Goal: Information Seeking & Learning: Learn about a topic

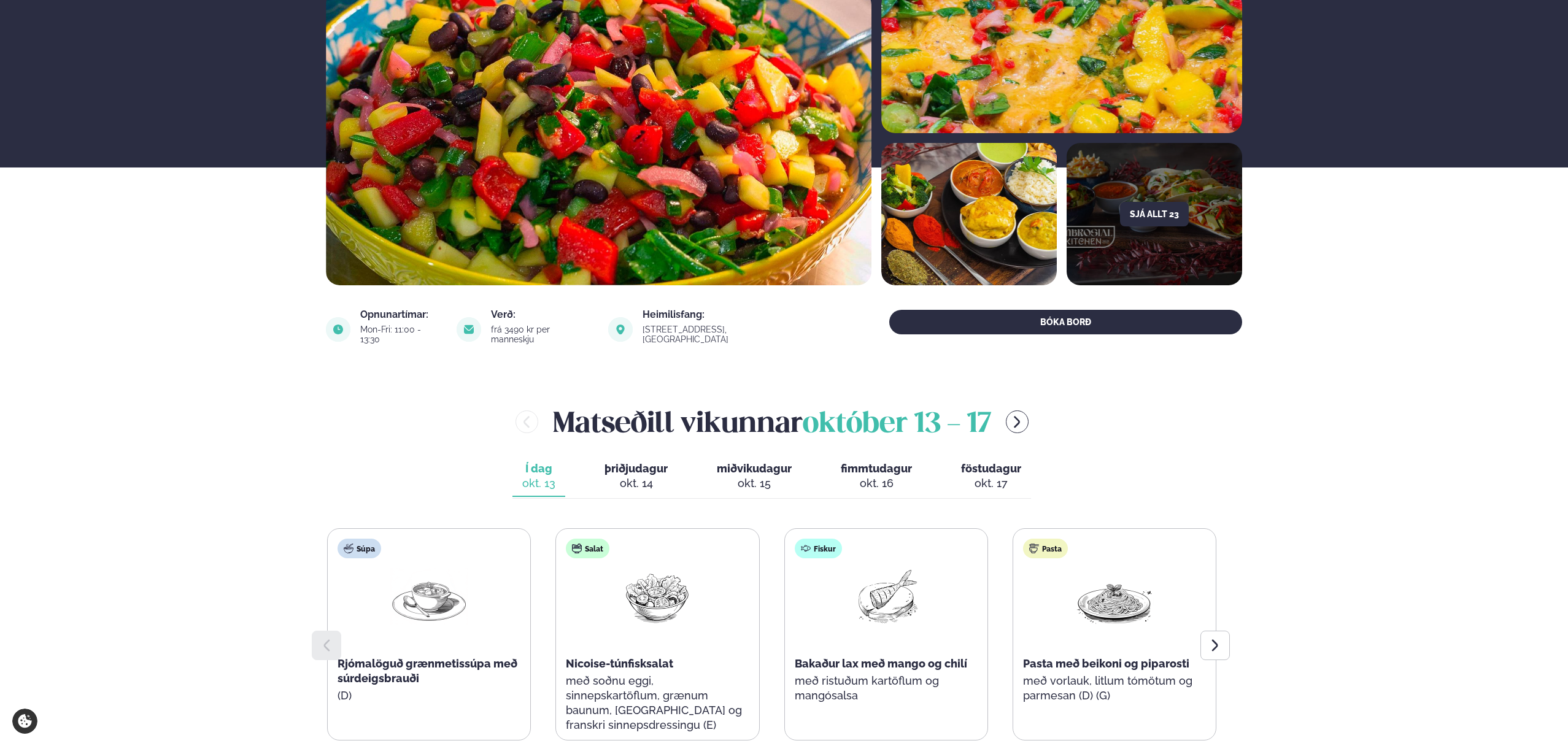
scroll to position [222, 0]
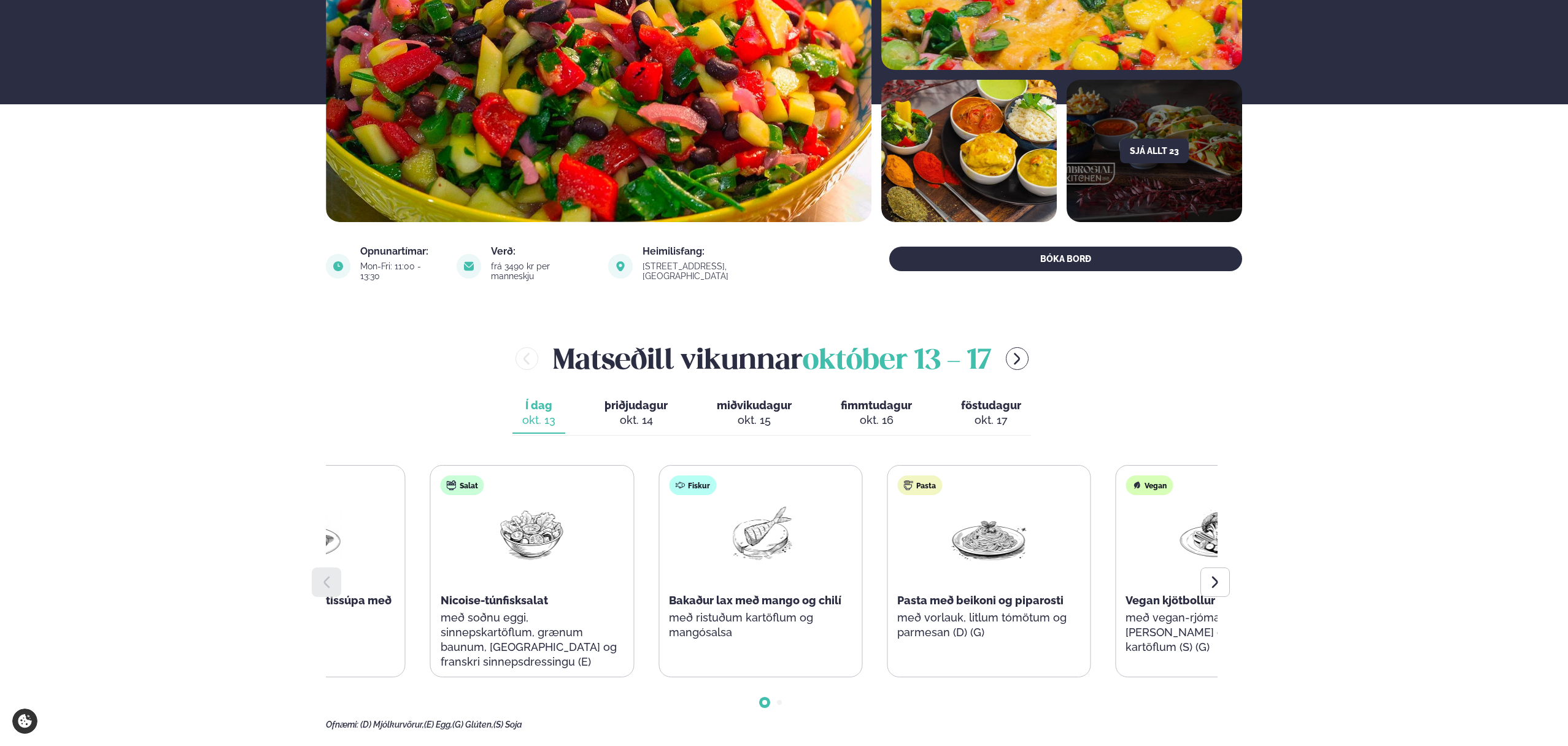
click at [536, 608] on div "Salat Nicoise-túnfisksalat með soðnu eggi, sinnepskartöflum, grænum baunum, [GE…" at bounding box center [532, 579] width 202 height 226
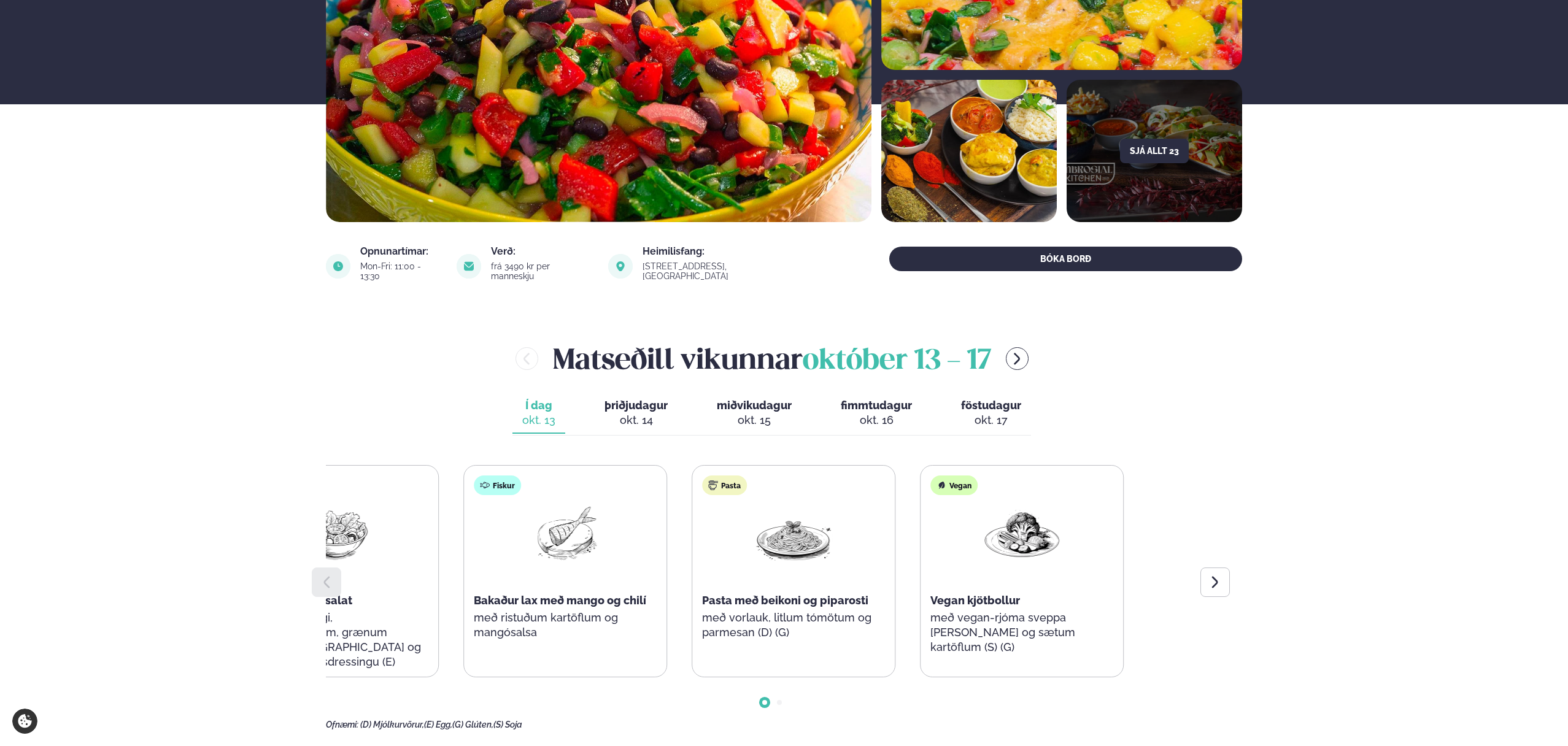
click at [857, 610] on div "Súpa Rjómalöguð grænmetissúpa með súrdeigsbrauði (D) Salat Nicoise-túnfisksalat…" at bounding box center [450, 571] width 889 height 212
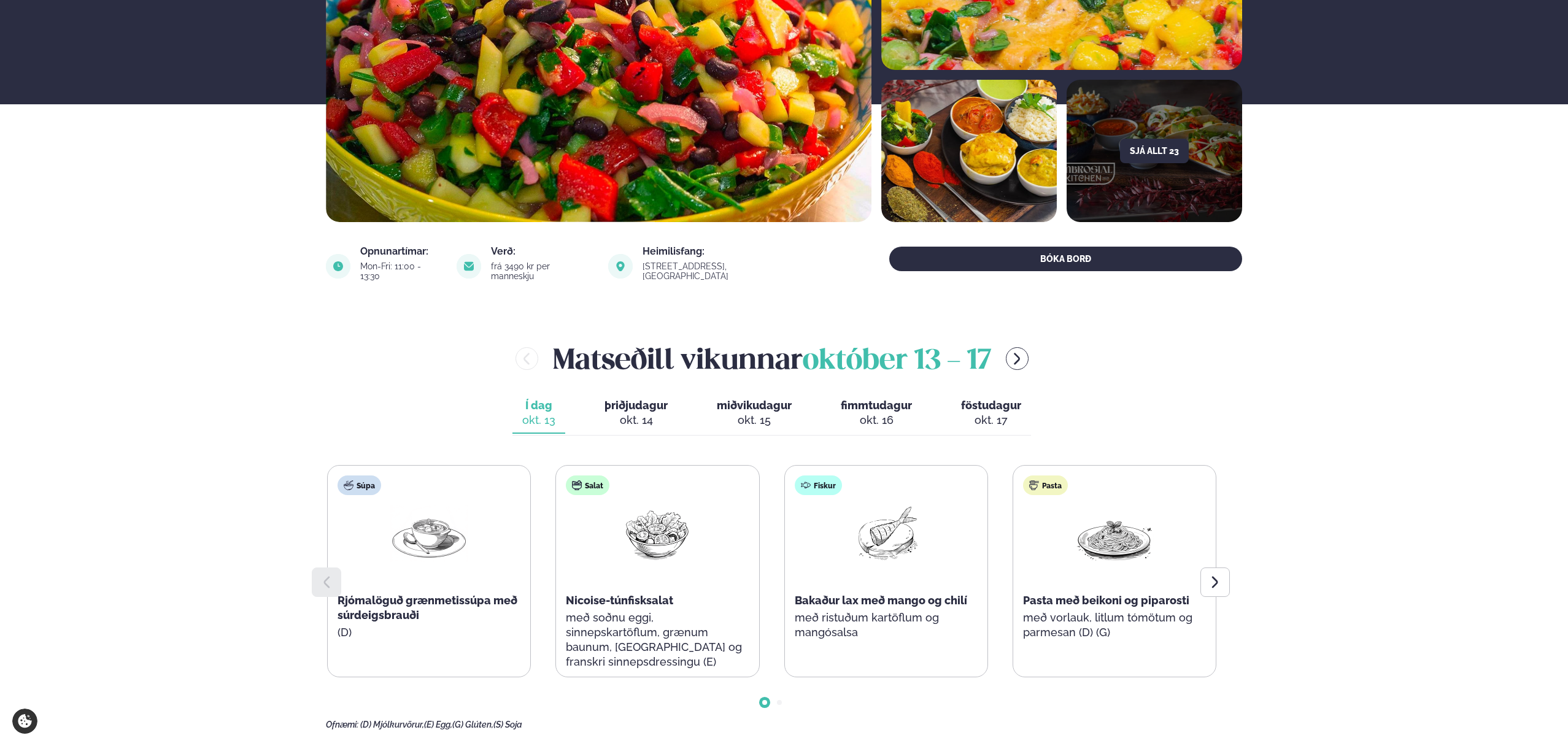
click at [608, 413] on div "okt. 14" at bounding box center [636, 421] width 63 height 15
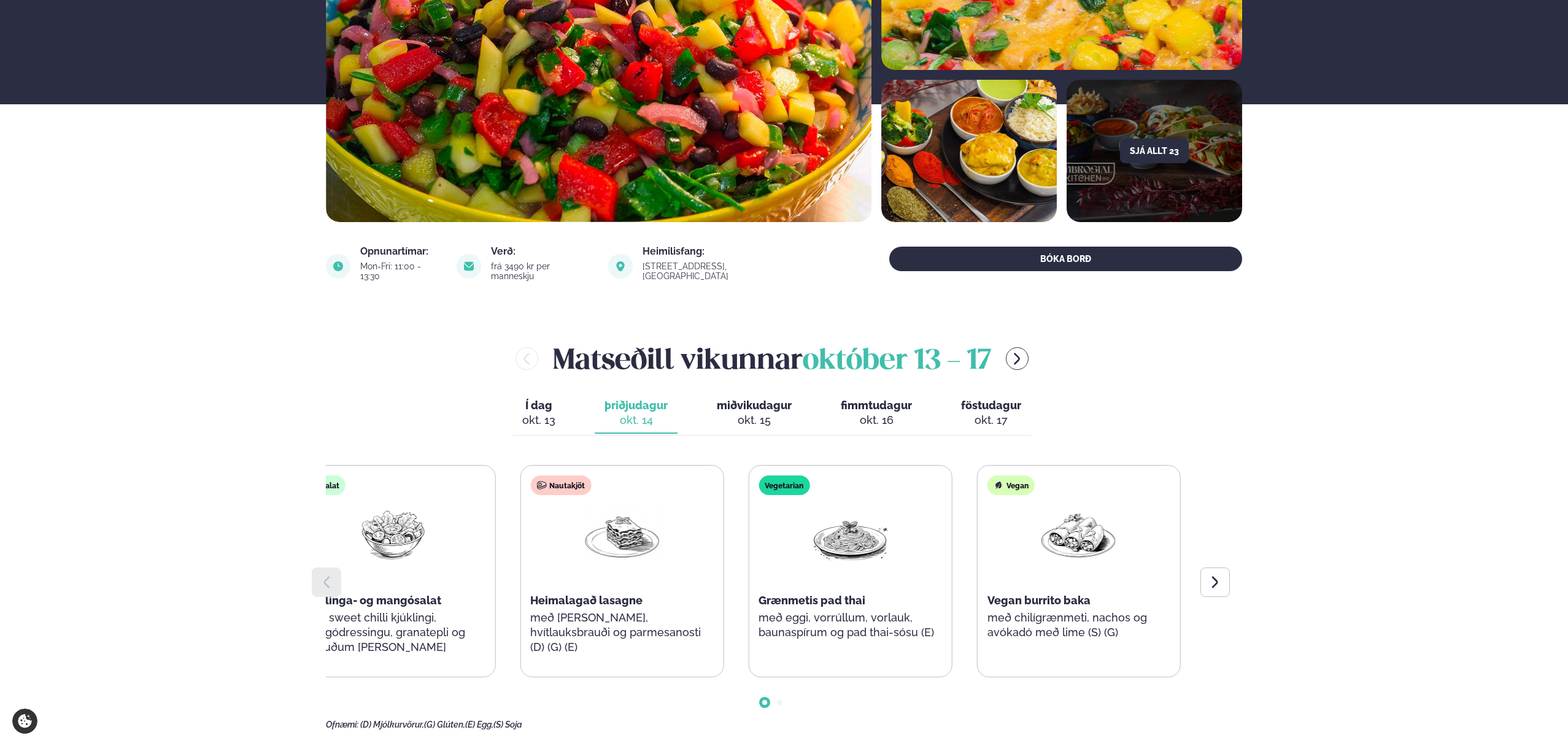
click at [480, 563] on div "Súpa Rjómalöguð aspassúpa með osta-brauðteningum (D) (G) Salat Kjúklinga- og ma…" at bounding box center [507, 571] width 889 height 212
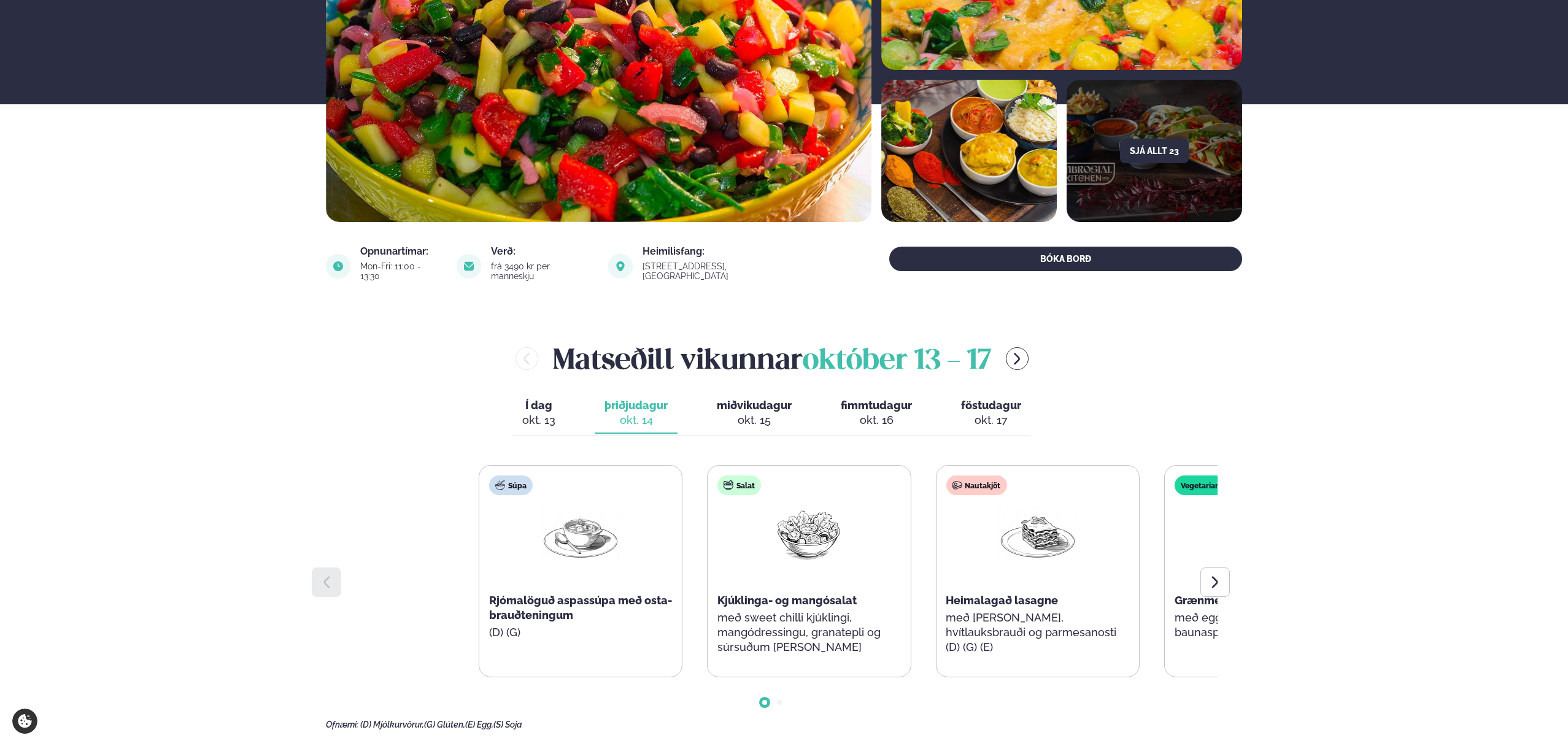
click at [1106, 545] on div "Súpa Rjómalöguð aspassúpa með osta-brauðteningum (D) (G) Salat Kjúklinga- og ma…" at bounding box center [923, 571] width 889 height 212
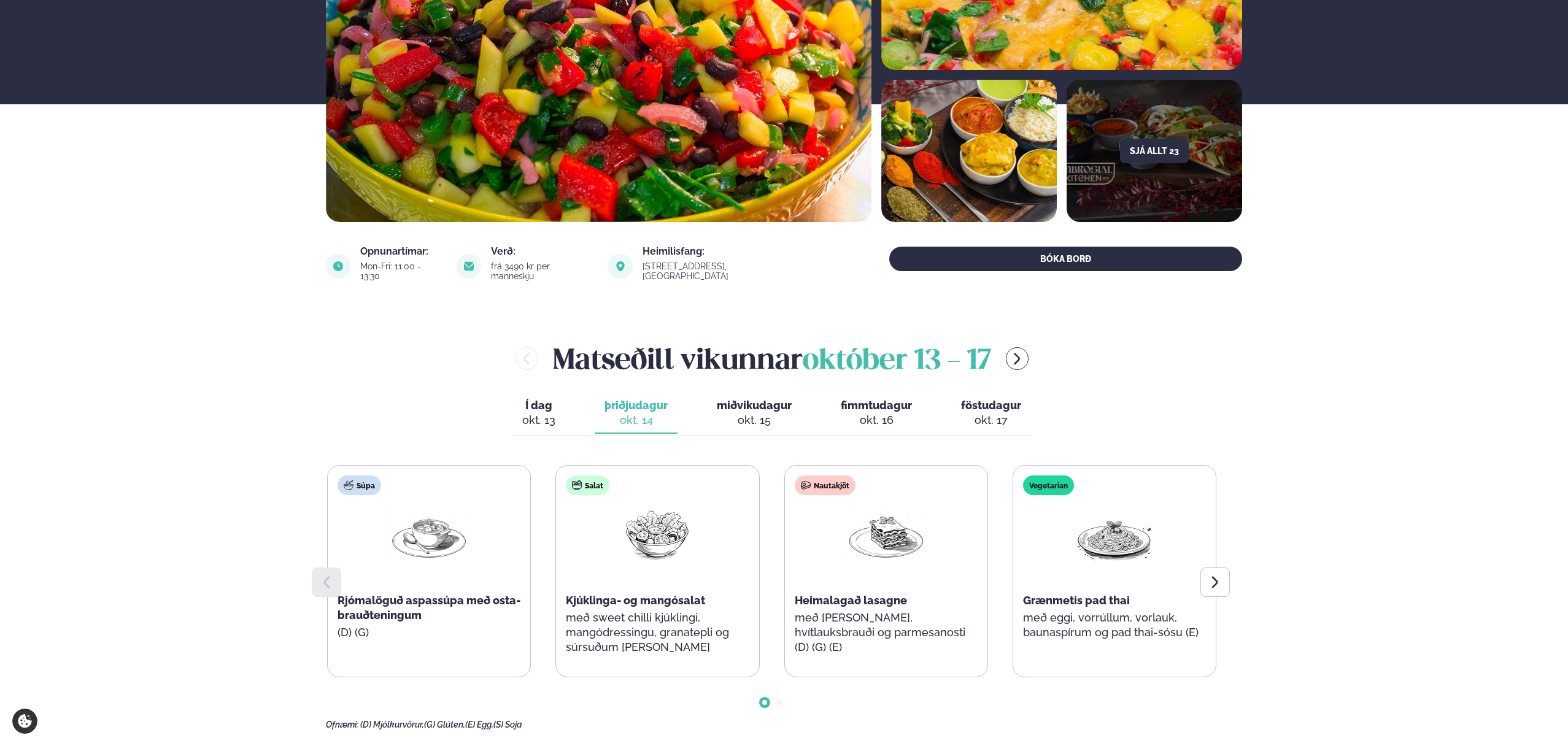
click at [527, 399] on span "Í dag" at bounding box center [539, 406] width 33 height 15
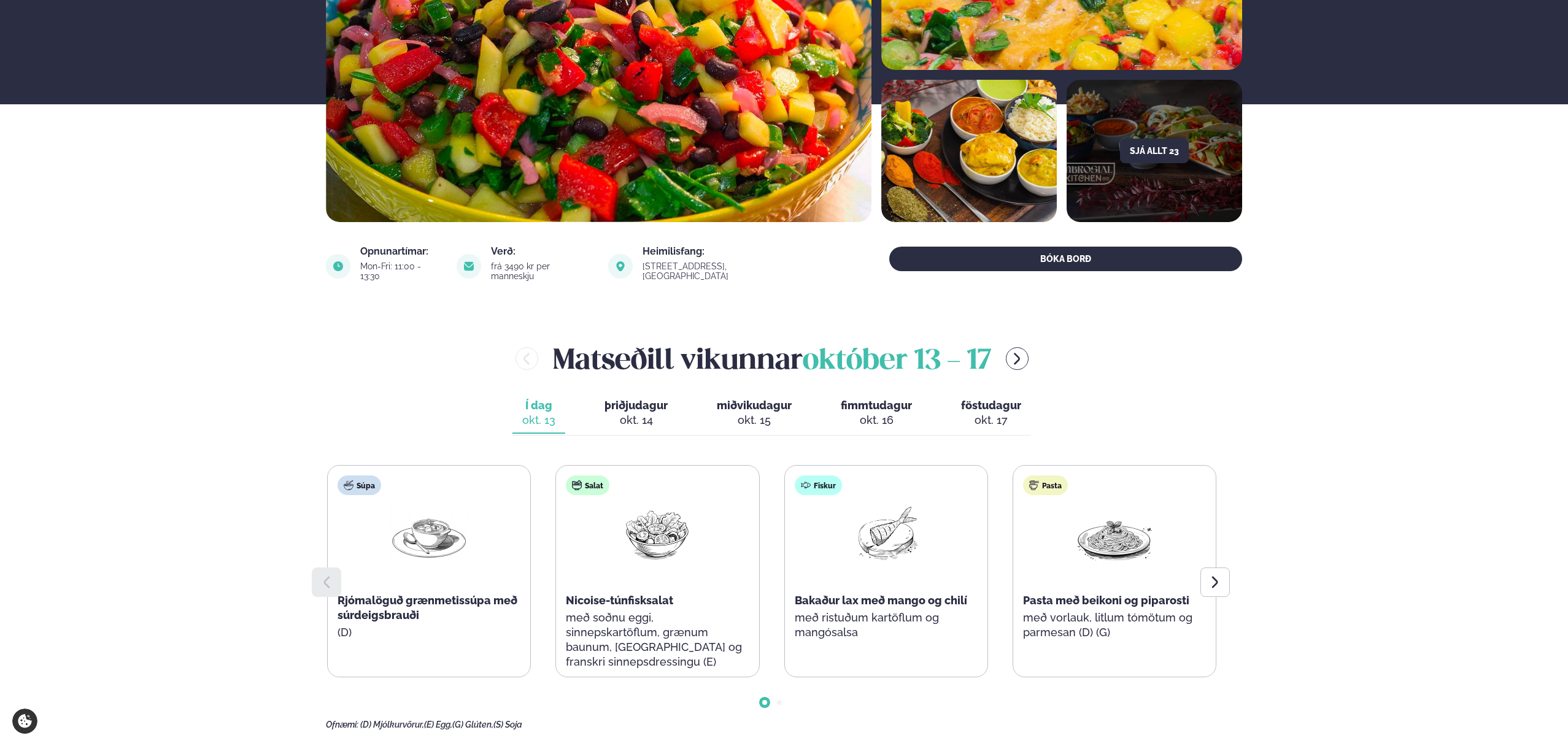
click at [698, 407] on div "Í dag Í d. [DATE] þriðjudagur þri. [DATE] miðvikudagur mið. [DATE] fimmtudagur …" at bounding box center [772, 414] width 519 height 42
click at [766, 413] on div "okt. 15" at bounding box center [754, 421] width 75 height 15
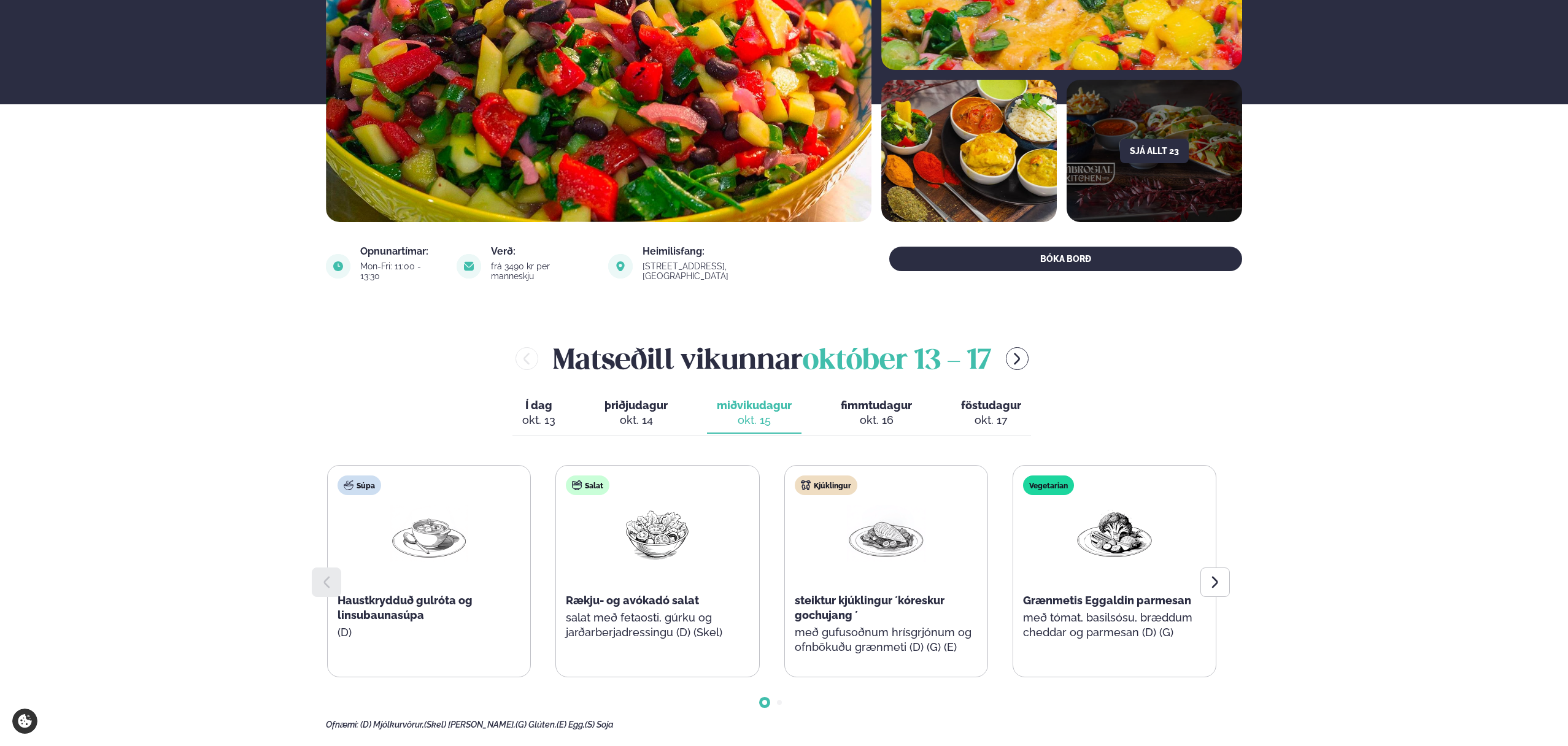
click at [795, 594] on div "steiktur kjúklingur ´kóreskur gochujang ´" at bounding box center [886, 608] width 183 height 29
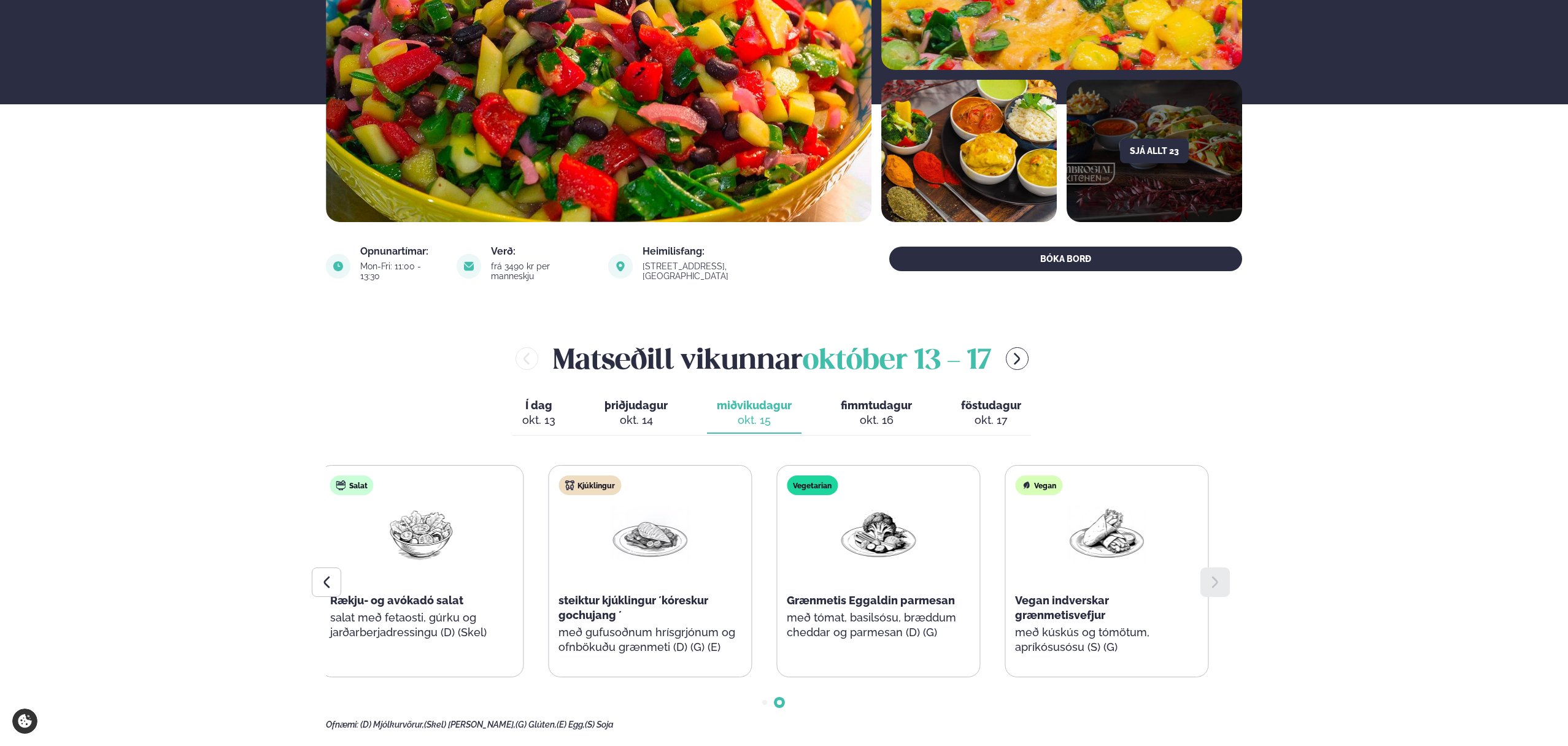
click at [777, 575] on div "Vegetarian Grænmetis Eggaldin parmesan með tómat, basilsósu, bræddum cheddar og…" at bounding box center [878, 564] width 202 height 196
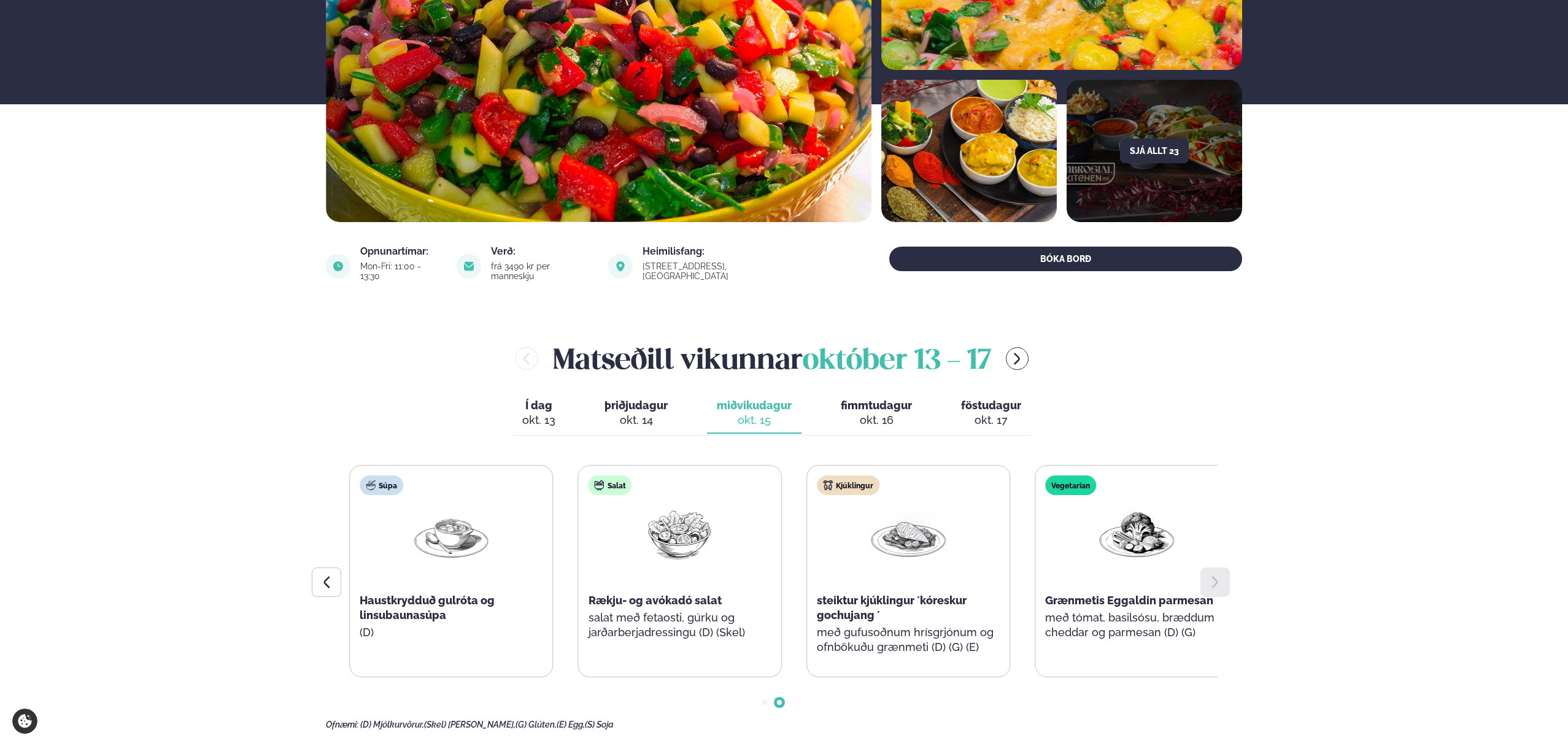
click at [940, 620] on div "Kjúklingur steiktur kjúklingur ´kóreskur gochujang ´ með gufusoðnum hrísgrjónum…" at bounding box center [908, 572] width 202 height 211
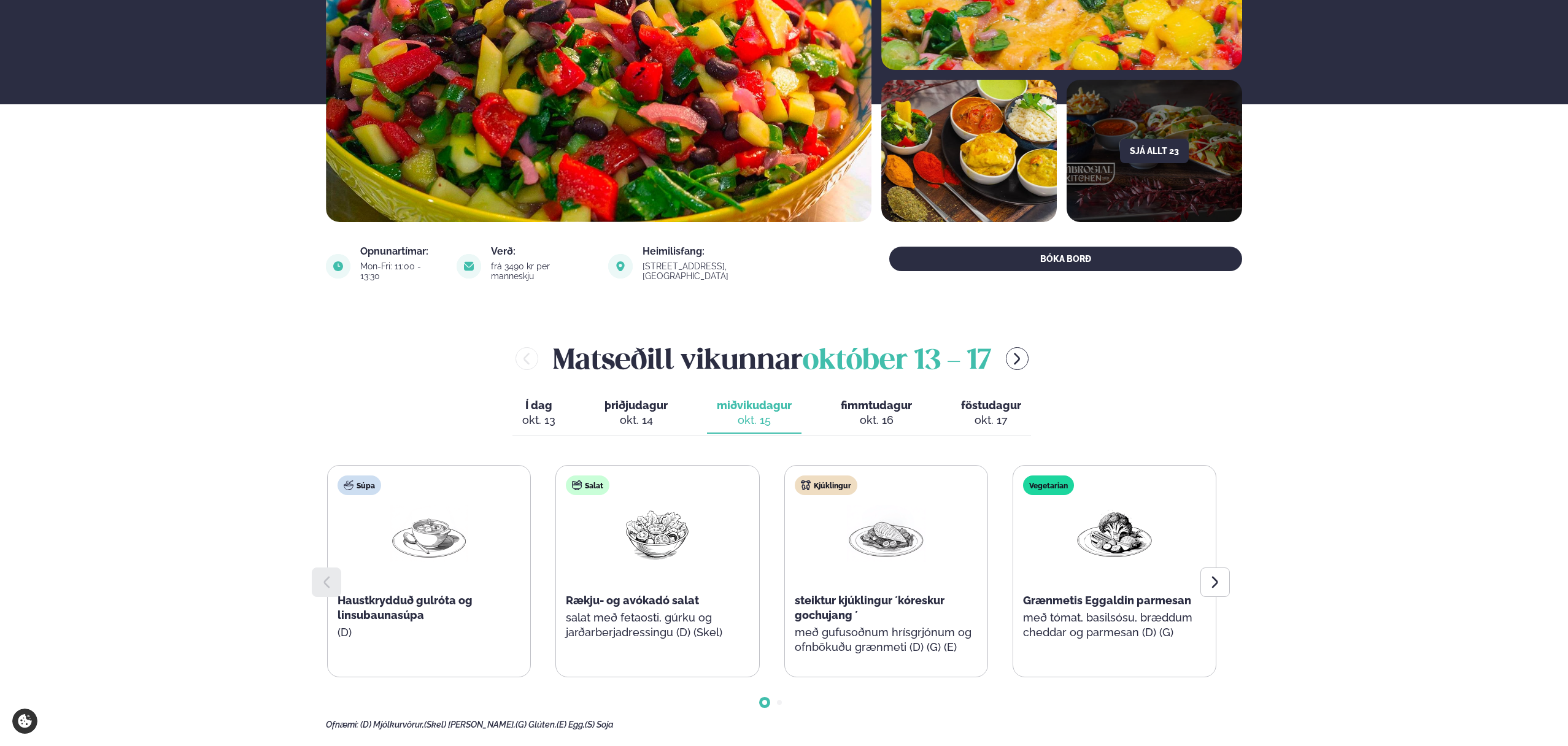
click at [871, 399] on span "fimmtudagur" at bounding box center [876, 406] width 71 height 13
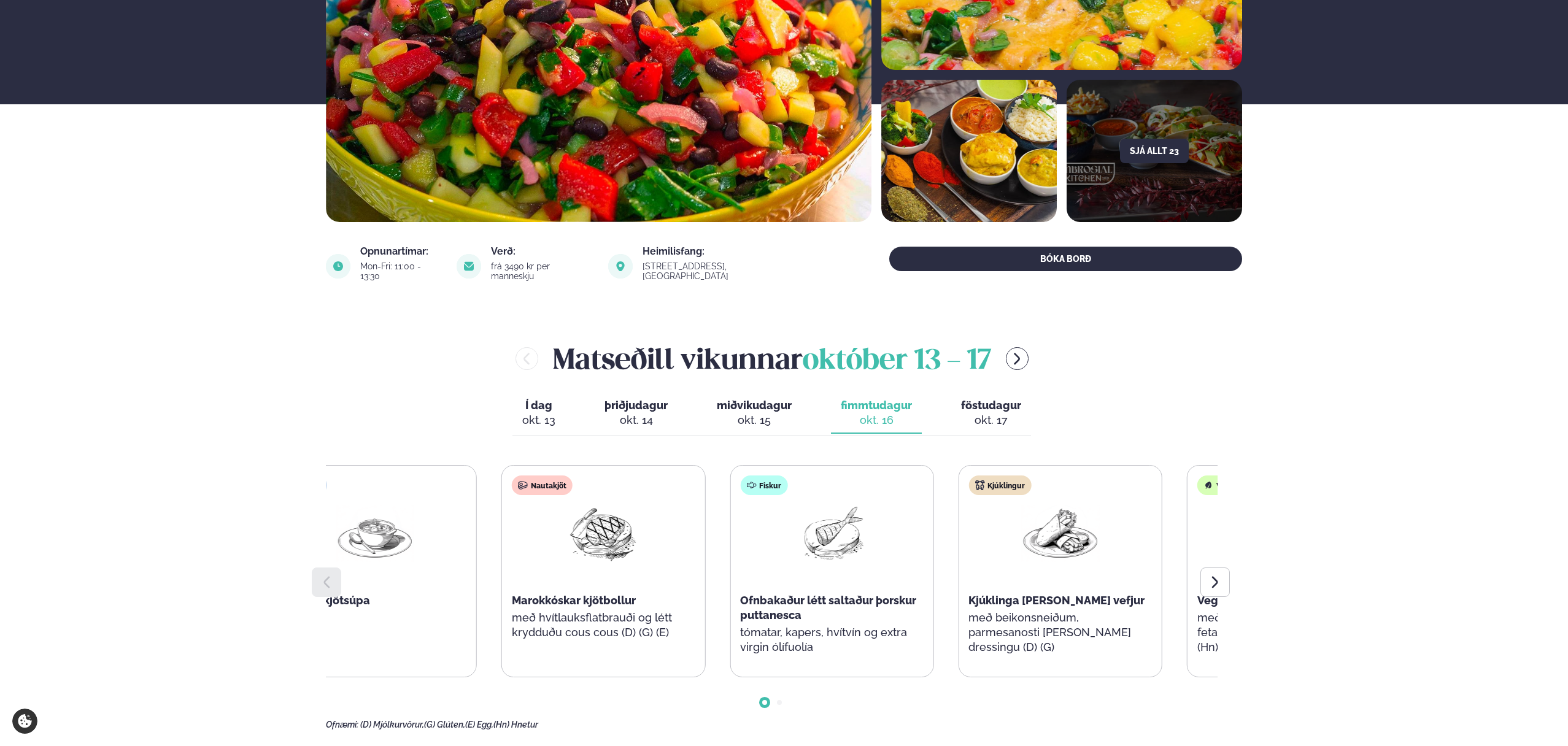
click at [488, 571] on div "Súpa Íslensk kjötsúpa Nautakjöt Marokkóskar kjötbollur með hvítlauksflatbrauði …" at bounding box center [717, 571] width 889 height 212
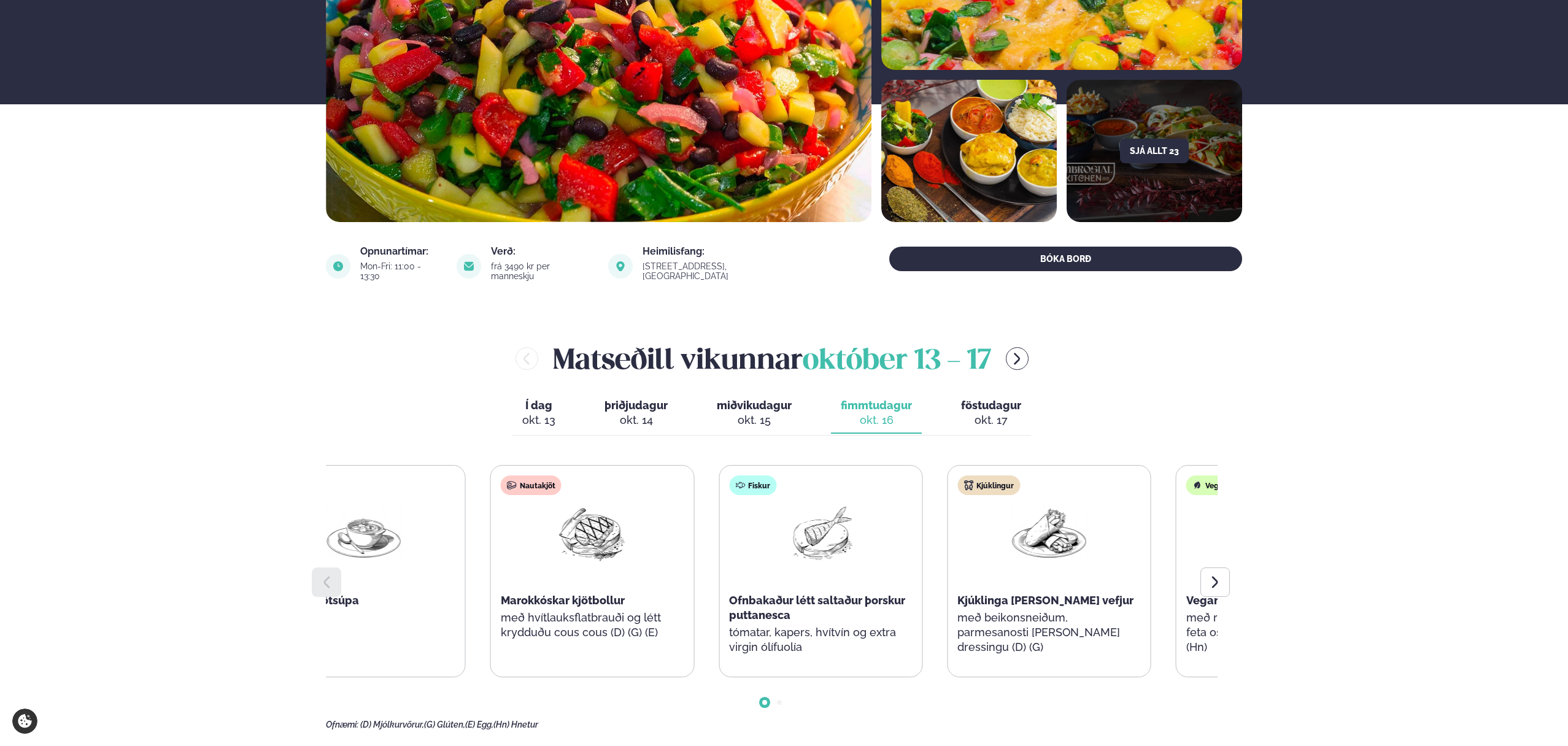
click at [719, 589] on div "Fiskur Ofnbakaður létt saltaður þorskur puttanesca tómatar, kapers, hvítvín og …" at bounding box center [820, 572] width 202 height 211
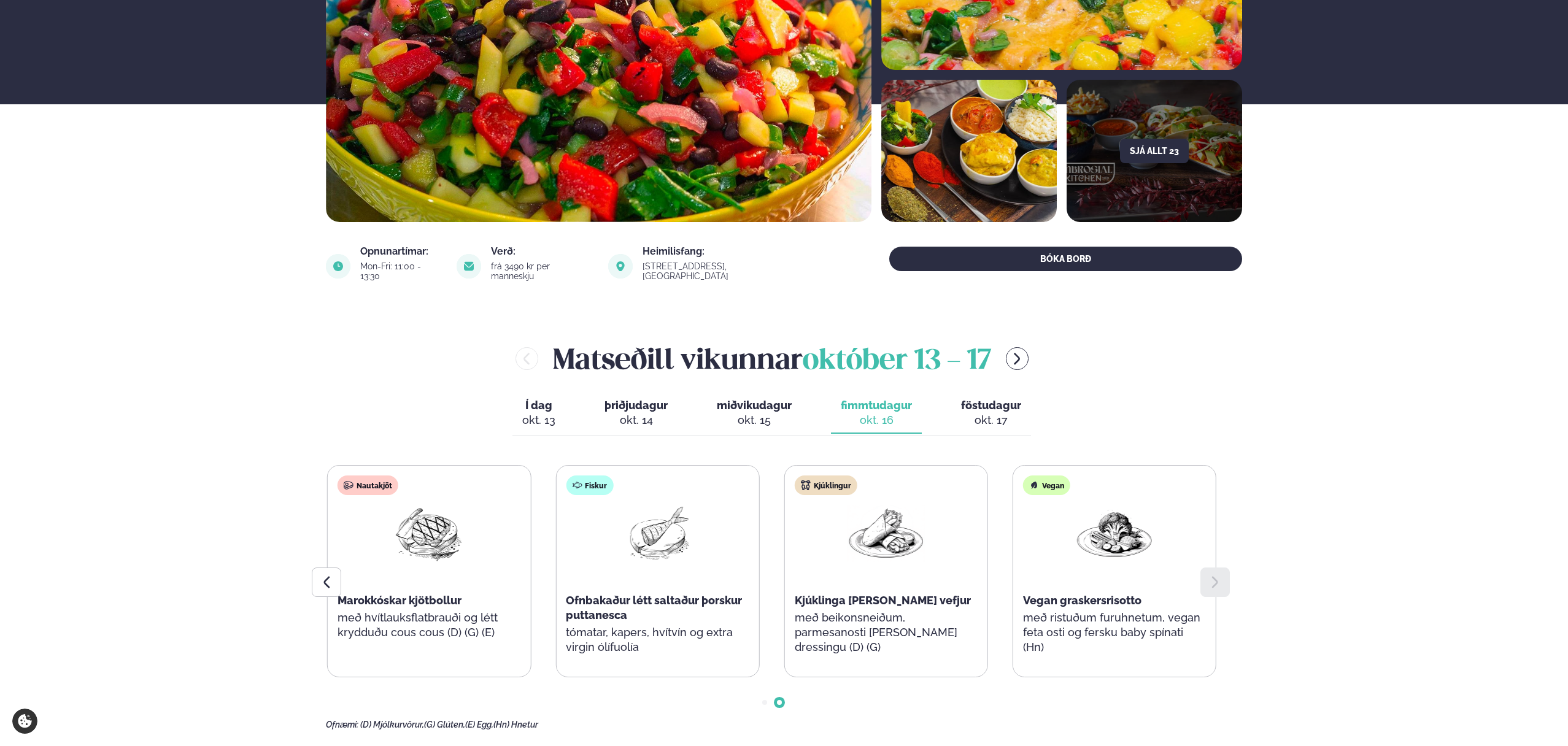
click at [989, 413] on div "okt. 17" at bounding box center [991, 421] width 60 height 15
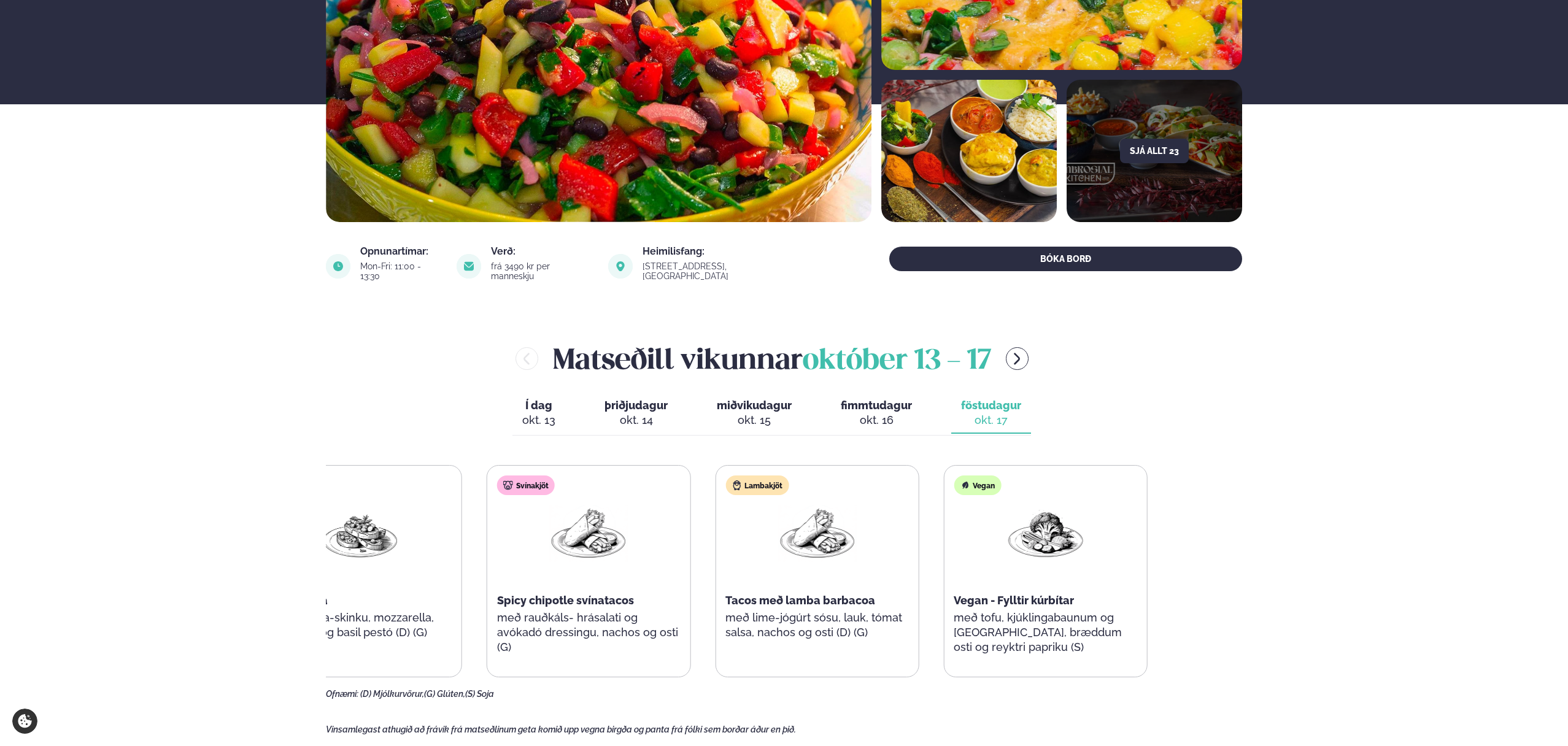
click at [553, 626] on div "Samloka Bruschetta með Parma-skinku, mozzarella, tómötum og basil pestó (D) (G)…" at bounding box center [703, 571] width 889 height 212
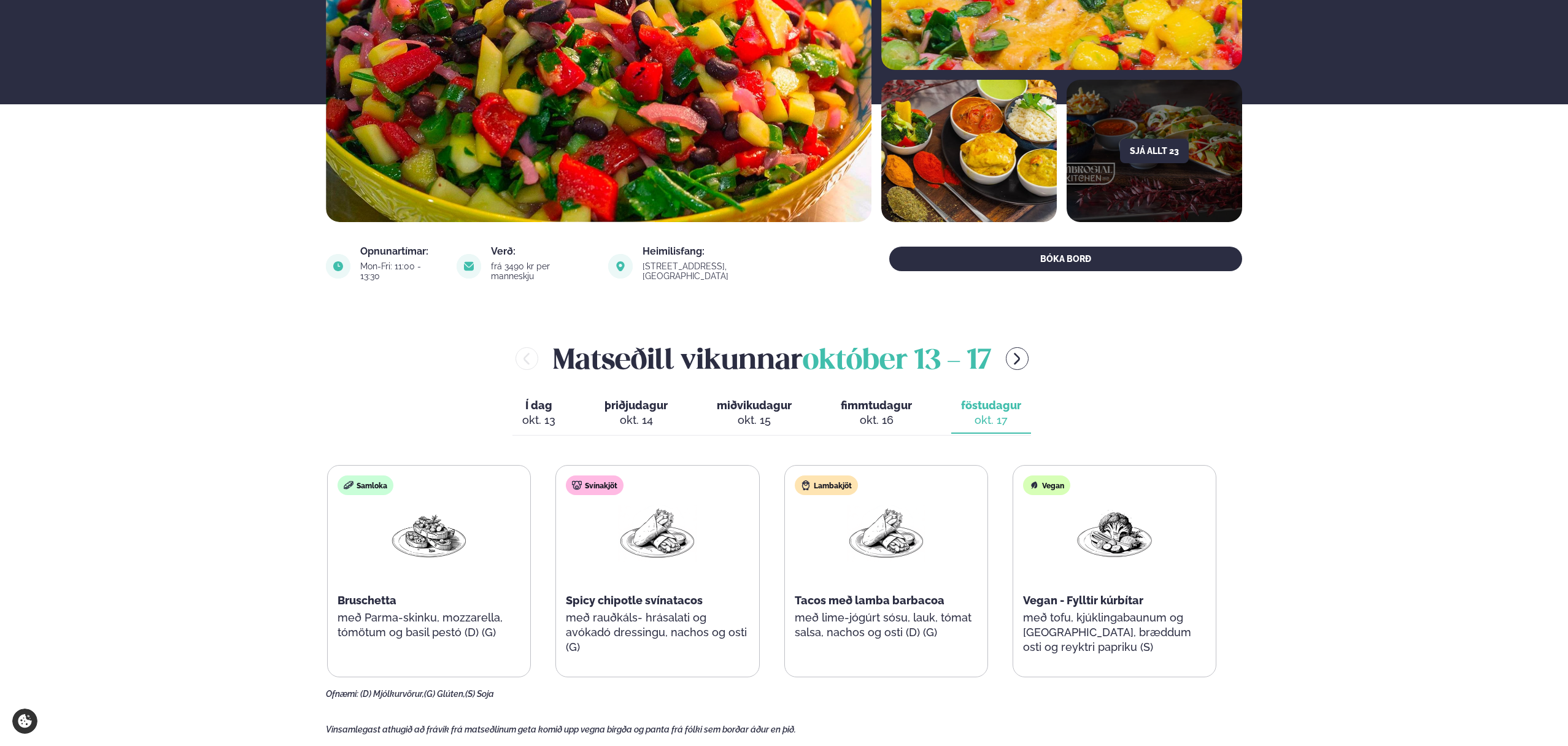
click at [685, 405] on div "Í dag Í d. [DATE] þriðjudagur þri. [DATE] miðvikudagur mið. [DATE] fimmtudagur …" at bounding box center [772, 414] width 519 height 42
click at [754, 413] on div "okt. 15" at bounding box center [754, 421] width 75 height 15
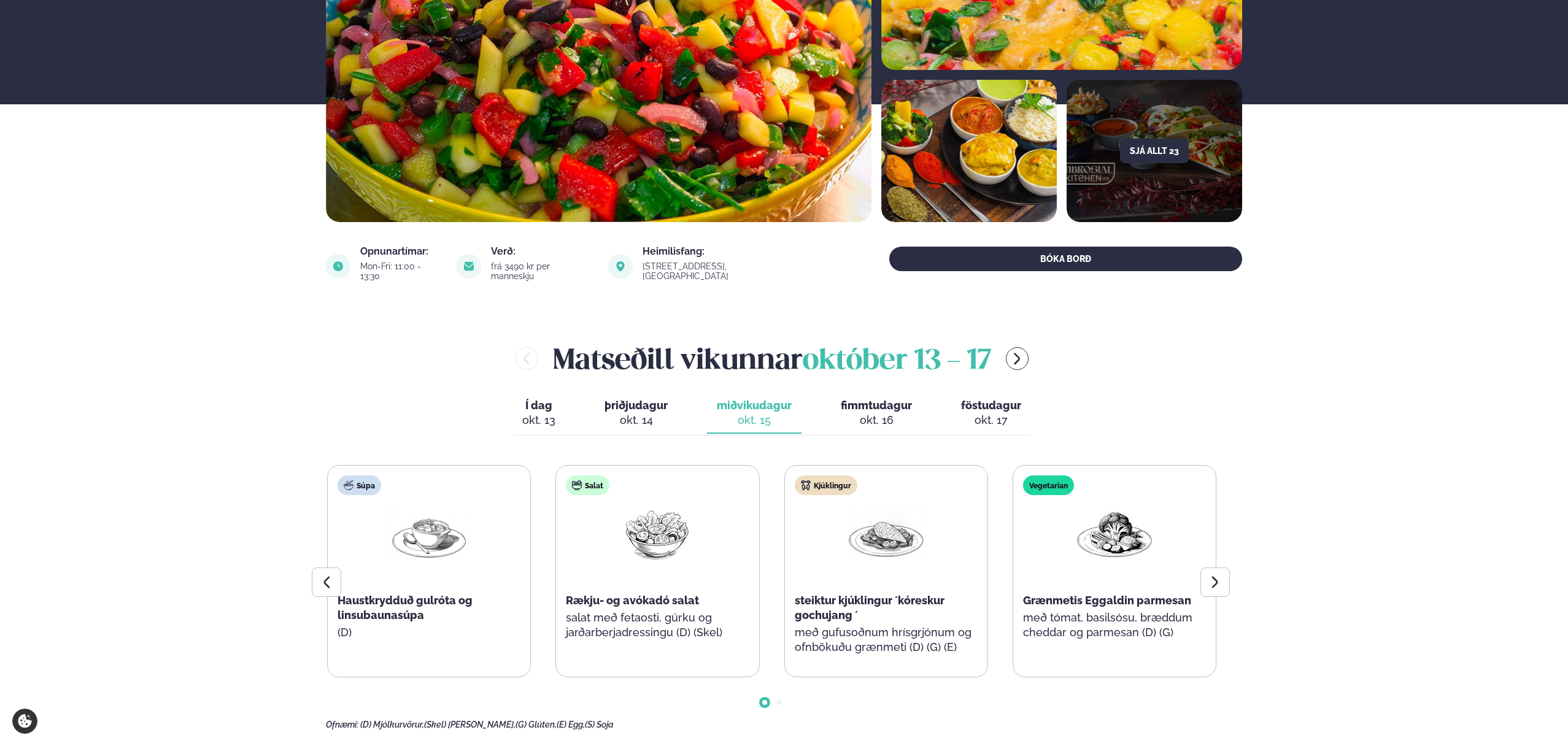
scroll to position [356, 0]
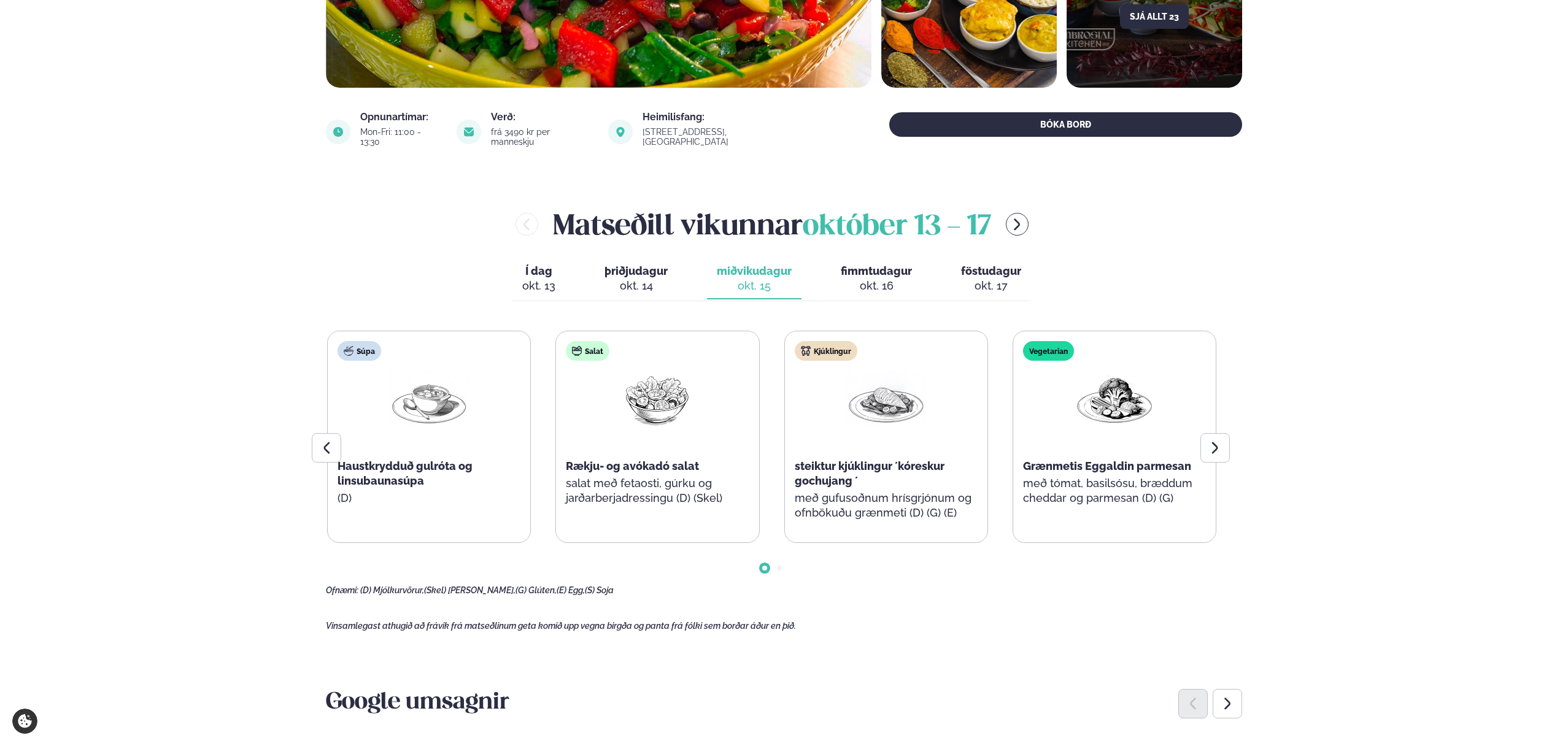
click at [837, 399] on div "Kjúklingur steiktur kjúklingur ´kóreskur gochujang ´ með gufusoðnum hrísgrjónum…" at bounding box center [886, 437] width 202 height 211
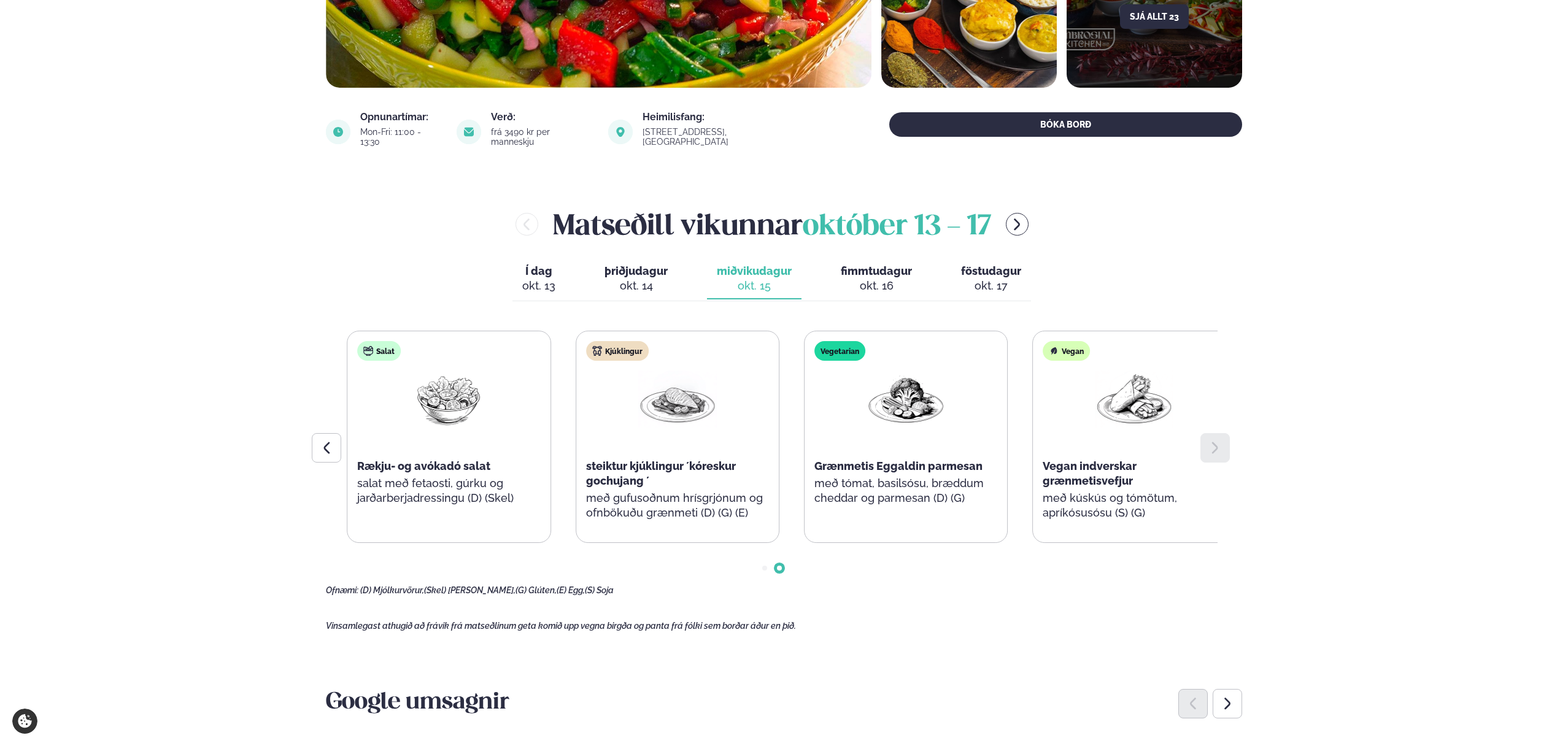
click at [778, 420] on div "Kjúklingur steiktur kjúklingur ´kóreskur gochujang ´ með gufusoðnum hrísgrjónum…" at bounding box center [677, 437] width 202 height 211
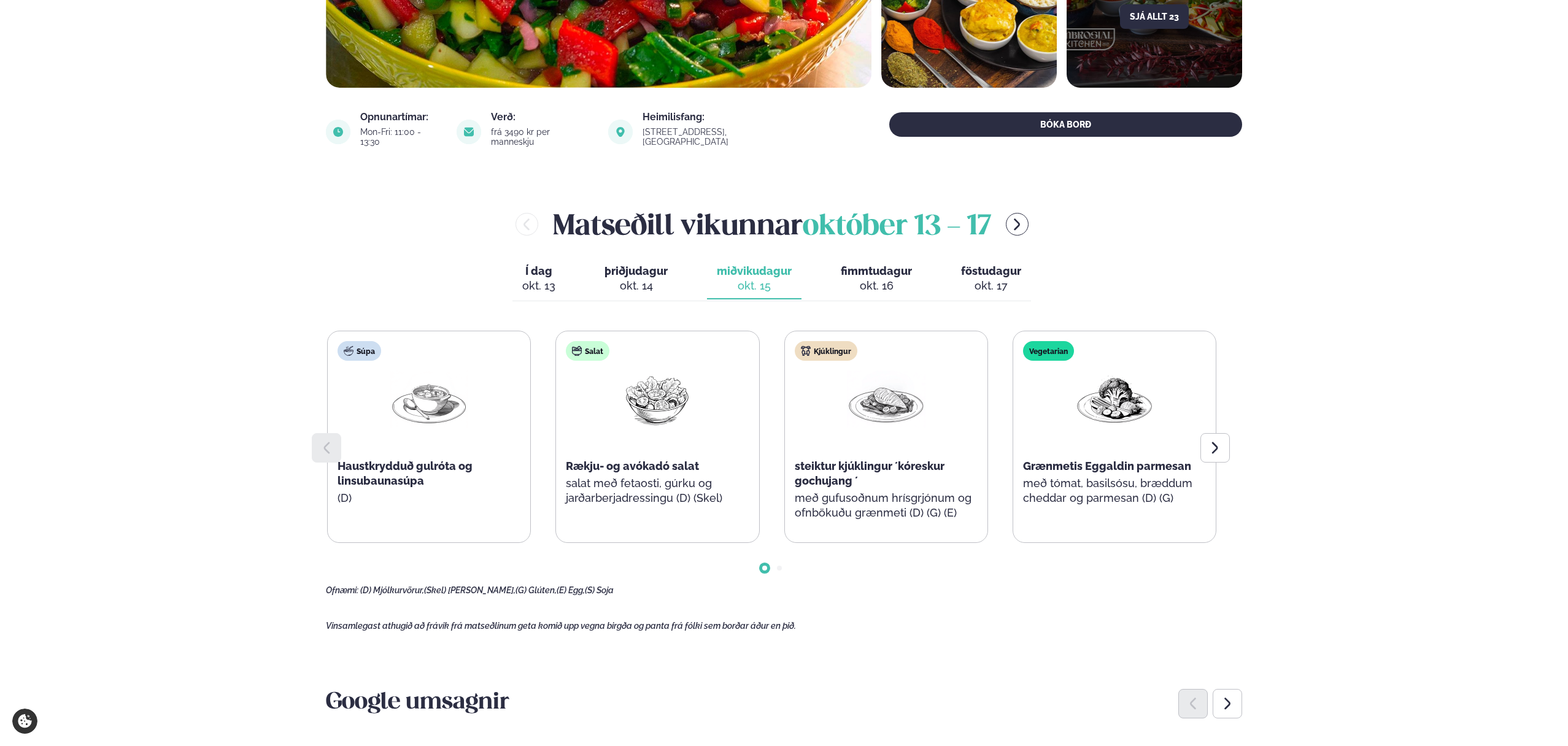
click at [651, 279] on div "okt. 14" at bounding box center [636, 286] width 63 height 15
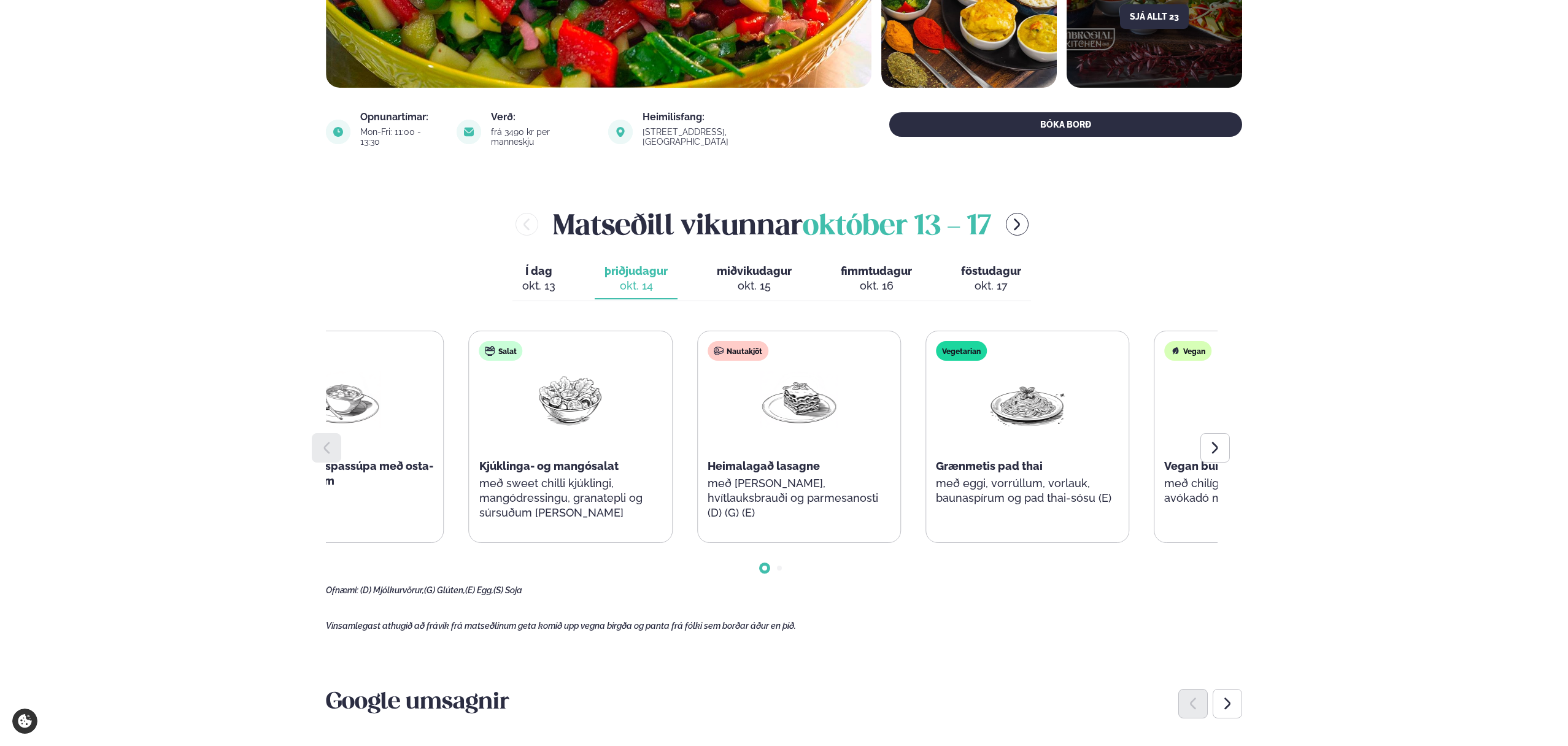
click at [571, 426] on div "Súpa Rjómalöguð aspassúpa með osta-brauðteningum (D) (G) Salat Kjúklinga- og ma…" at bounding box center [684, 436] width 889 height 212
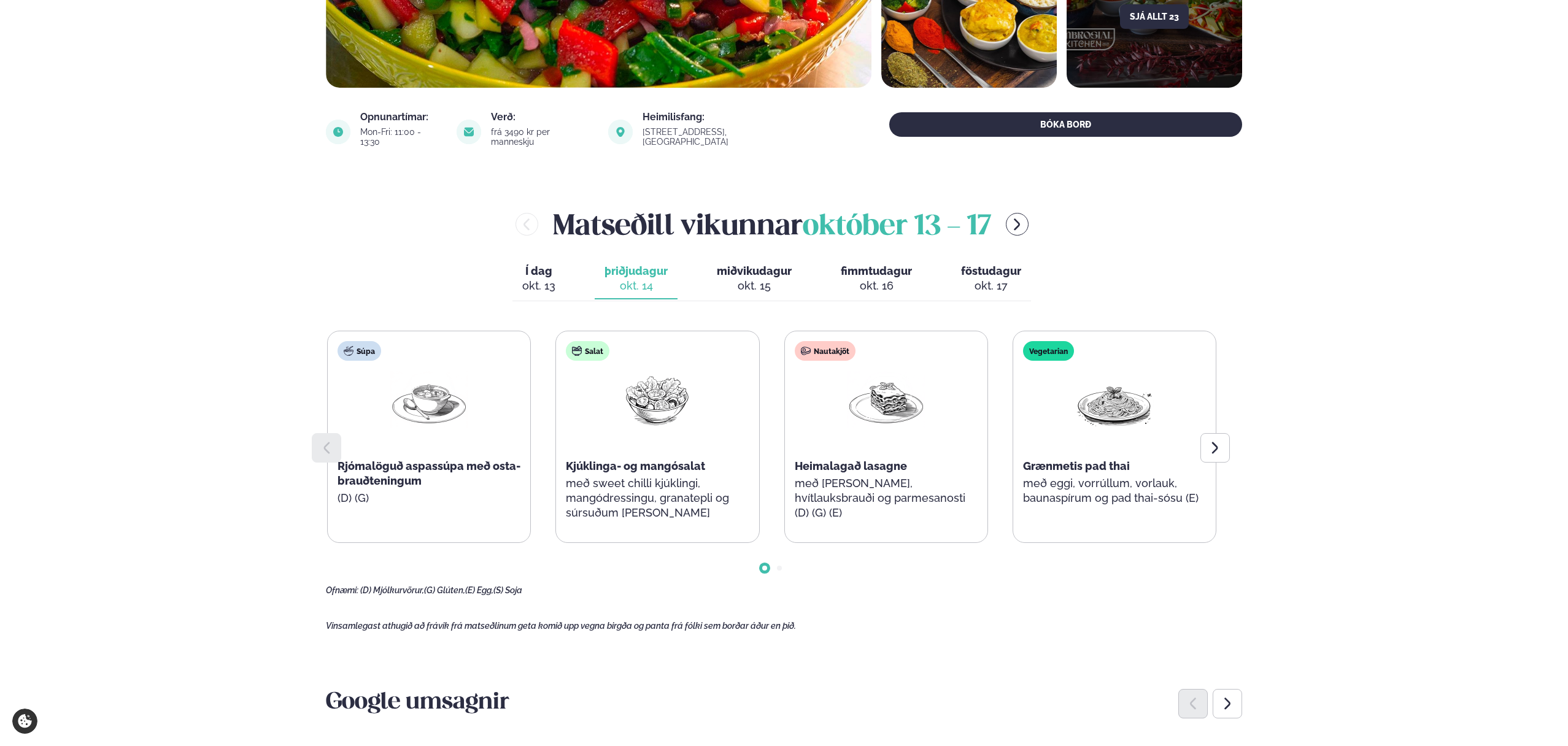
click at [898, 466] on div "Súpa Rjómalöguð aspassúpa með osta-brauðteningum (D) (G) Salat Kjúklinga- og ma…" at bounding box center [771, 436] width 889 height 212
click at [531, 281] on div "okt. 13" at bounding box center [539, 286] width 33 height 15
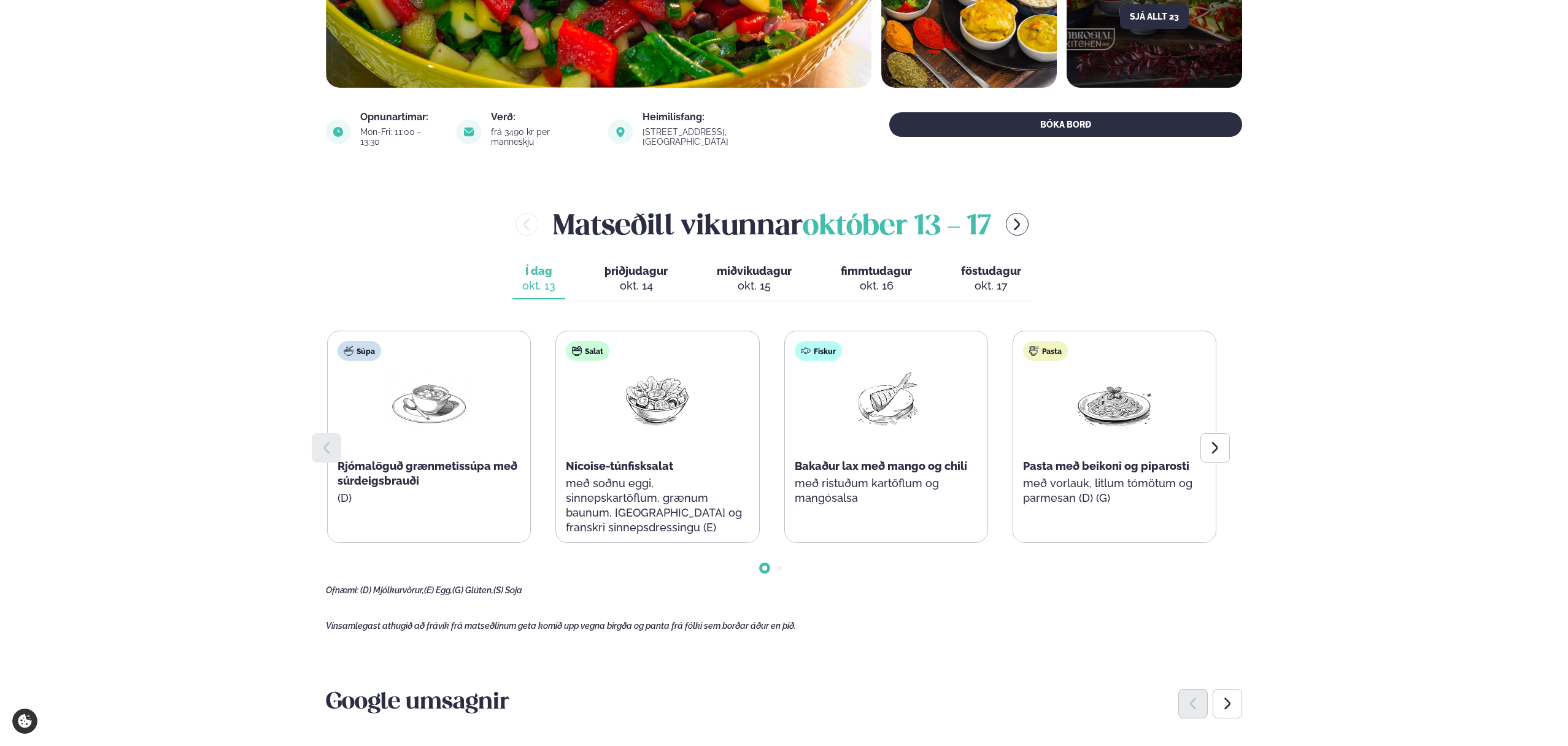
click at [784, 467] on div "Fiskur Bakaður lax með mango og chilí með ristuðum kartöflum og mangósalsa" at bounding box center [886, 429] width 202 height 196
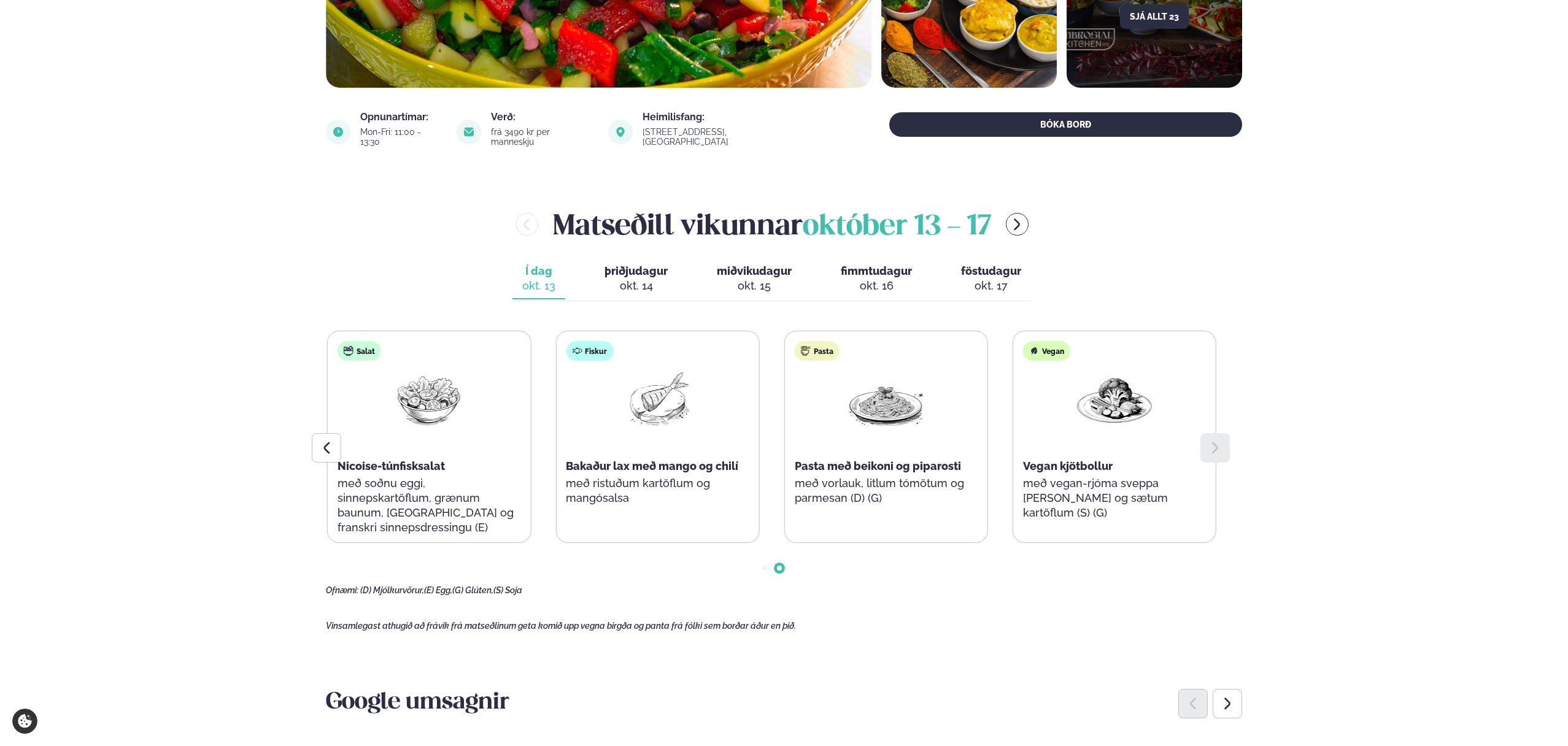
click at [969, 464] on div "Pasta Pasta með beikoni og piparosti með vorlauk, litlum tómötum og parmesan (D…" at bounding box center [886, 429] width 202 height 196
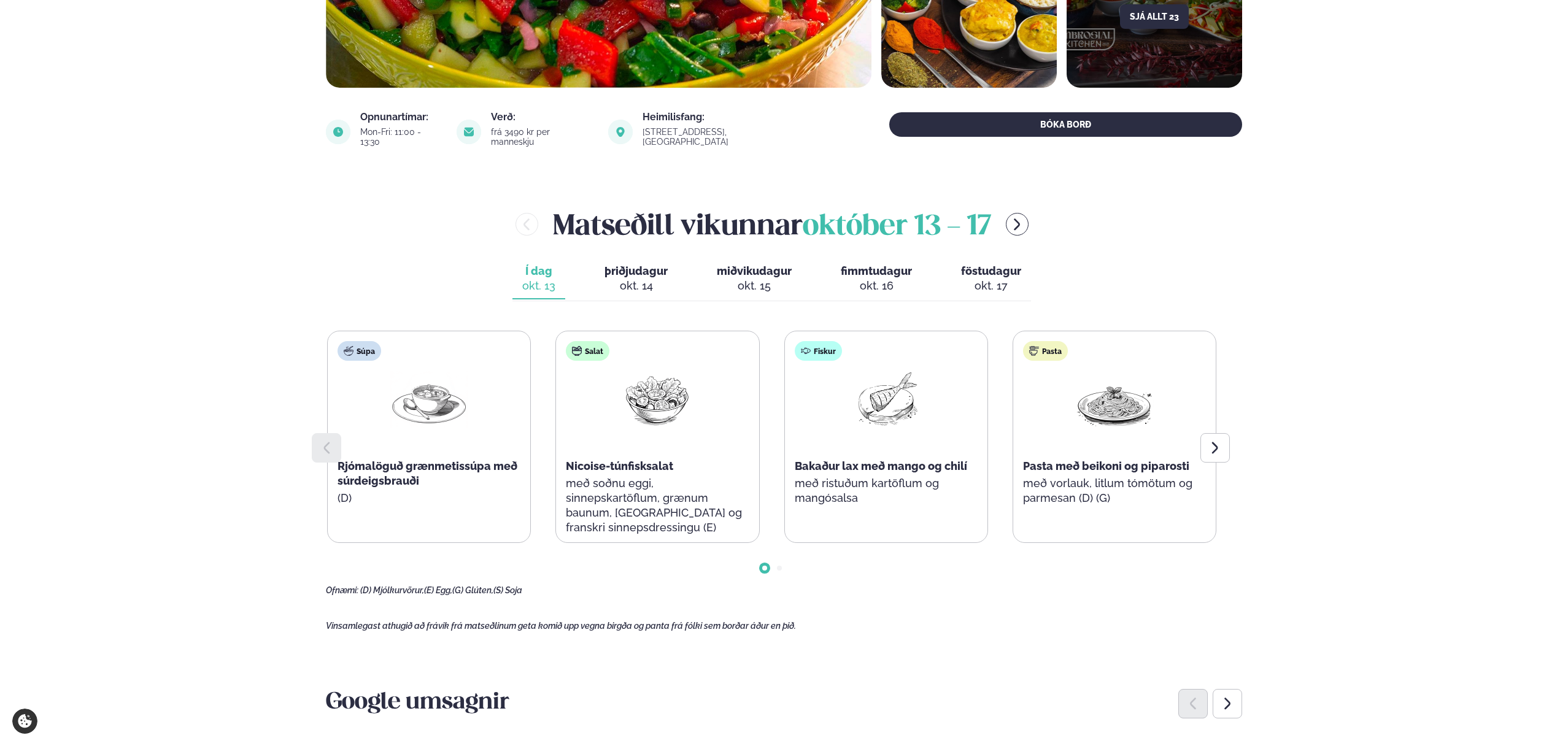
click at [564, 415] on div "Súpa Rjómalöguð grænmetissúpa með súrdeigsbrauði (D) Salat Nicoise-túnfisksalat…" at bounding box center [771, 436] width 889 height 212
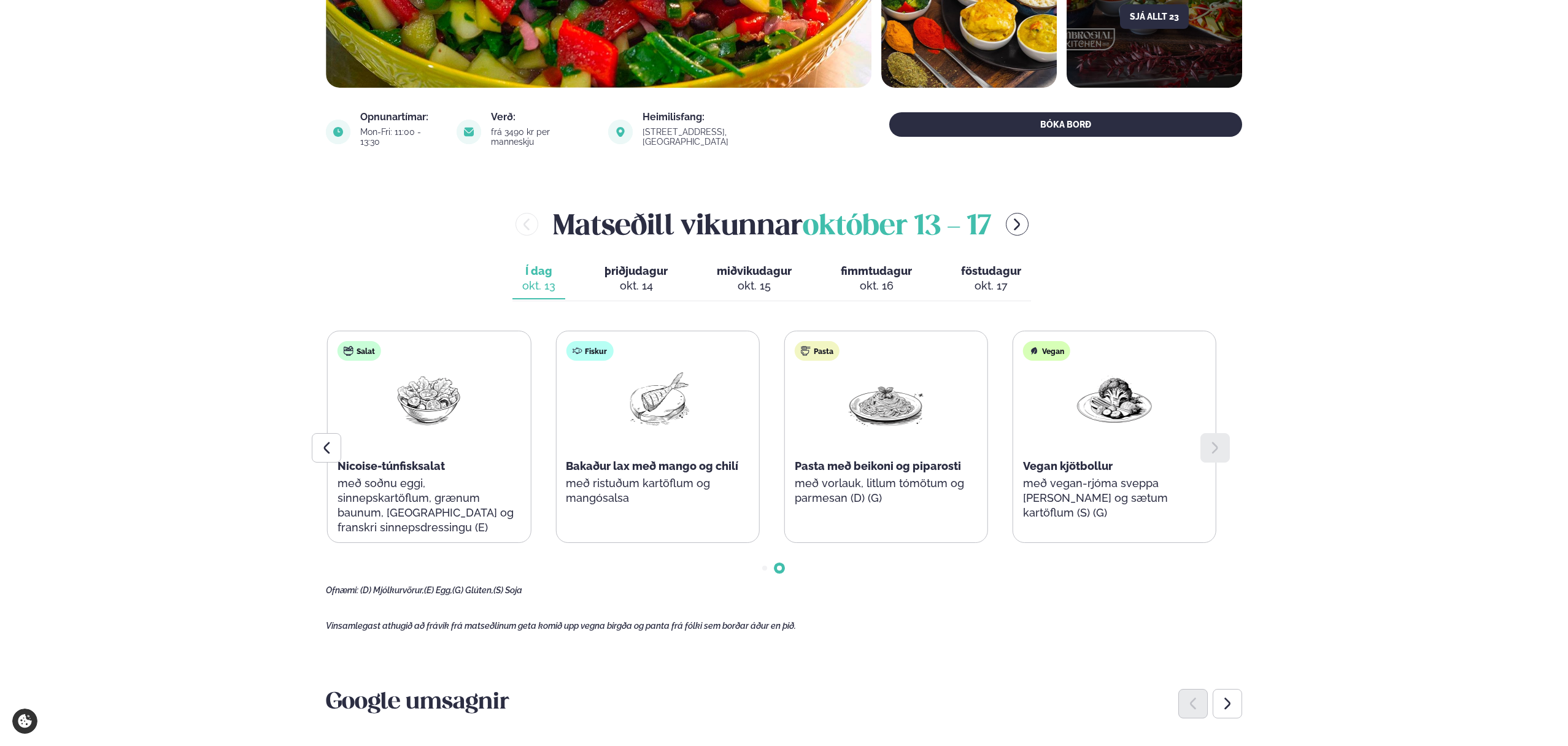
click at [758, 442] on div "Fiskur Bakaður lax með mango og chilí með ristuðum kartöflum og mangósalsa" at bounding box center [657, 429] width 202 height 196
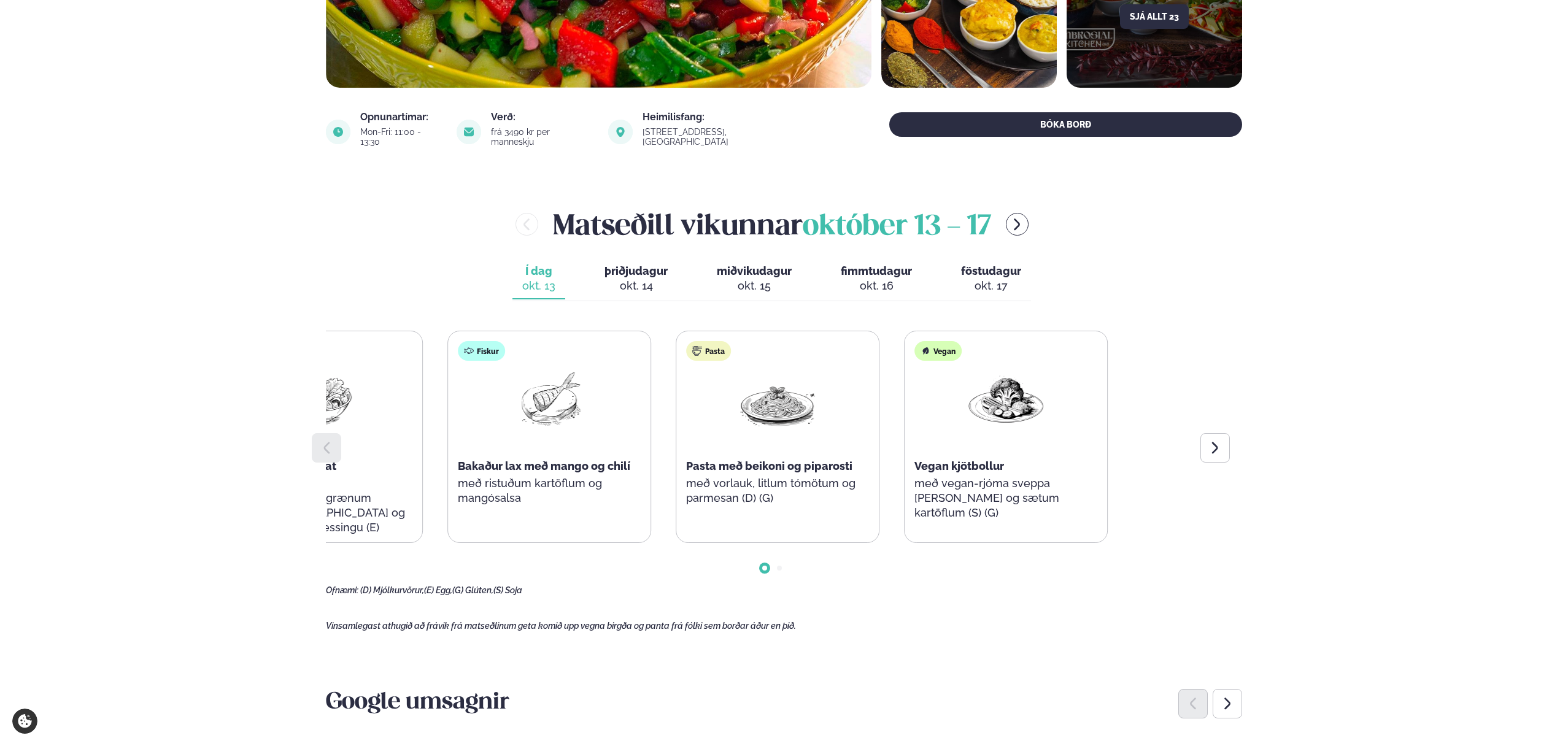
click at [316, 393] on main "[PERSON_NAME] / Matseðill / Dalvegur 30 [PERSON_NAME] í [GEOGRAPHIC_DATA] - Dal…" at bounding box center [784, 671] width 989 height 2056
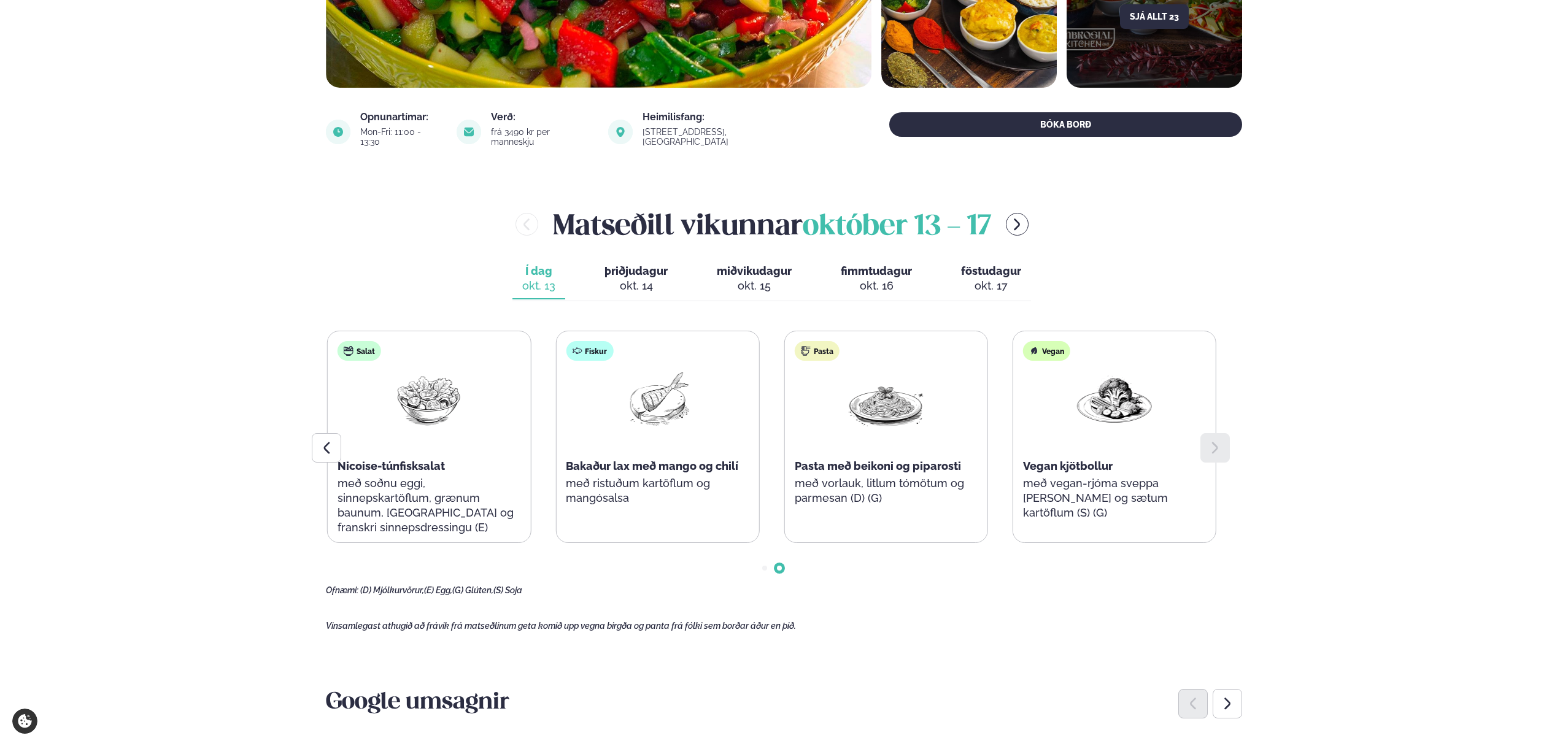
click at [988, 470] on div "Súpa Rjómalöguð grænmetissúpa með súrdeigsbrauði (D) Salat Nicoise-túnfisksalat…" at bounding box center [543, 436] width 889 height 212
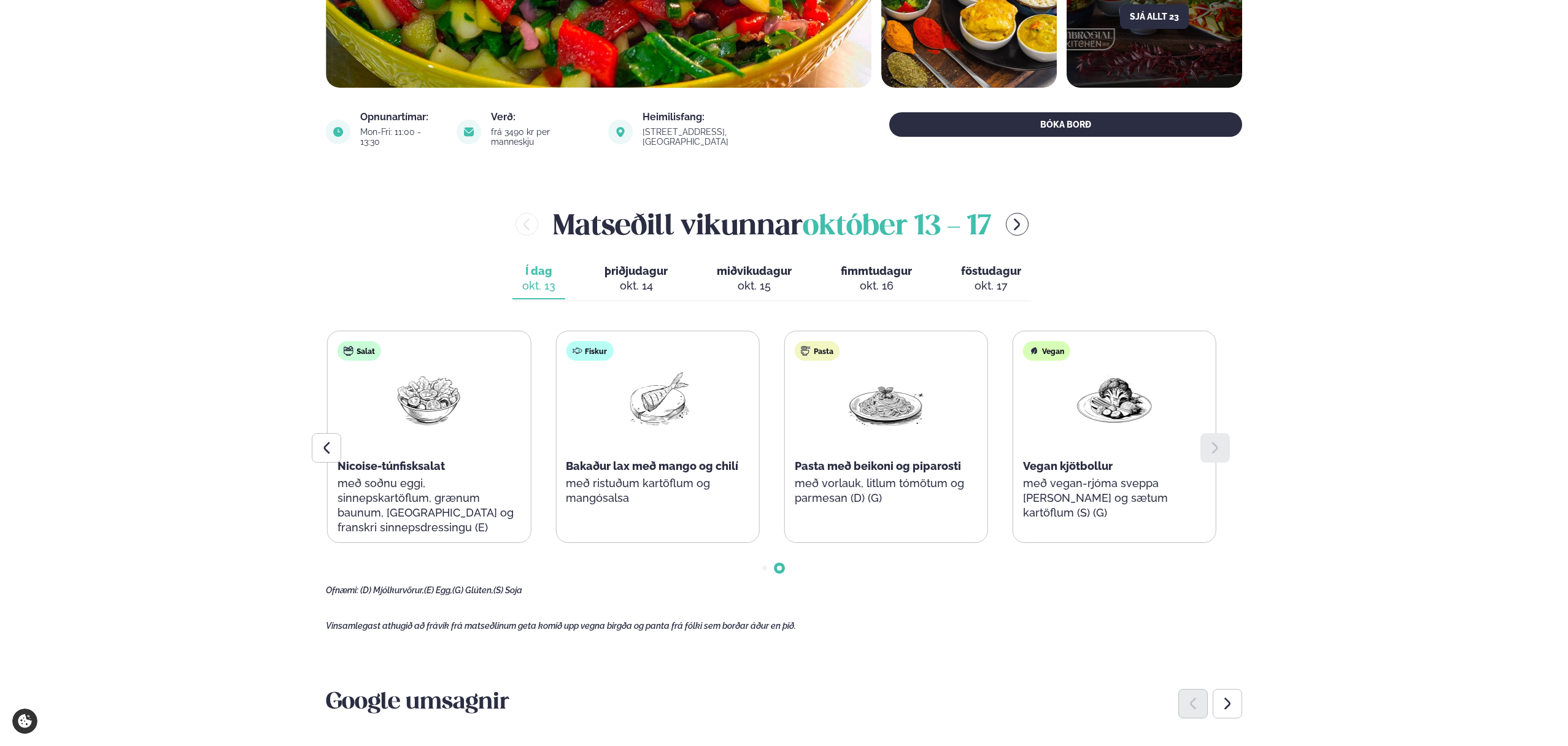
click at [860, 502] on div "Súpa Rjómalöguð grænmetissúpa með súrdeigsbrauði (D) Salat Nicoise-túnfisksalat…" at bounding box center [543, 436] width 889 height 212
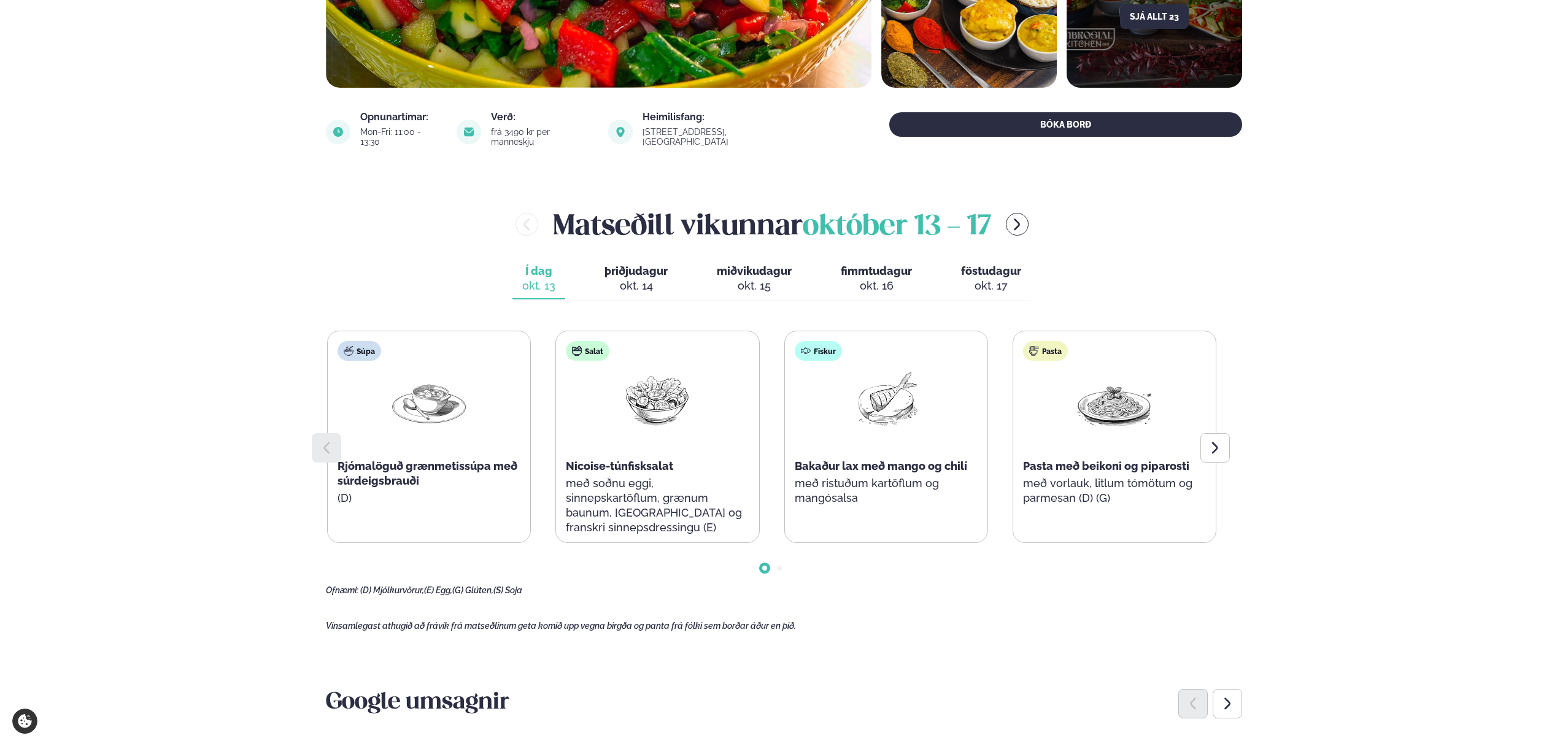
click at [1023, 481] on p "með vorlauk, litlum tómötum og parmesan (D) (G)" at bounding box center [1114, 490] width 183 height 29
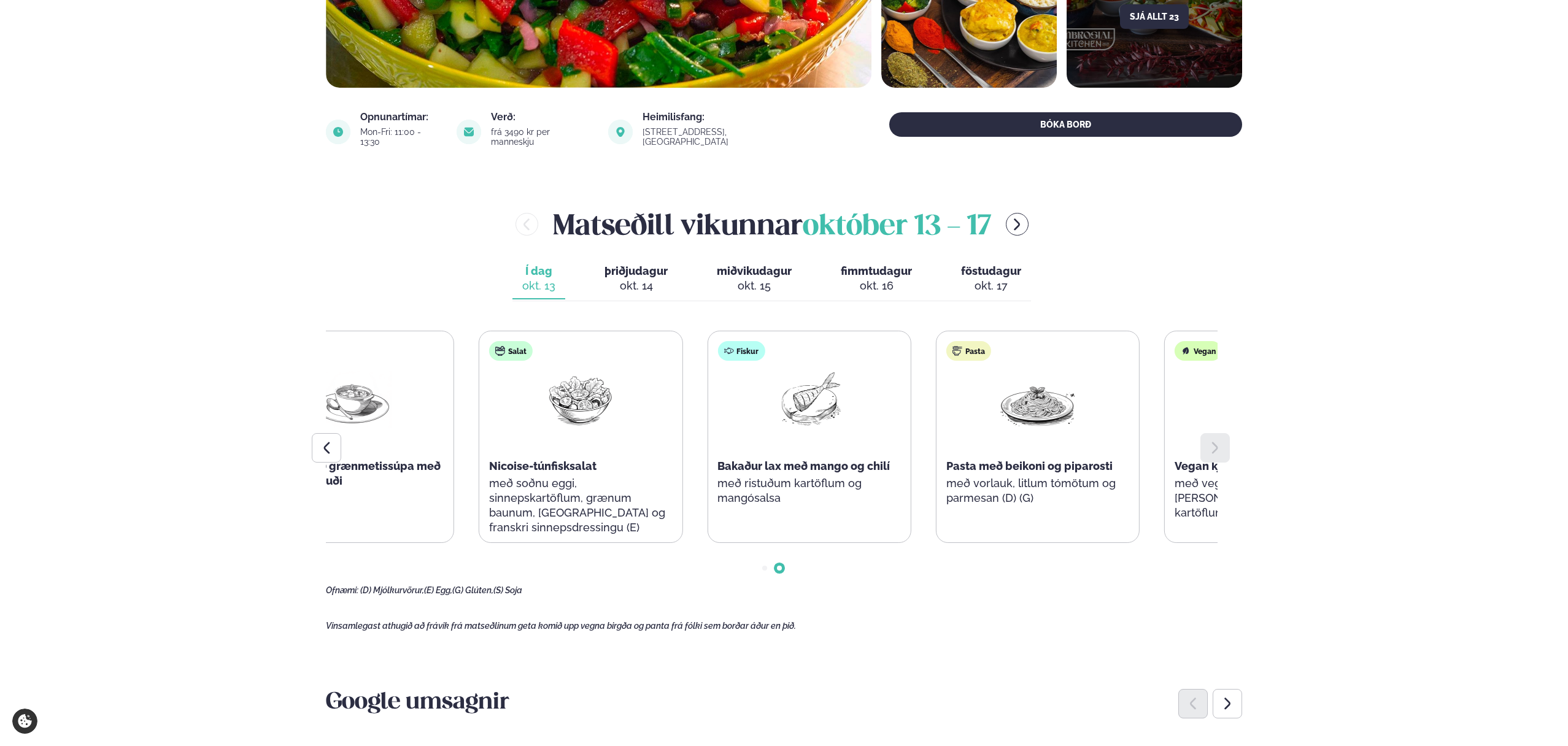
click at [878, 454] on div "Fiskur Bakaður lax með mango og chilí með ristuðum kartöflum og mangósalsa" at bounding box center [808, 429] width 202 height 196
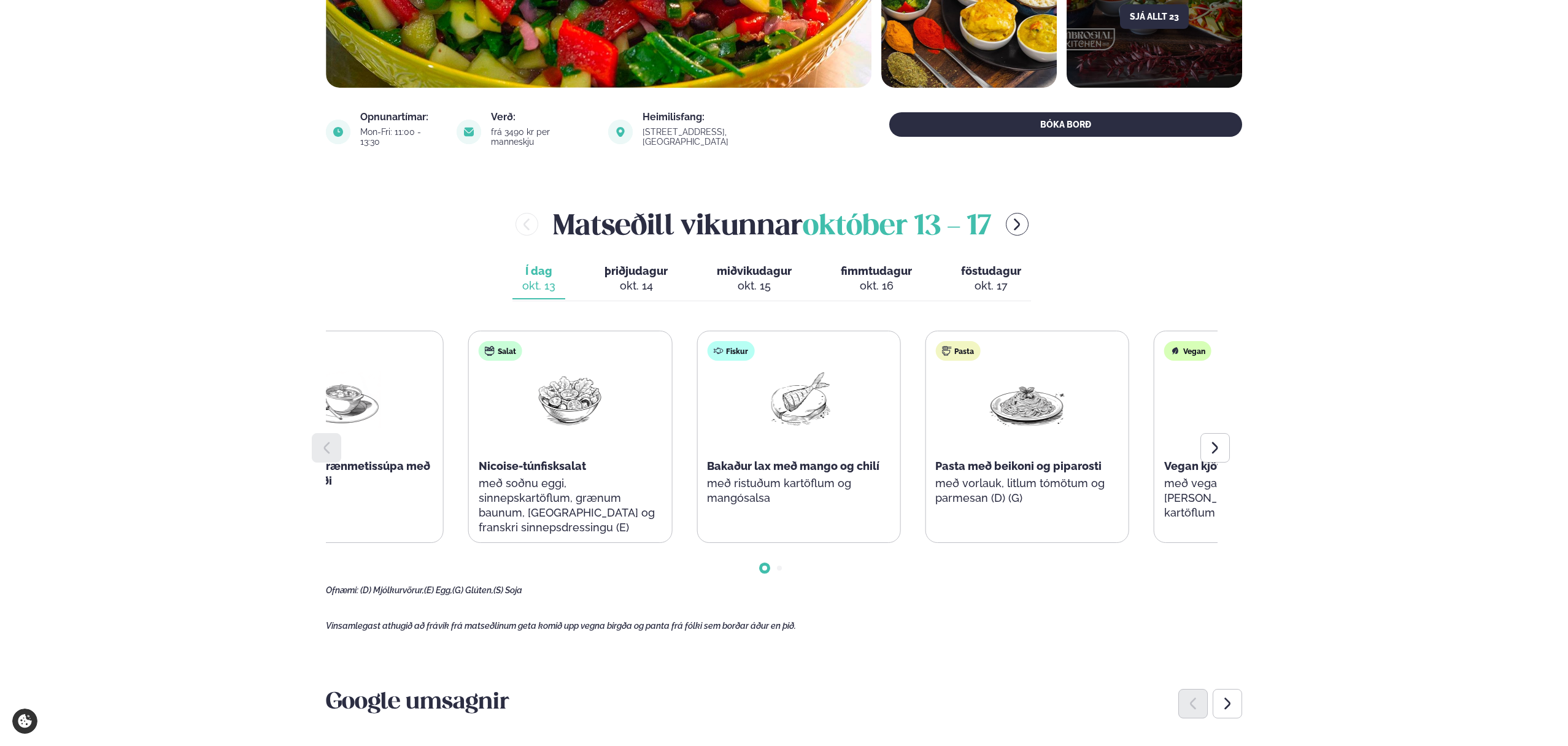
click at [750, 468] on div "Fiskur Bakaður lax með mango og chilí með ristuðum kartöflum og mangósalsa" at bounding box center [799, 429] width 202 height 196
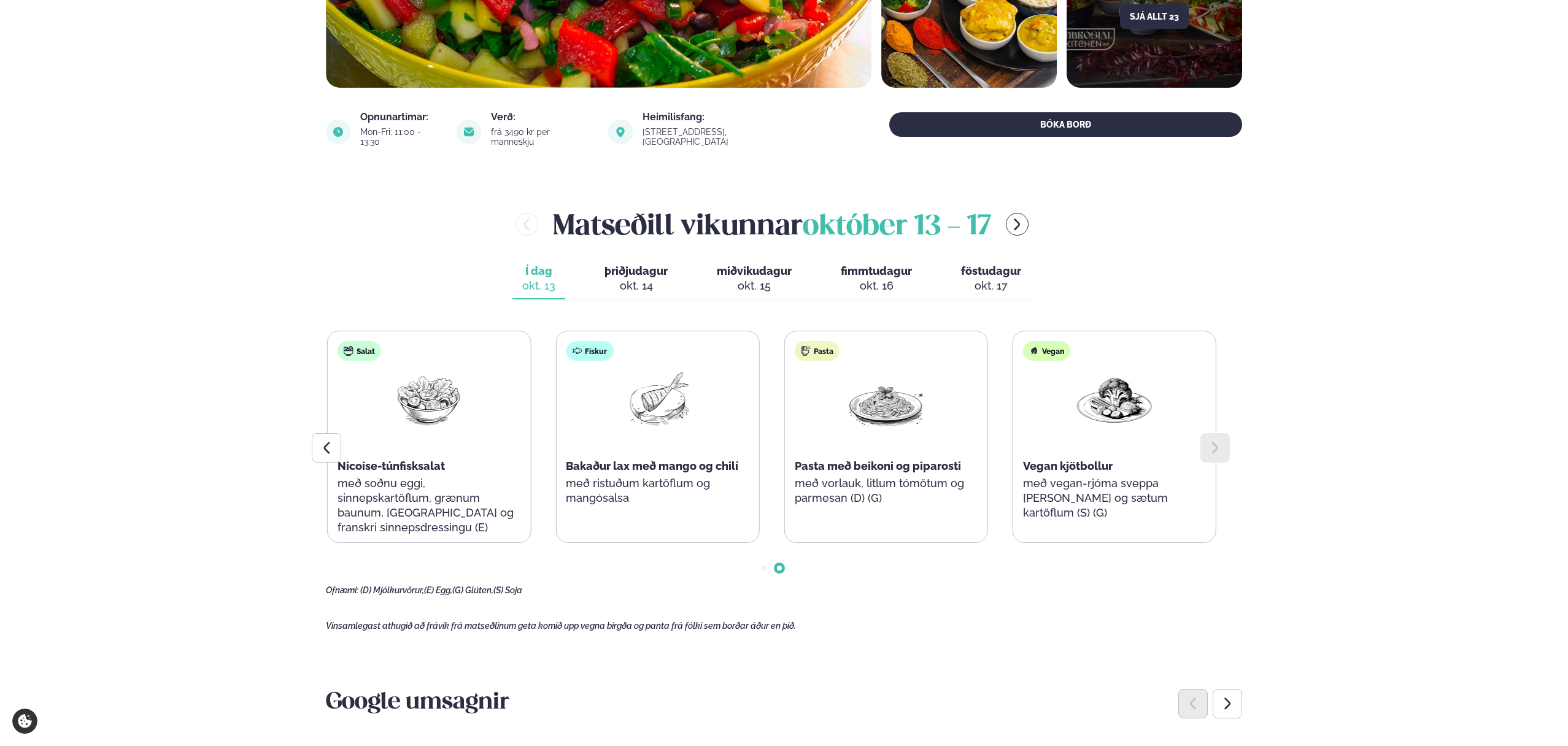
click at [760, 558] on div at bounding box center [771, 558] width 892 height 31
click at [769, 558] on div at bounding box center [771, 558] width 892 height 31
click at [767, 559] on div at bounding box center [771, 558] width 892 height 31
click at [767, 560] on div at bounding box center [771, 558] width 892 height 31
click at [765, 566] on span "Go to slide 1" at bounding box center [765, 568] width 5 height 5
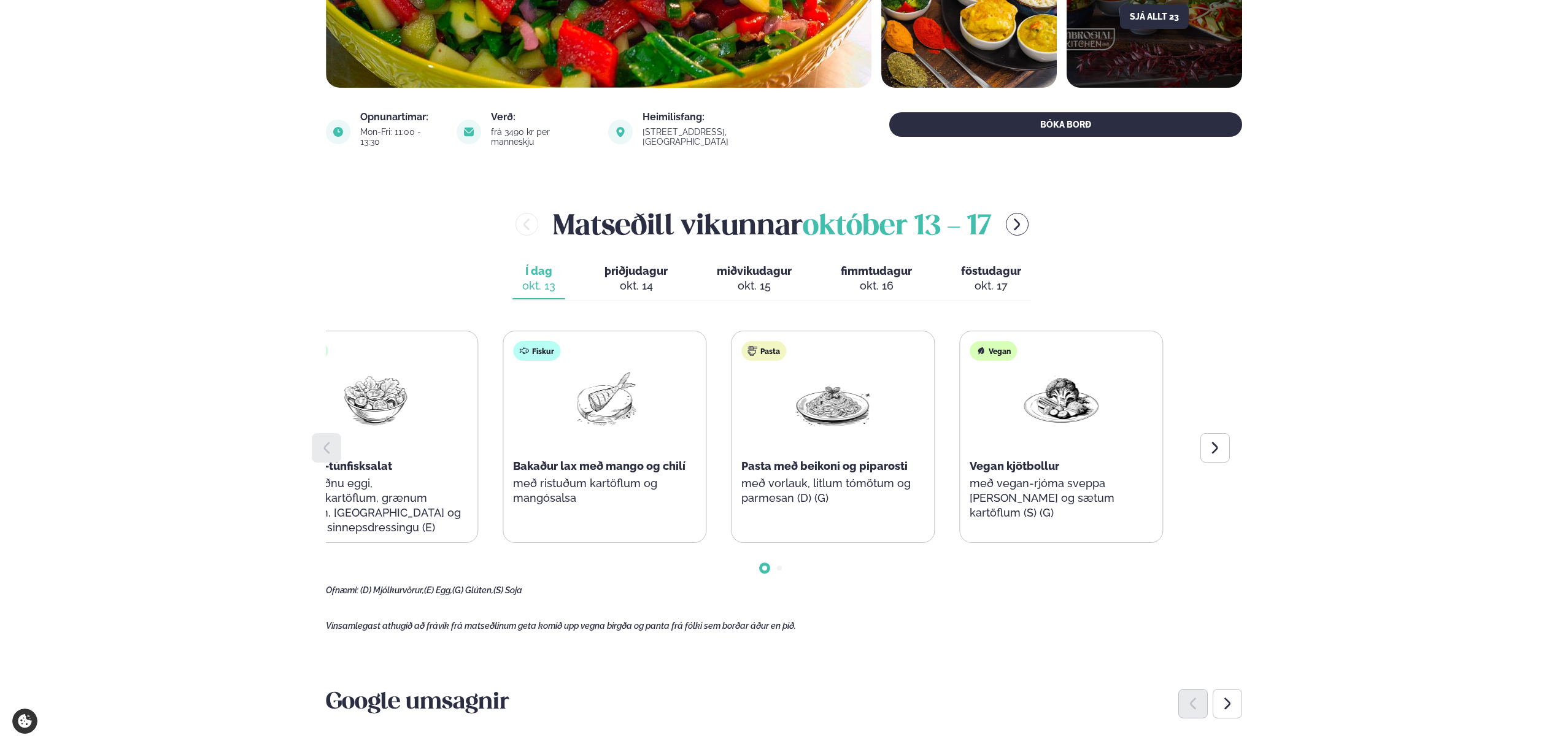
click at [473, 509] on div "Súpa Rjómalöguð grænmetissúpa með súrdeigsbrauði (D) Salat Nicoise-túnfisksalat…" at bounding box center [490, 436] width 889 height 212
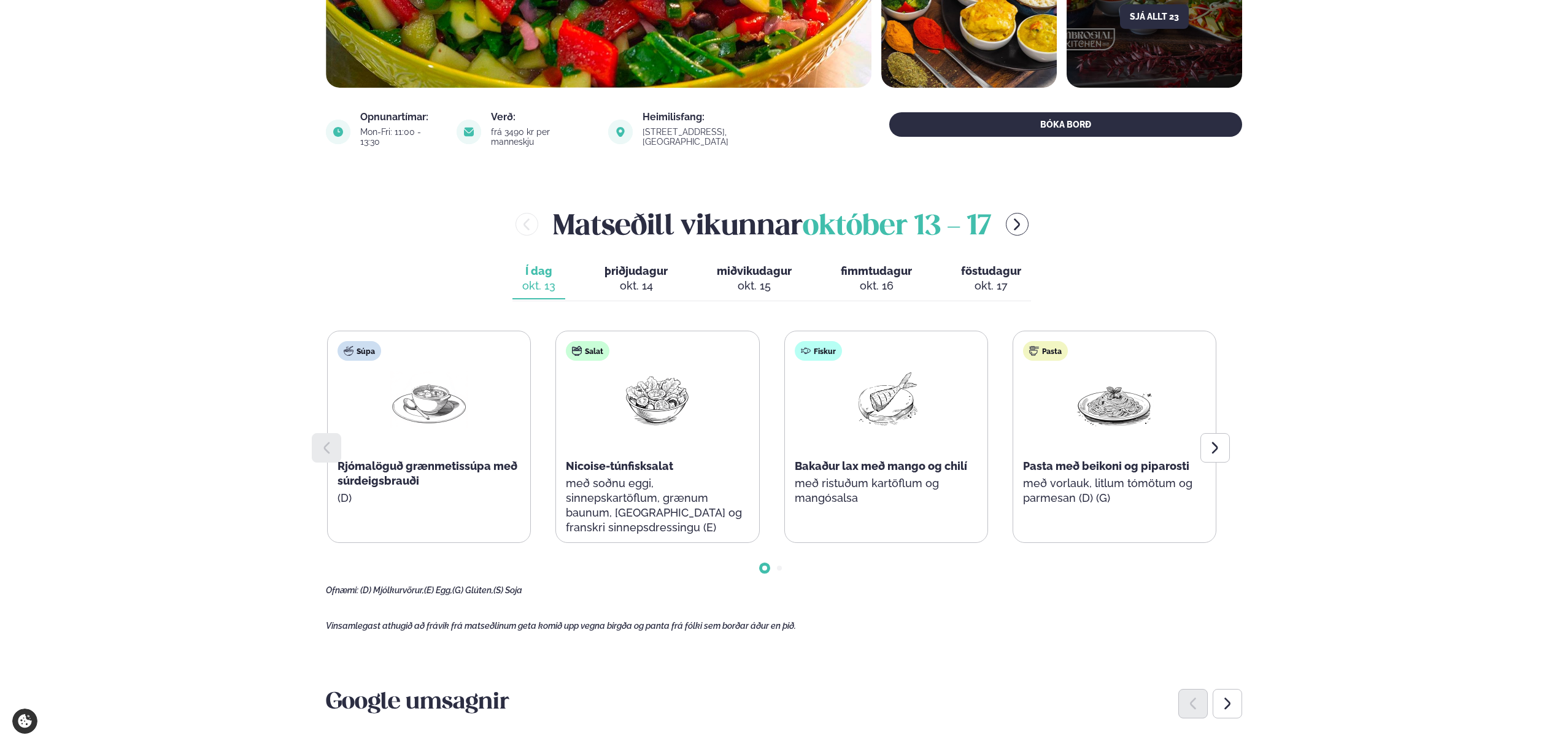
click at [1194, 518] on div "Pasta Pasta með beikoni og piparosti með vorlauk, litlum tómötum og parmesan (D…" at bounding box center [1114, 436] width 204 height 212
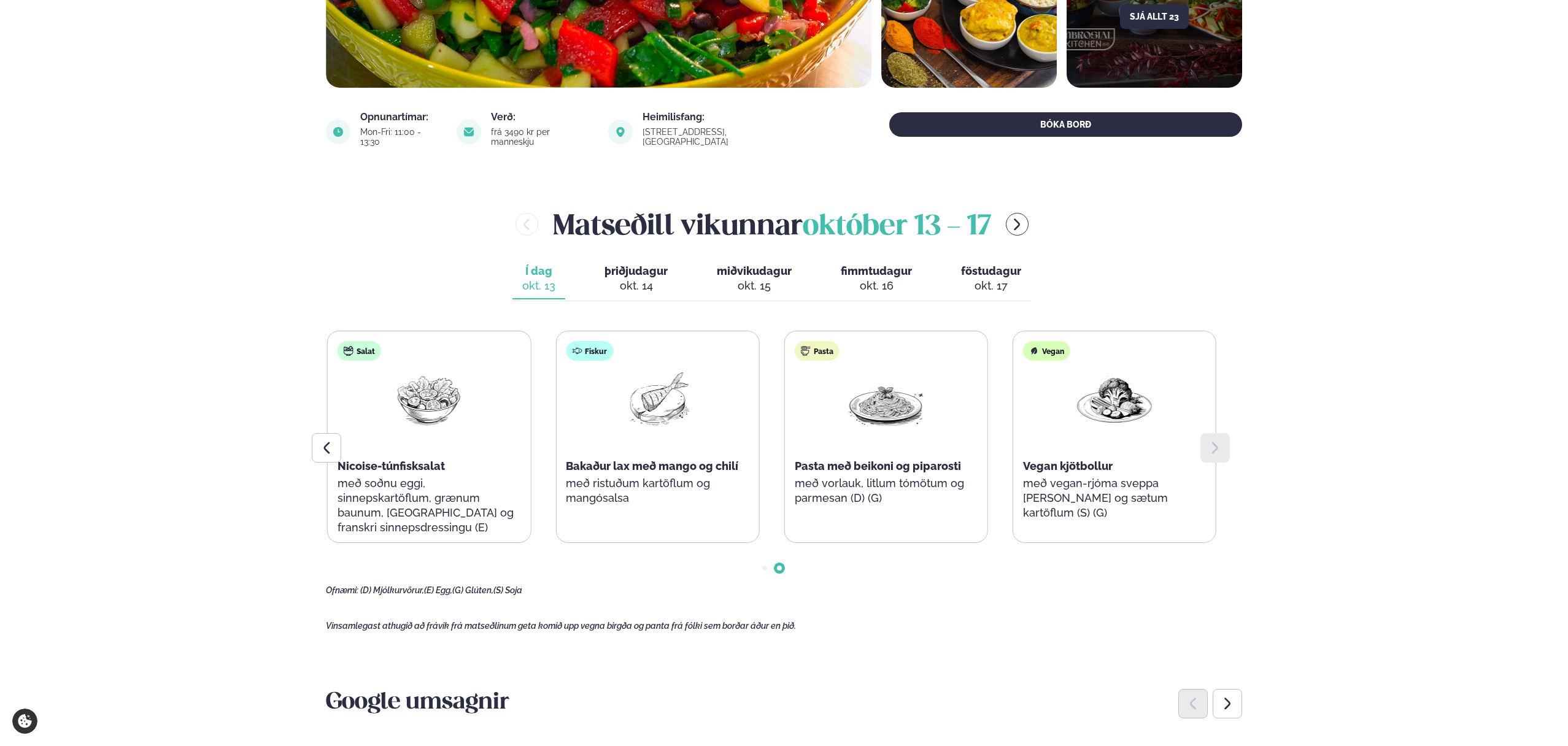
click at [630, 265] on span "þriðjudagur" at bounding box center [636, 271] width 63 height 13
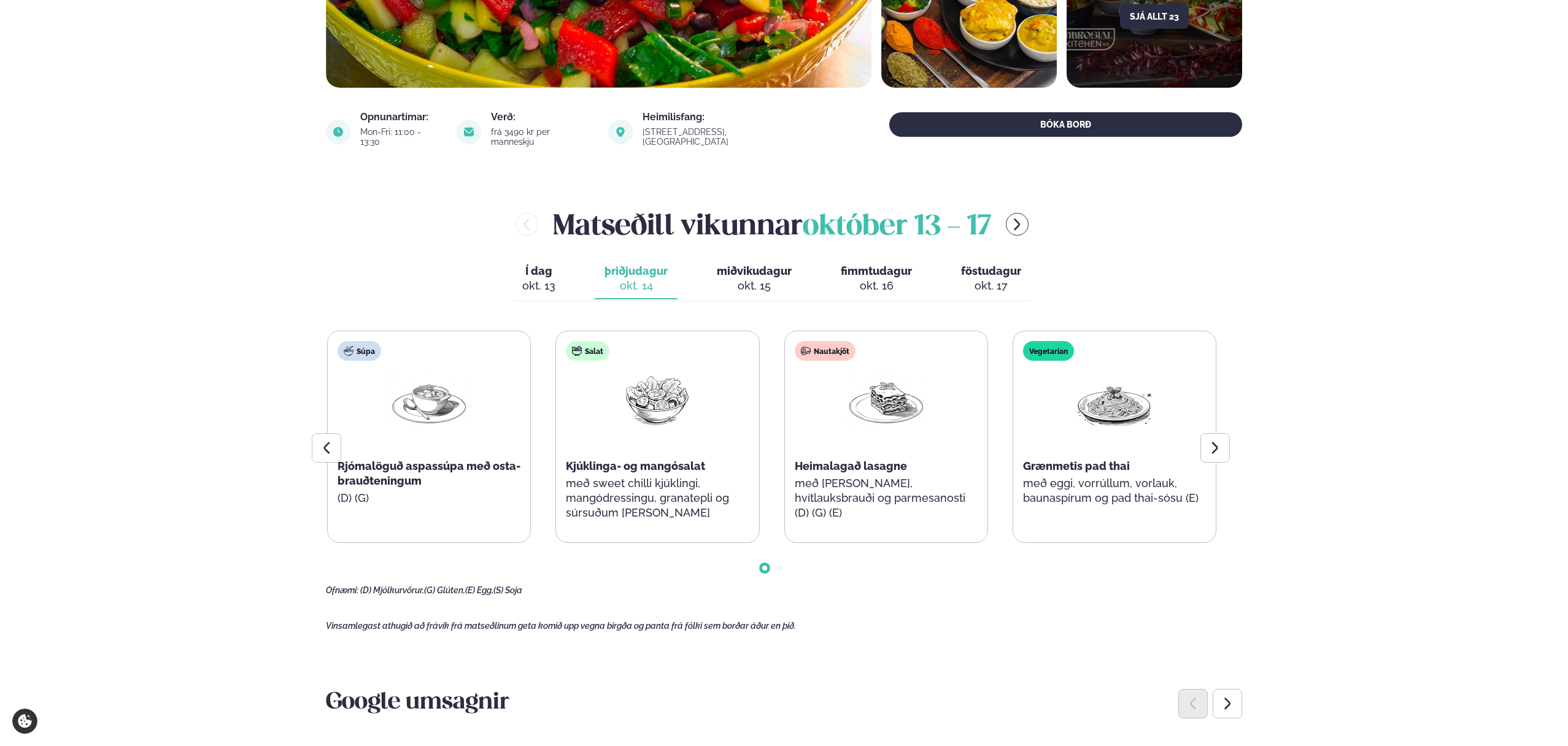
click at [630, 265] on span "þriðjudagur" at bounding box center [636, 271] width 63 height 13
click at [653, 279] on div "okt. 14" at bounding box center [636, 286] width 63 height 15
click at [650, 279] on div "okt. 14" at bounding box center [636, 286] width 63 height 15
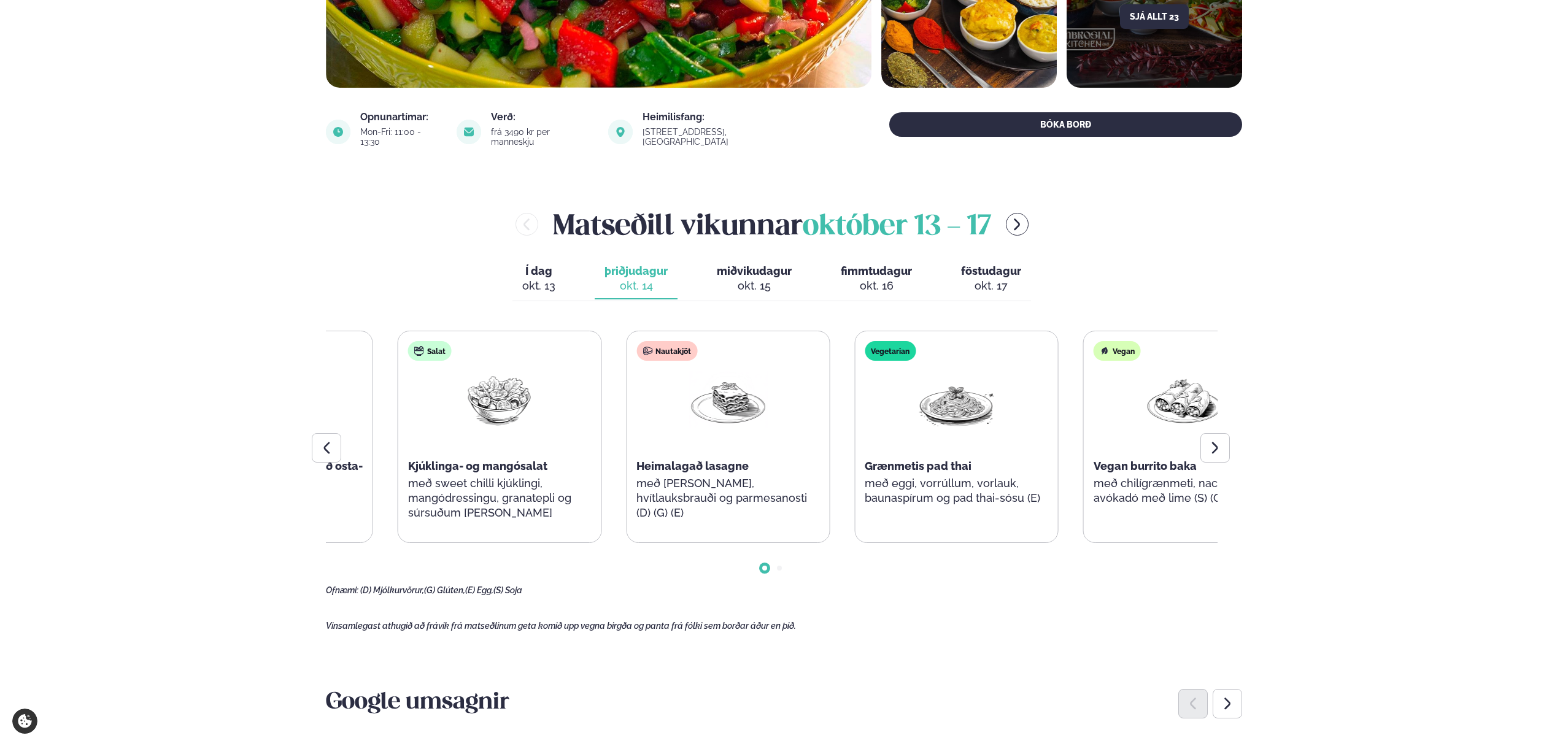
click at [637, 496] on div "Nautakjöt Heimalagað lasagne með [PERSON_NAME], hvítlauksbrauði og parmesanosti…" at bounding box center [727, 437] width 202 height 211
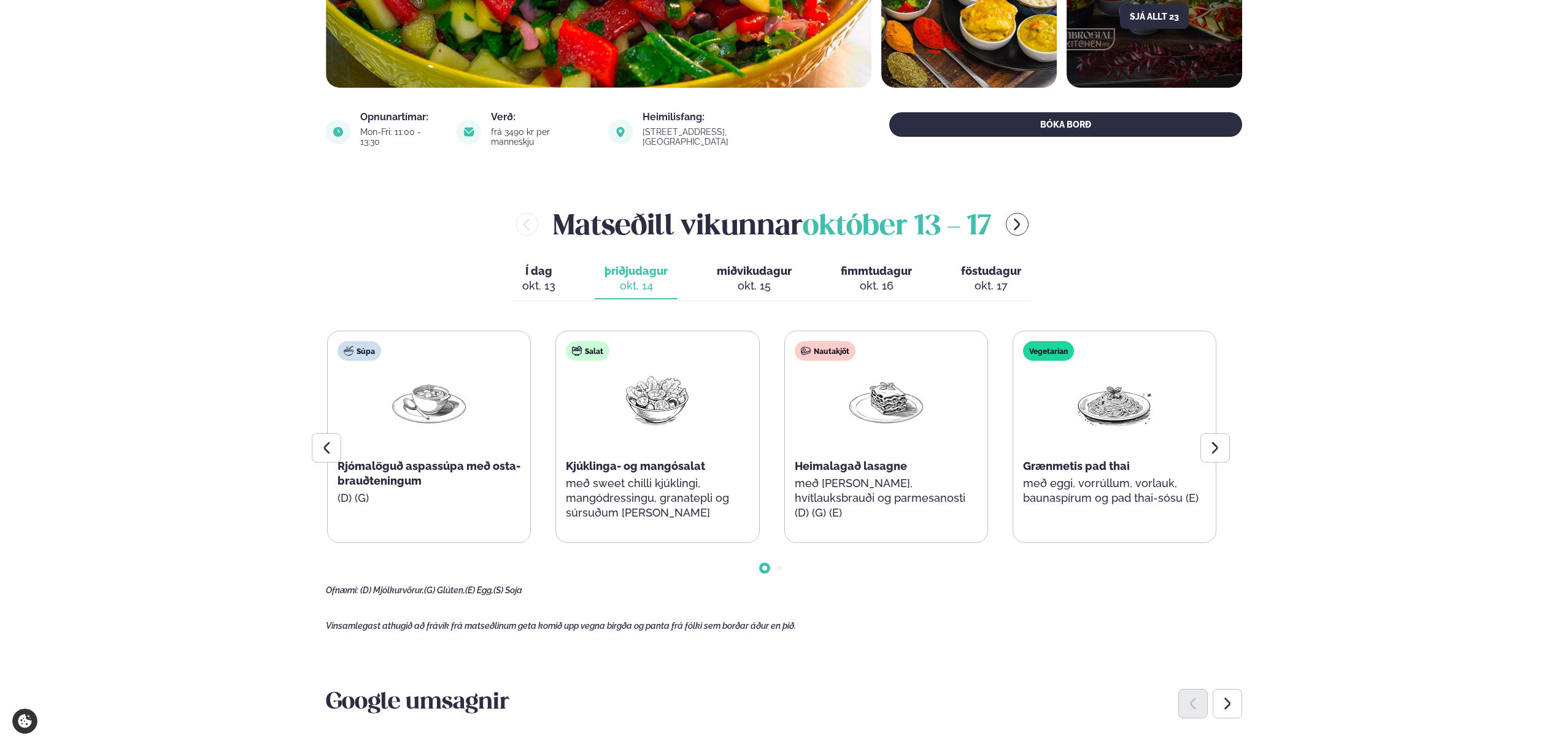
click at [784, 450] on div "Nautakjöt Heimalagað lasagne með [PERSON_NAME], hvítlauksbrauði og parmesanosti…" at bounding box center [886, 437] width 202 height 211
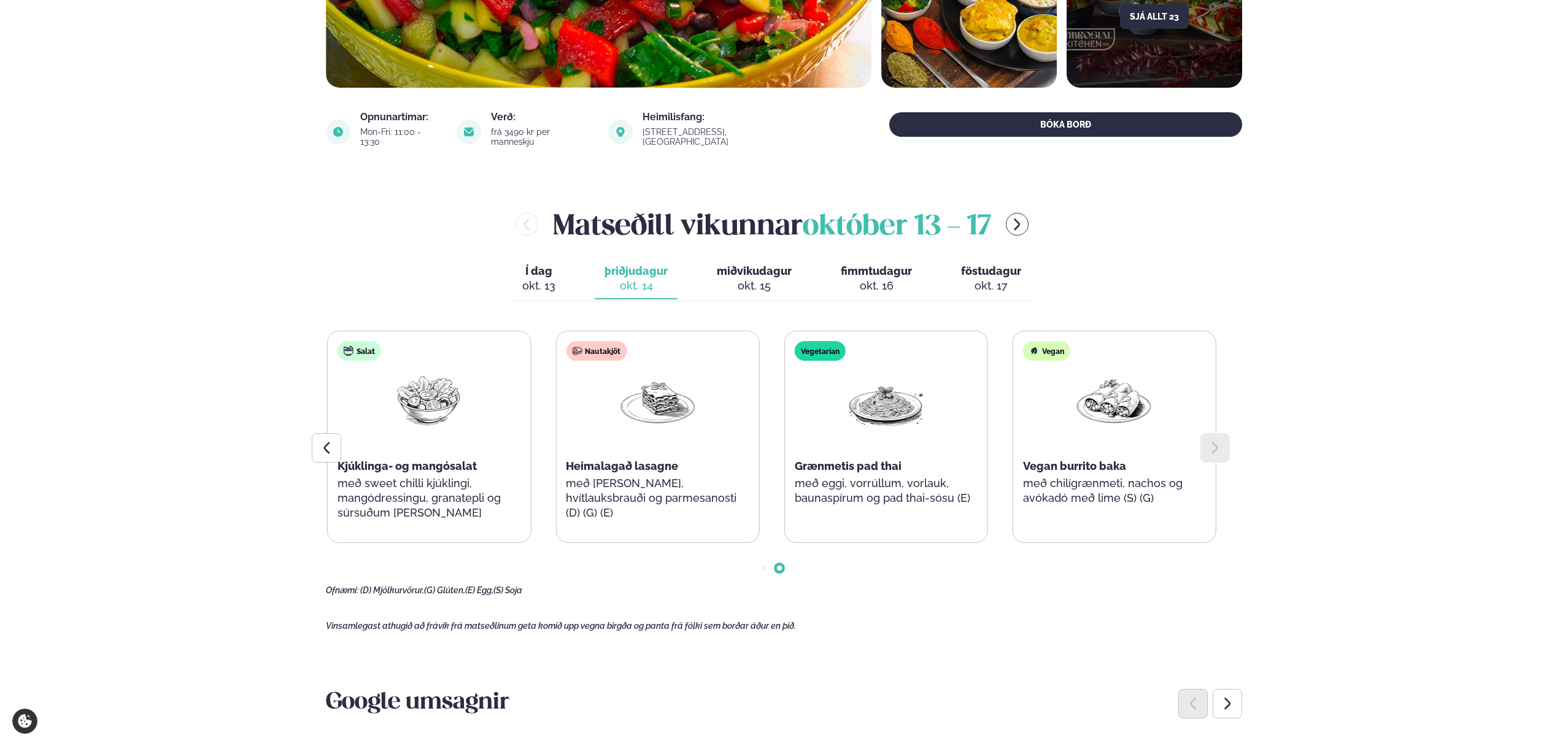
click at [746, 279] on div "okt. 15" at bounding box center [754, 286] width 75 height 15
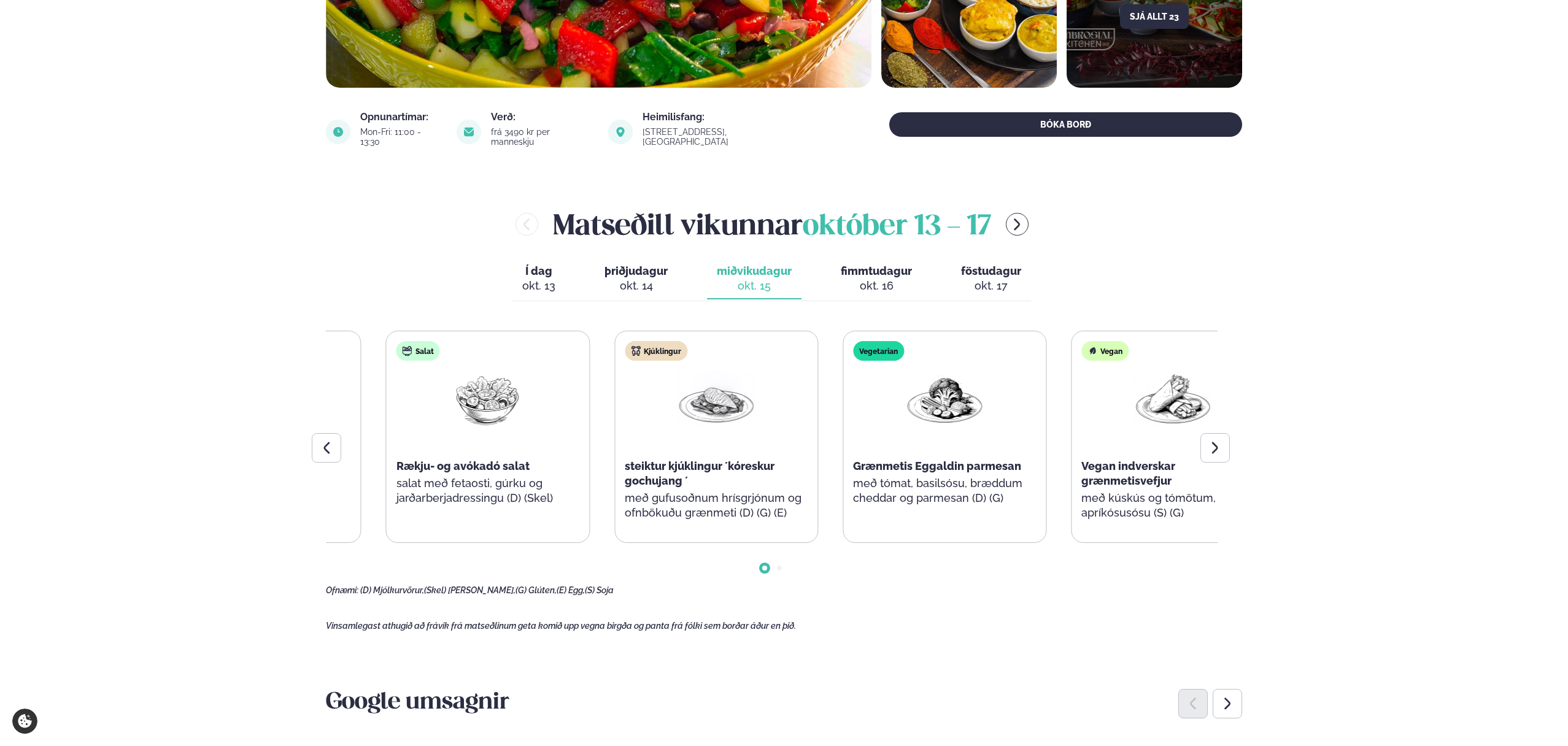
click at [692, 472] on div "Kjúklingur steiktur kjúklingur ´kóreskur gochujang ´ með gufusoðnum hrísgrjónum…" at bounding box center [716, 437] width 202 height 211
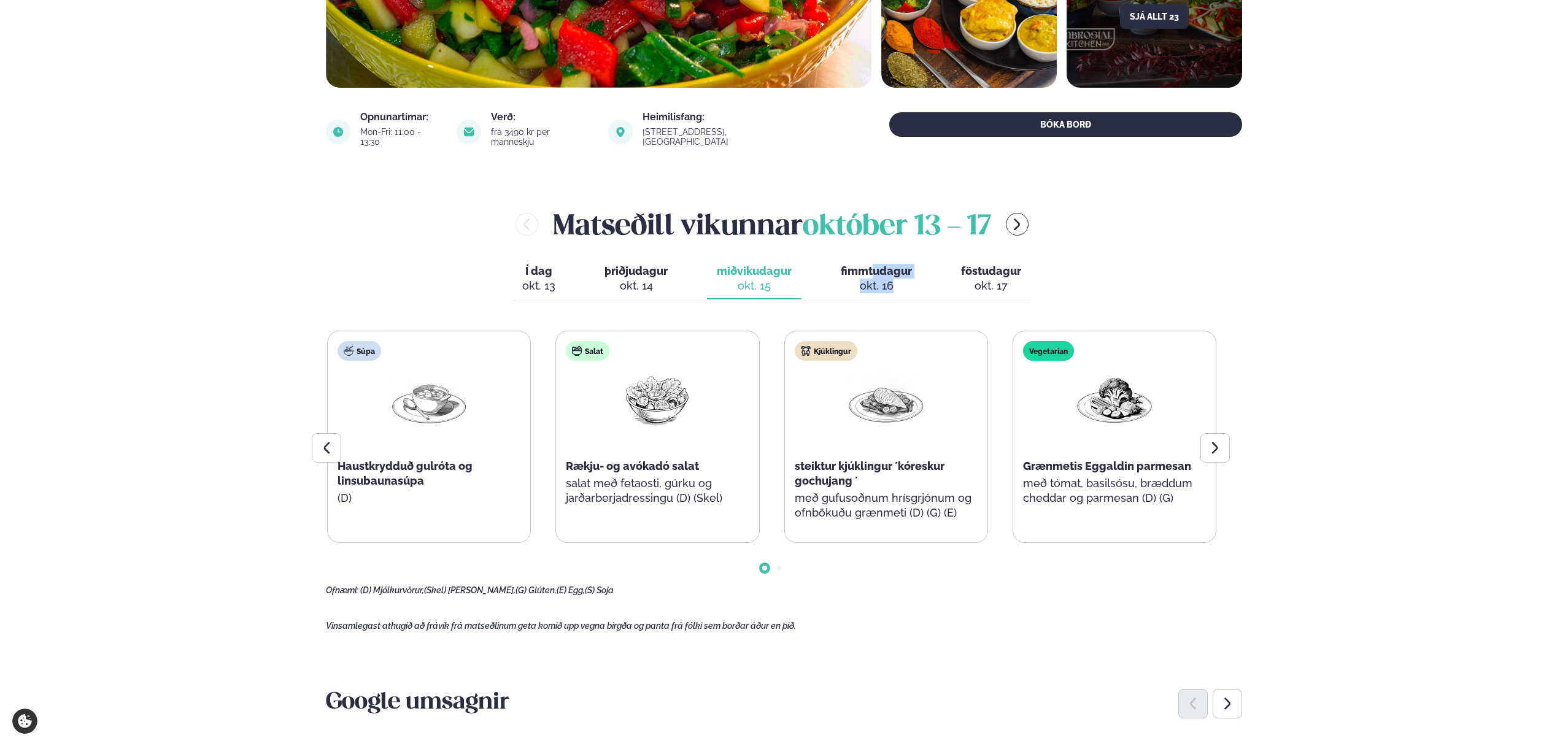
drag, startPoint x: 886, startPoint y: 291, endPoint x: 875, endPoint y: 267, distance: 26.4
click at [875, 267] on div "[PERSON_NAME] [DATE] - [DATE] Í dag Í d. [DATE] þriðjudagur þri. [DATE] miðviku…" at bounding box center [784, 399] width 916 height 391
click at [875, 267] on span "fimmtudagur" at bounding box center [876, 271] width 71 height 13
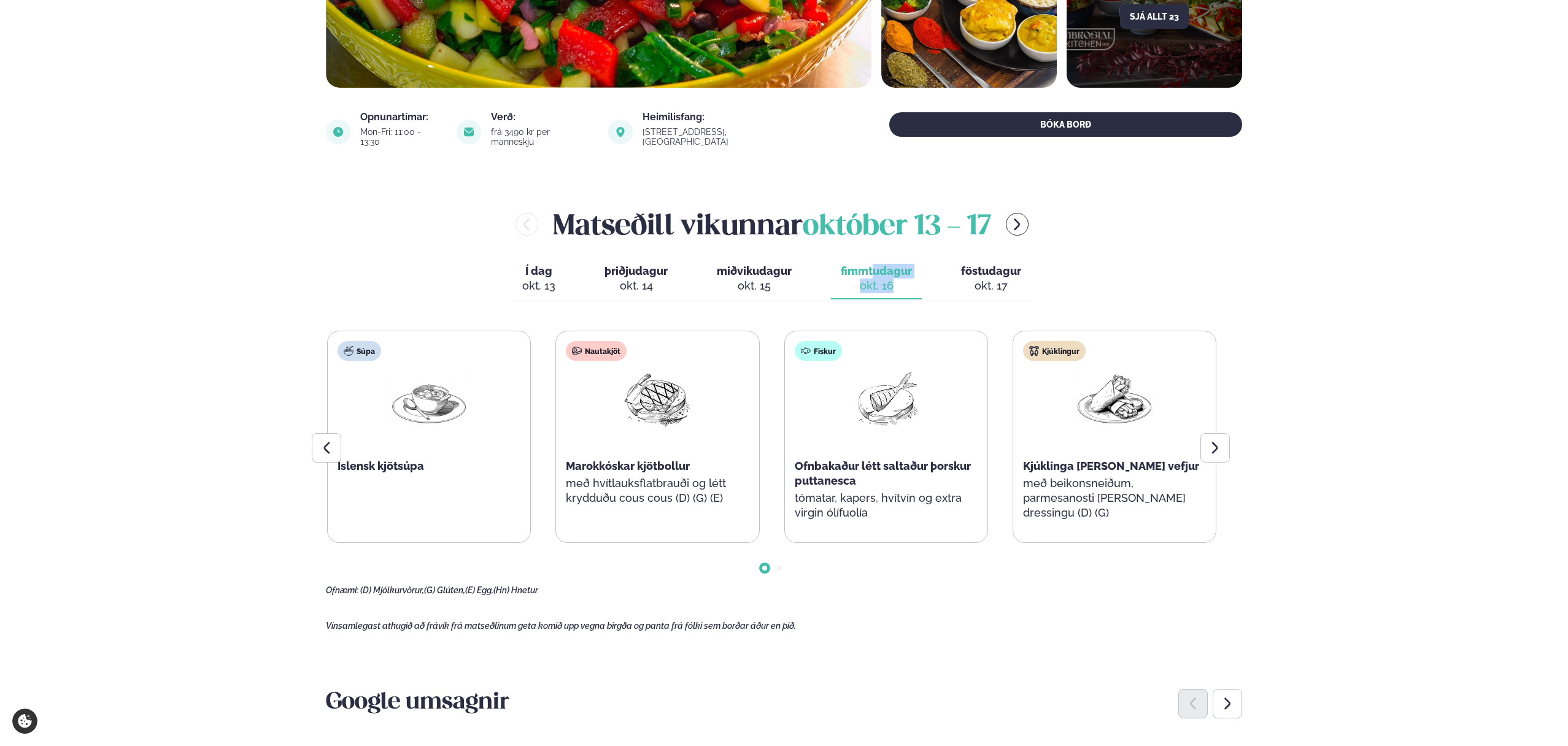
click at [798, 259] on button "miðvikudagur mið. [DATE]" at bounding box center [754, 279] width 94 height 40
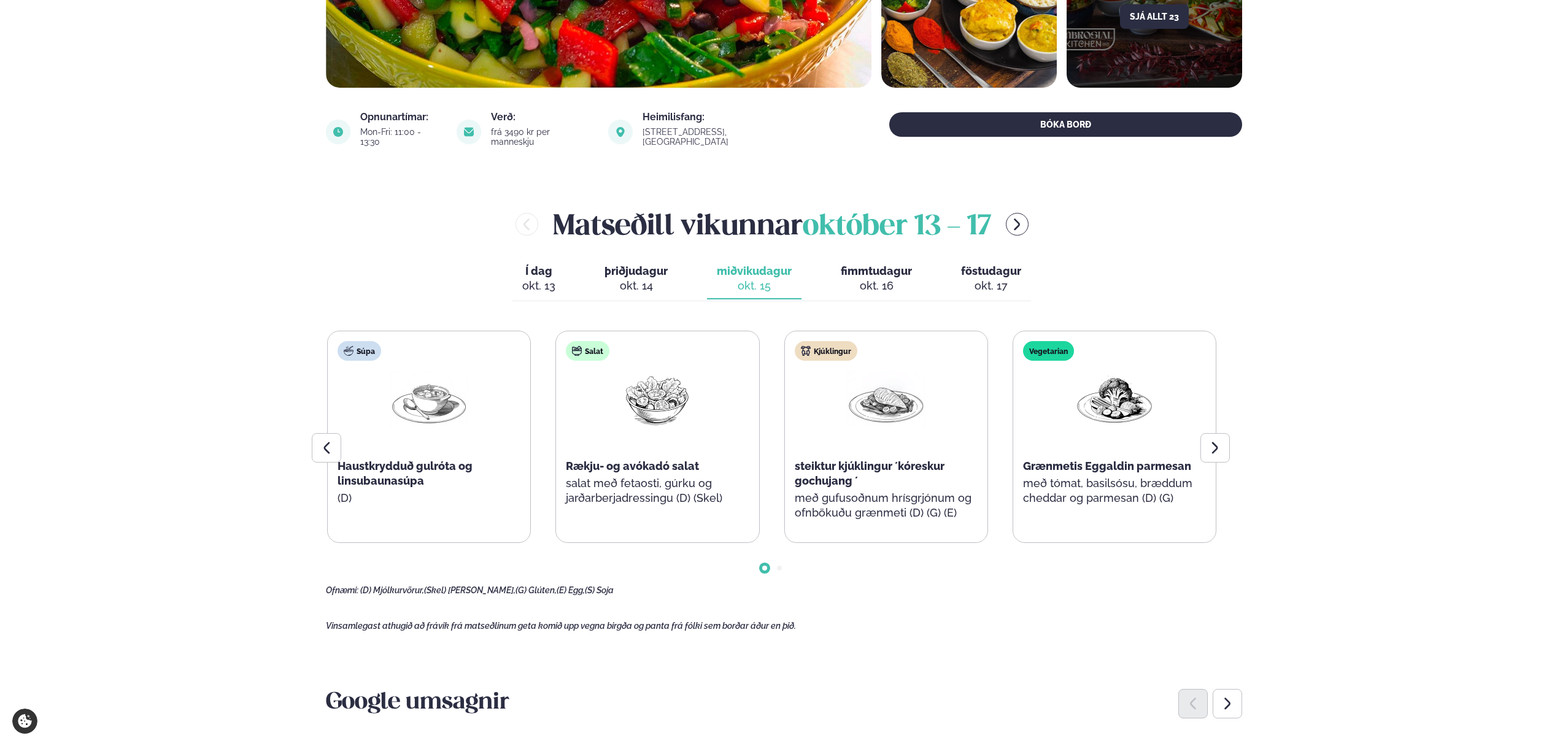
click at [806, 226] on span "október 13 - 17" at bounding box center [897, 227] width 188 height 27
click at [923, 223] on span "október 13 - 17" at bounding box center [897, 227] width 188 height 27
click at [884, 279] on div "okt. 16" at bounding box center [876, 286] width 71 height 15
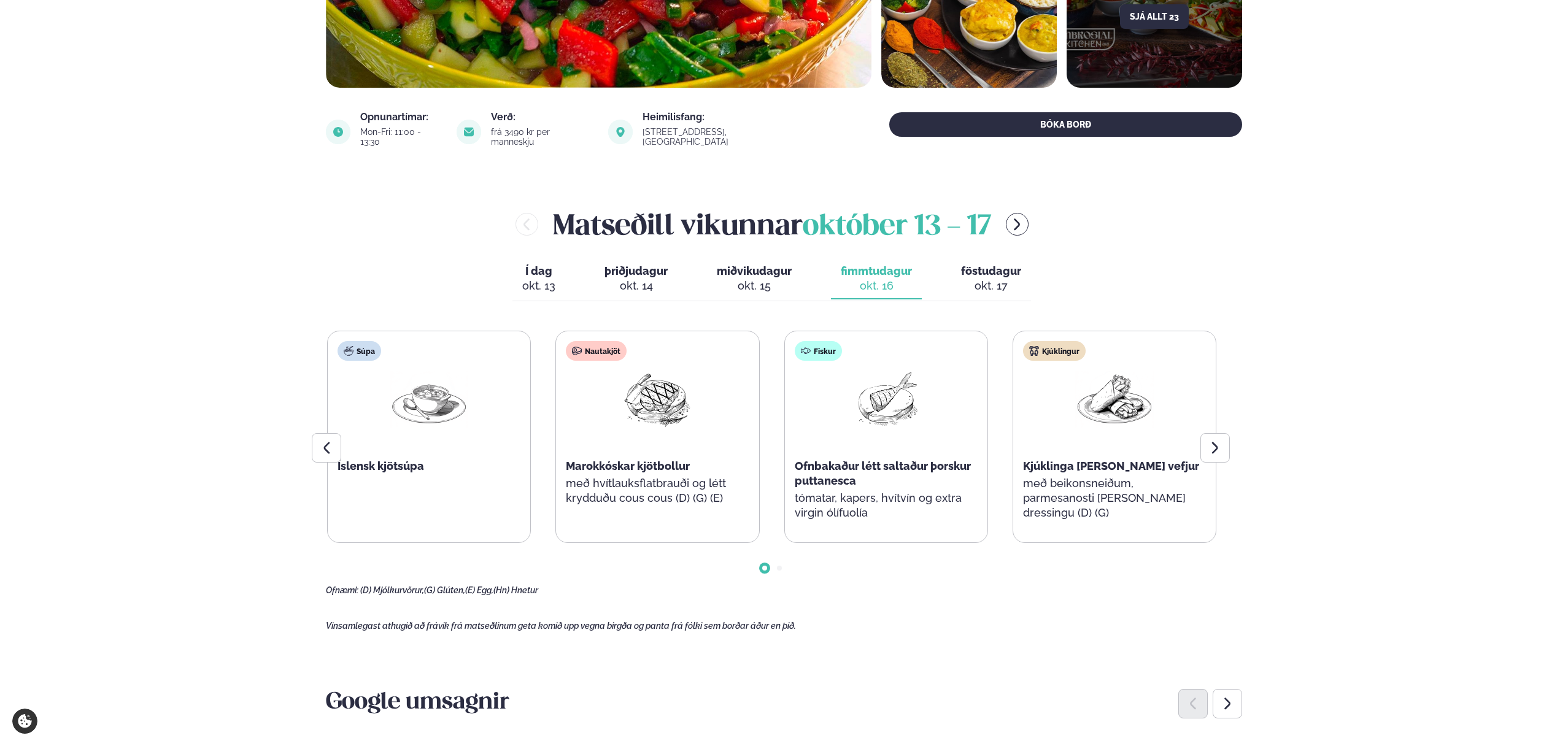
click at [961, 265] on span "föstudagur" at bounding box center [991, 271] width 60 height 13
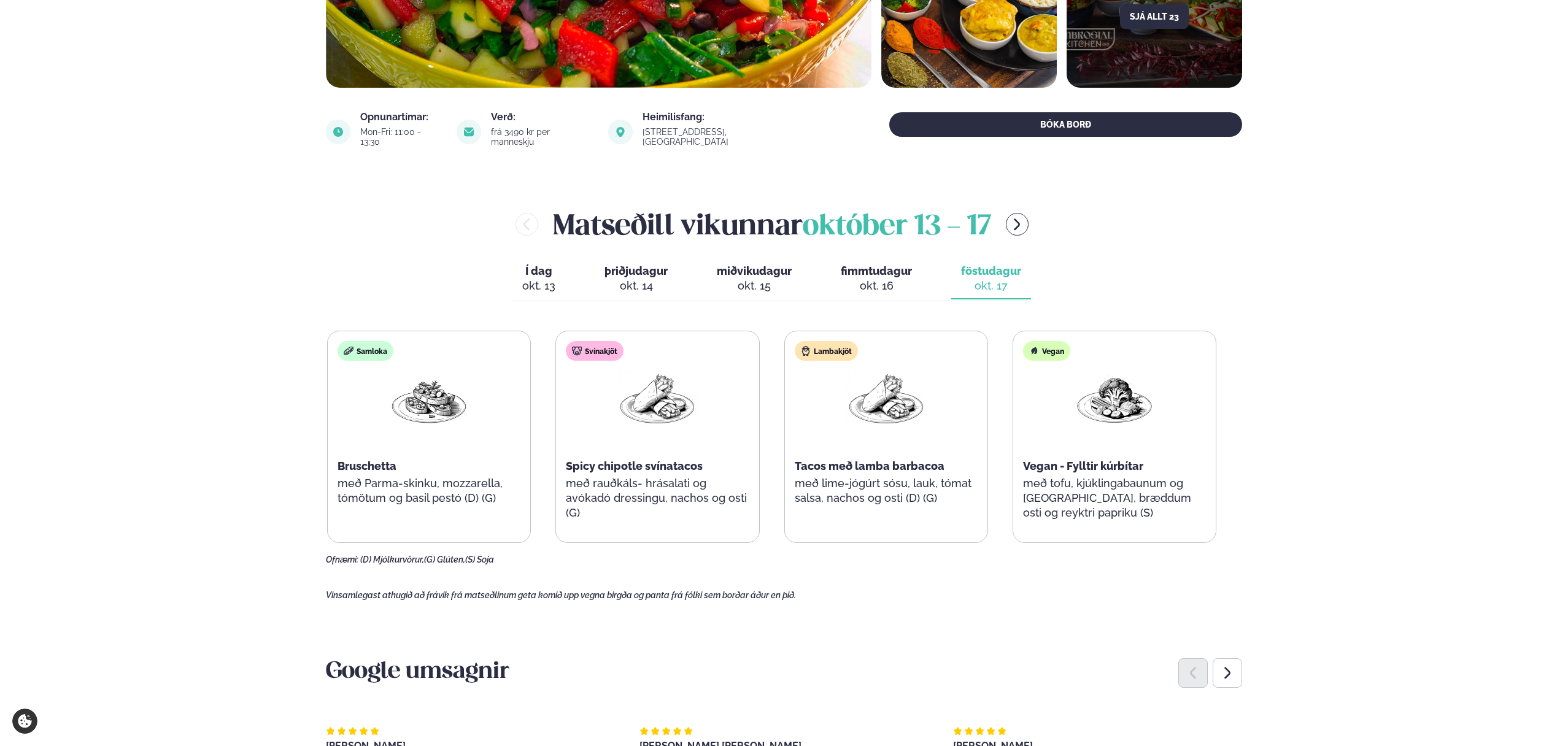
click at [860, 265] on span "fimmtudagur" at bounding box center [876, 271] width 71 height 13
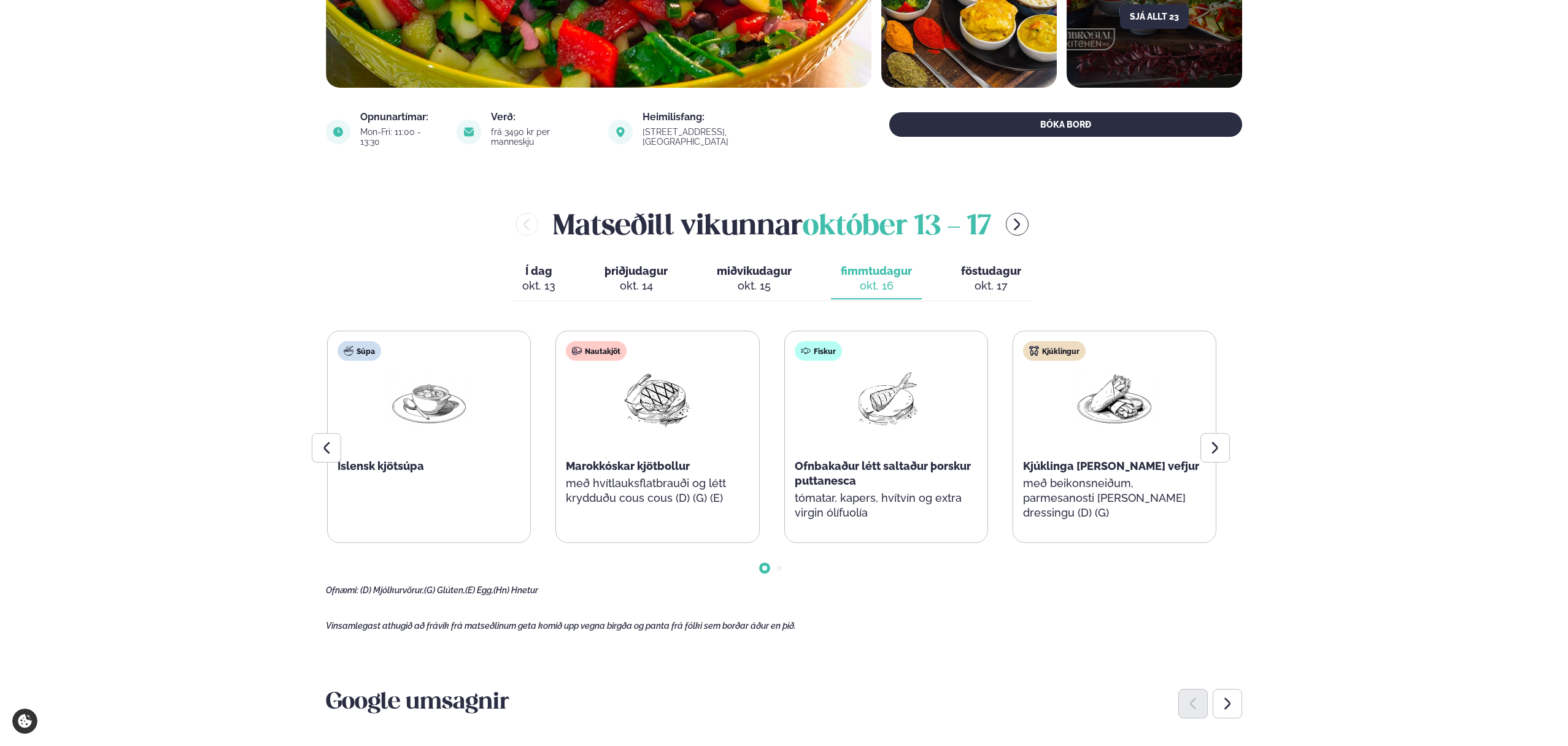
click at [947, 260] on div "Í dag Í d. [DATE] þriðjudagur þri. [DATE] miðvikudagur mið. [DATE] fimmtudagur …" at bounding box center [772, 280] width 519 height 42
click at [989, 265] on span "föstudagur" at bounding box center [991, 271] width 60 height 13
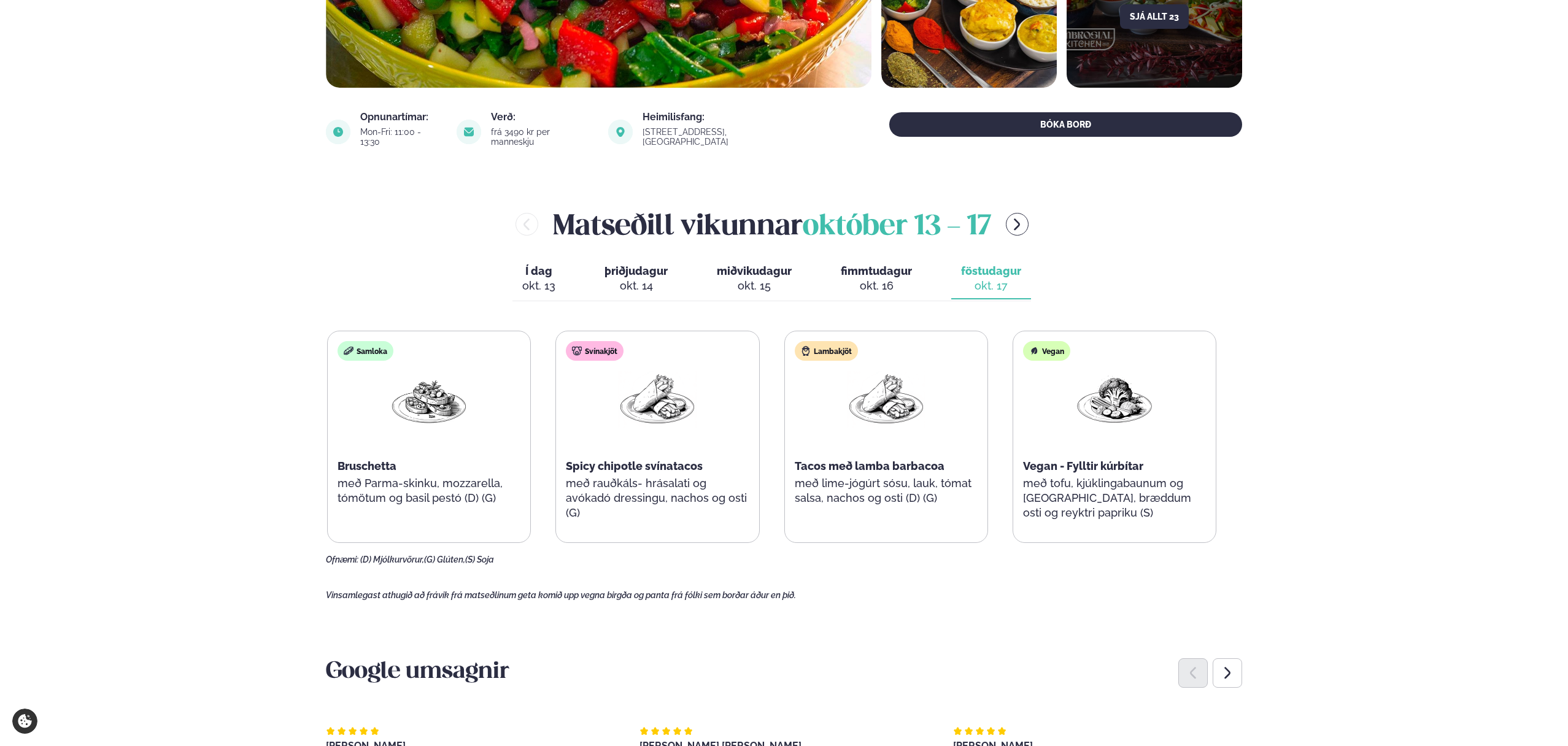
click at [854, 421] on div at bounding box center [886, 400] width 78 height 60
click at [988, 417] on div "Lambakjöt Tacos með lamba barbacoa með lime-jógúrt sósu, lauk, tómat salsa, nac…" at bounding box center [886, 429] width 202 height 196
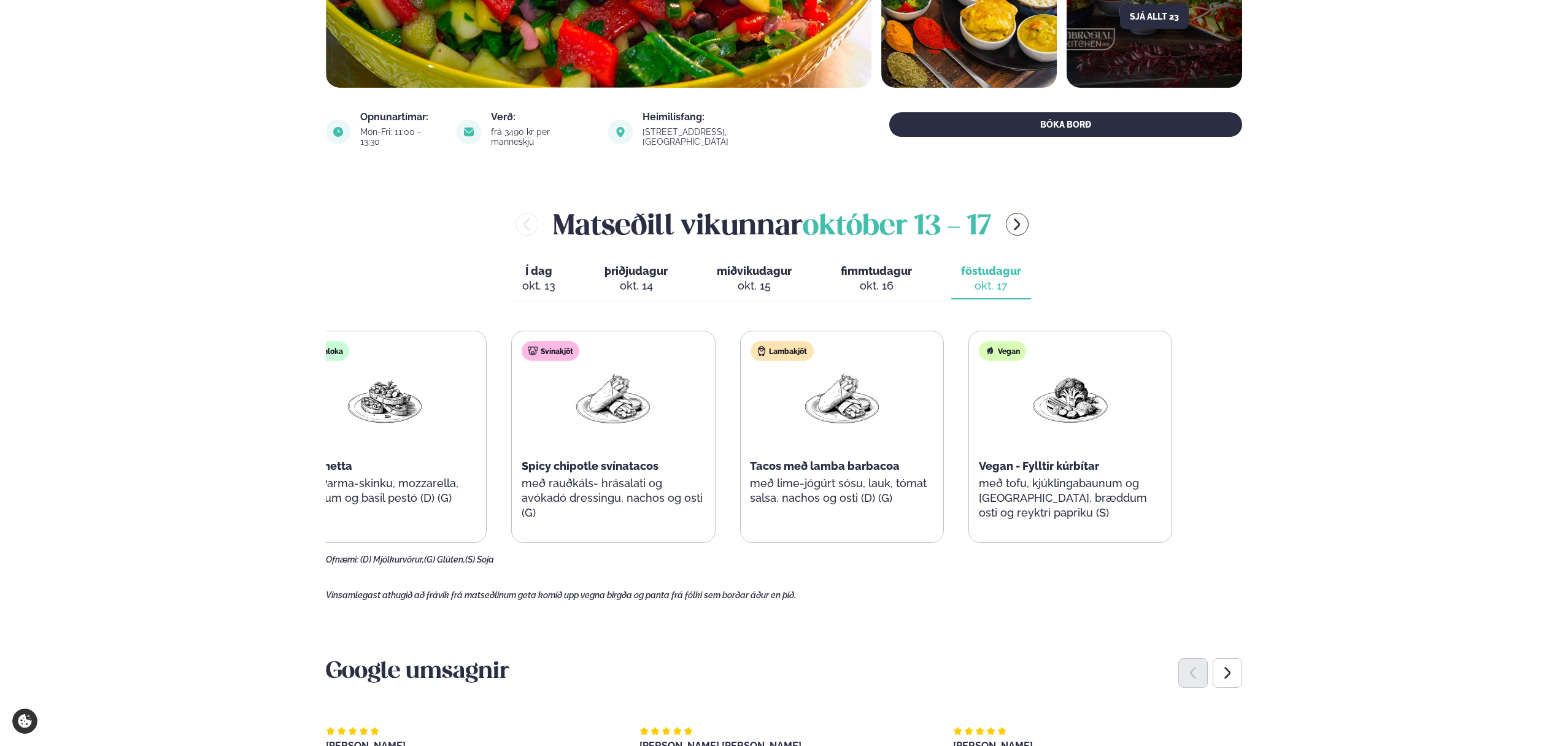
click at [797, 452] on div "Samloka Bruschetta með Parma-skinku, mozzarella, tómötum og basil pestó (D) (G)…" at bounding box center [727, 436] width 889 height 212
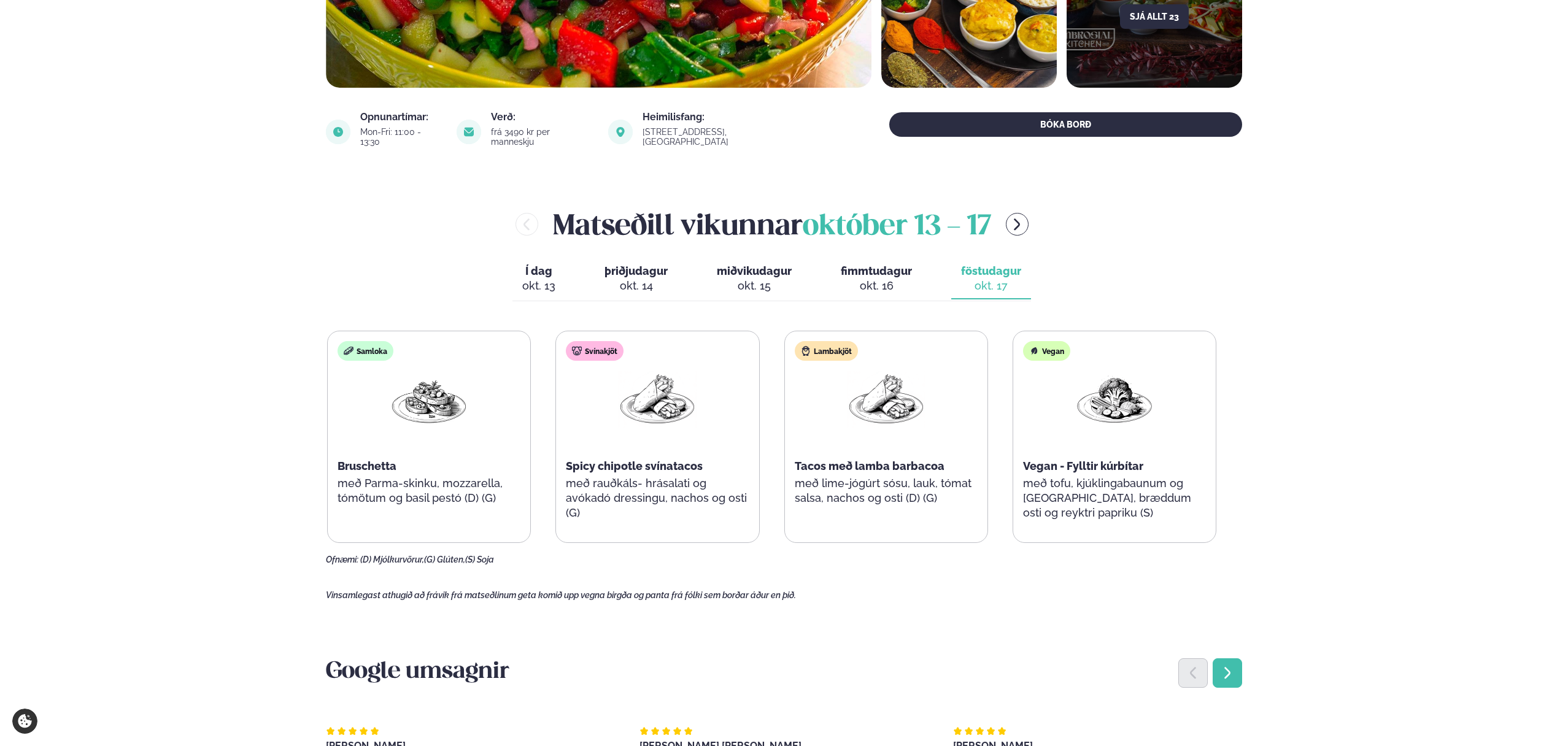
drag, startPoint x: 1243, startPoint y: 666, endPoint x: 1224, endPoint y: 661, distance: 19.6
click at [1243, 666] on main "[PERSON_NAME] / Matseðill / Dalvegur 30 [PERSON_NAME] í [GEOGRAPHIC_DATA] - Dal…" at bounding box center [784, 656] width 989 height 2025
click at [1223, 666] on icon "Next slide" at bounding box center [1227, 673] width 15 height 15
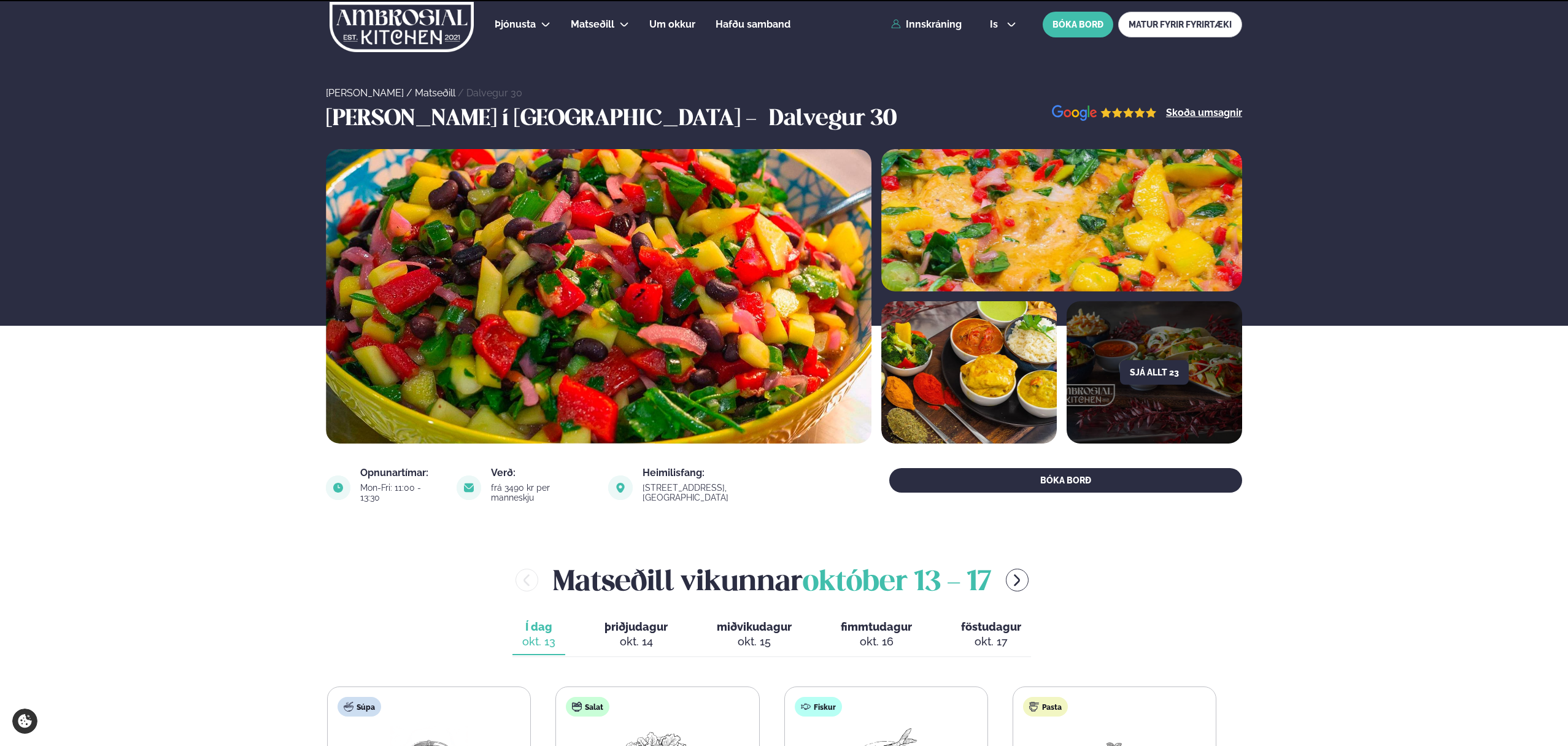
scroll to position [461, 0]
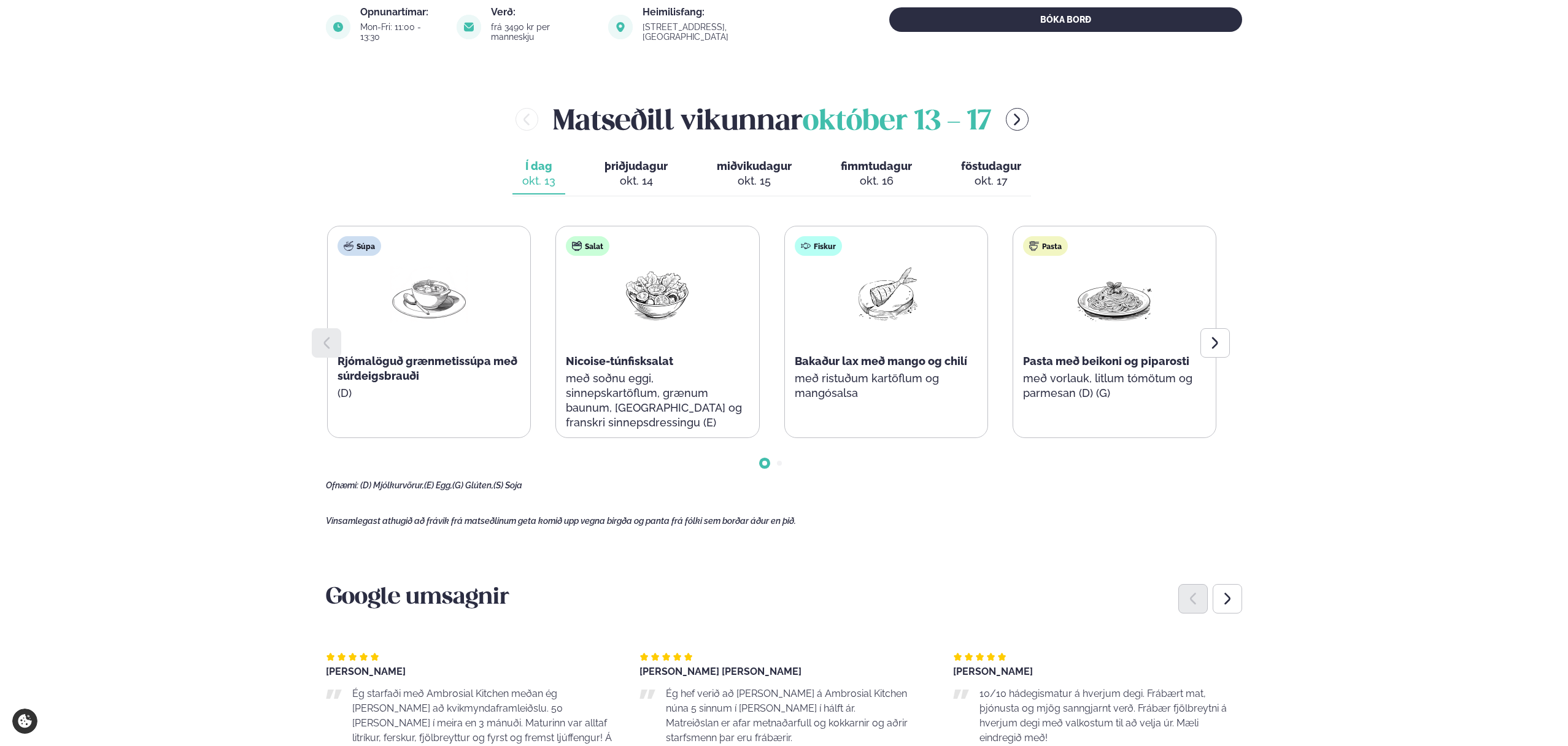
click at [623, 182] on button "þriðjudagur þri. [DATE]" at bounding box center [636, 174] width 83 height 40
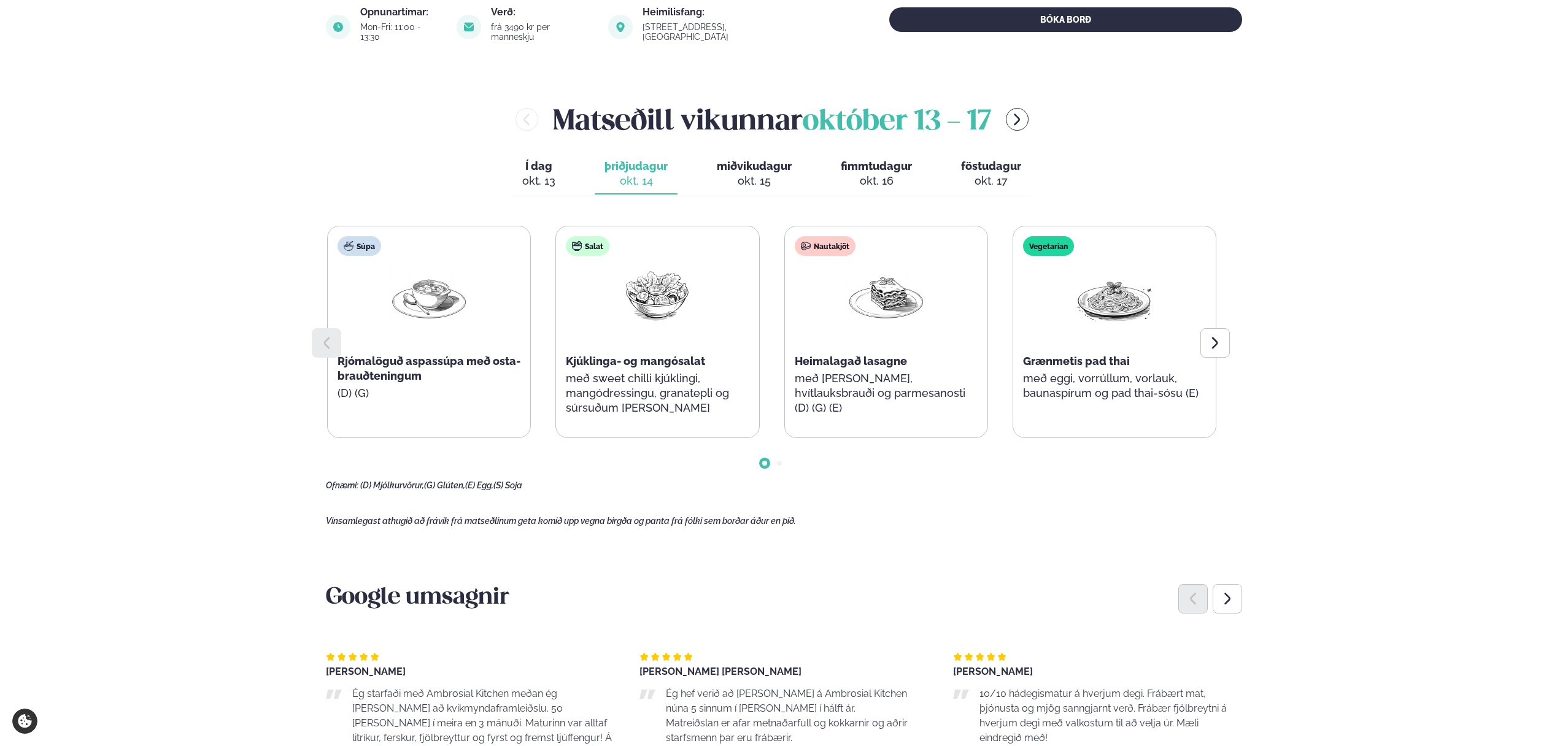
click at [783, 173] on div "okt. 15" at bounding box center [754, 180] width 75 height 15
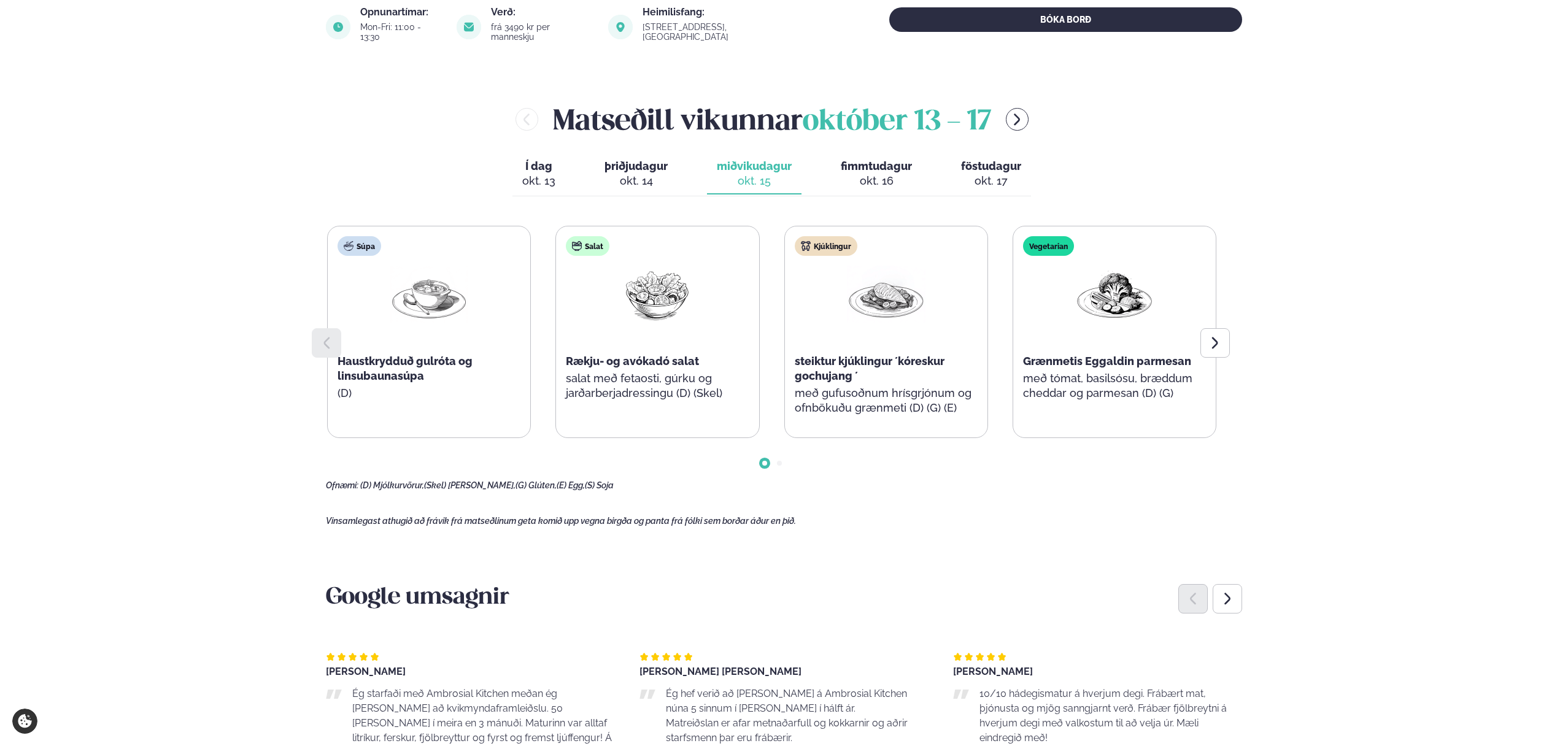
click at [903, 173] on div "okt. 16" at bounding box center [876, 180] width 71 height 15
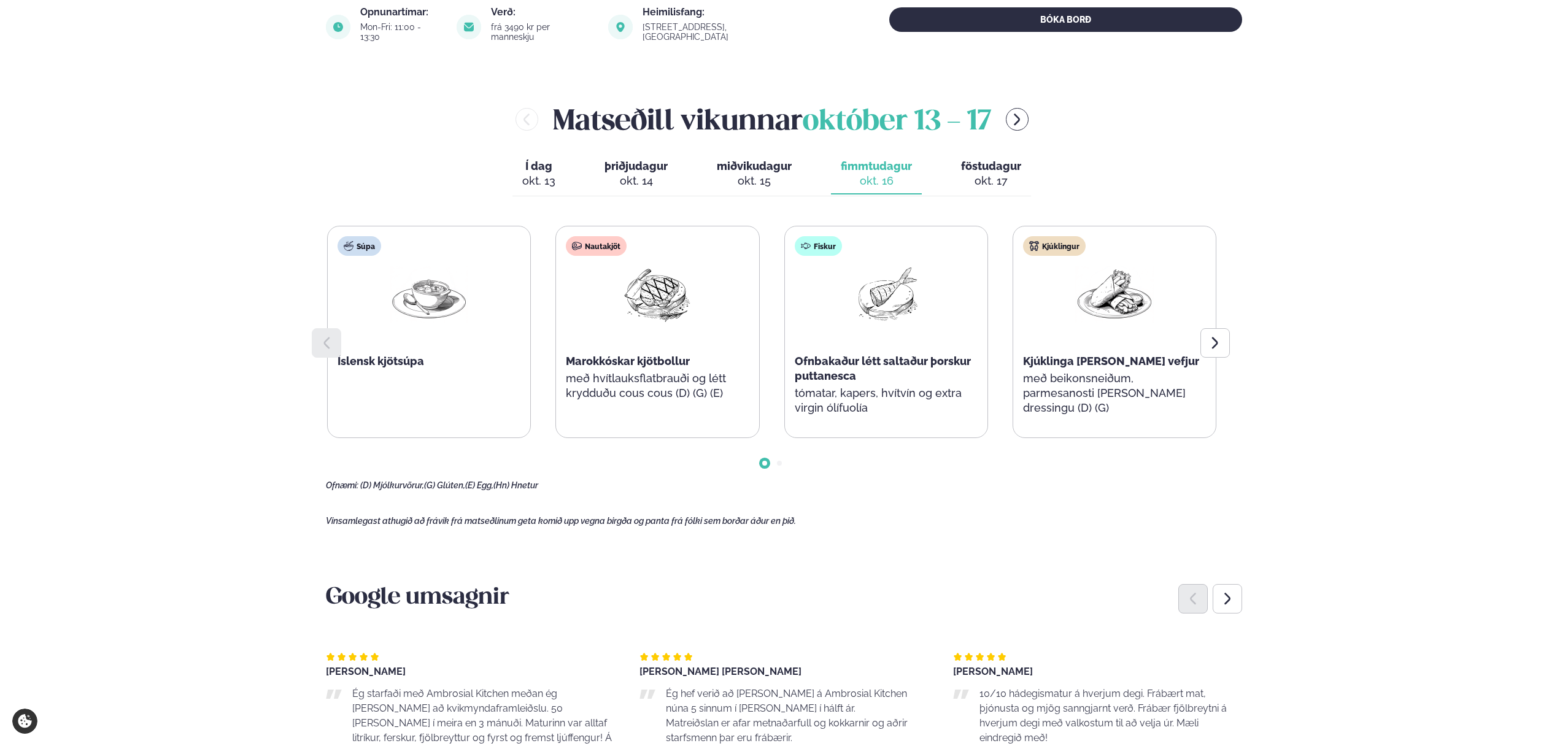
click at [1011, 173] on div "okt. 17" at bounding box center [991, 180] width 60 height 15
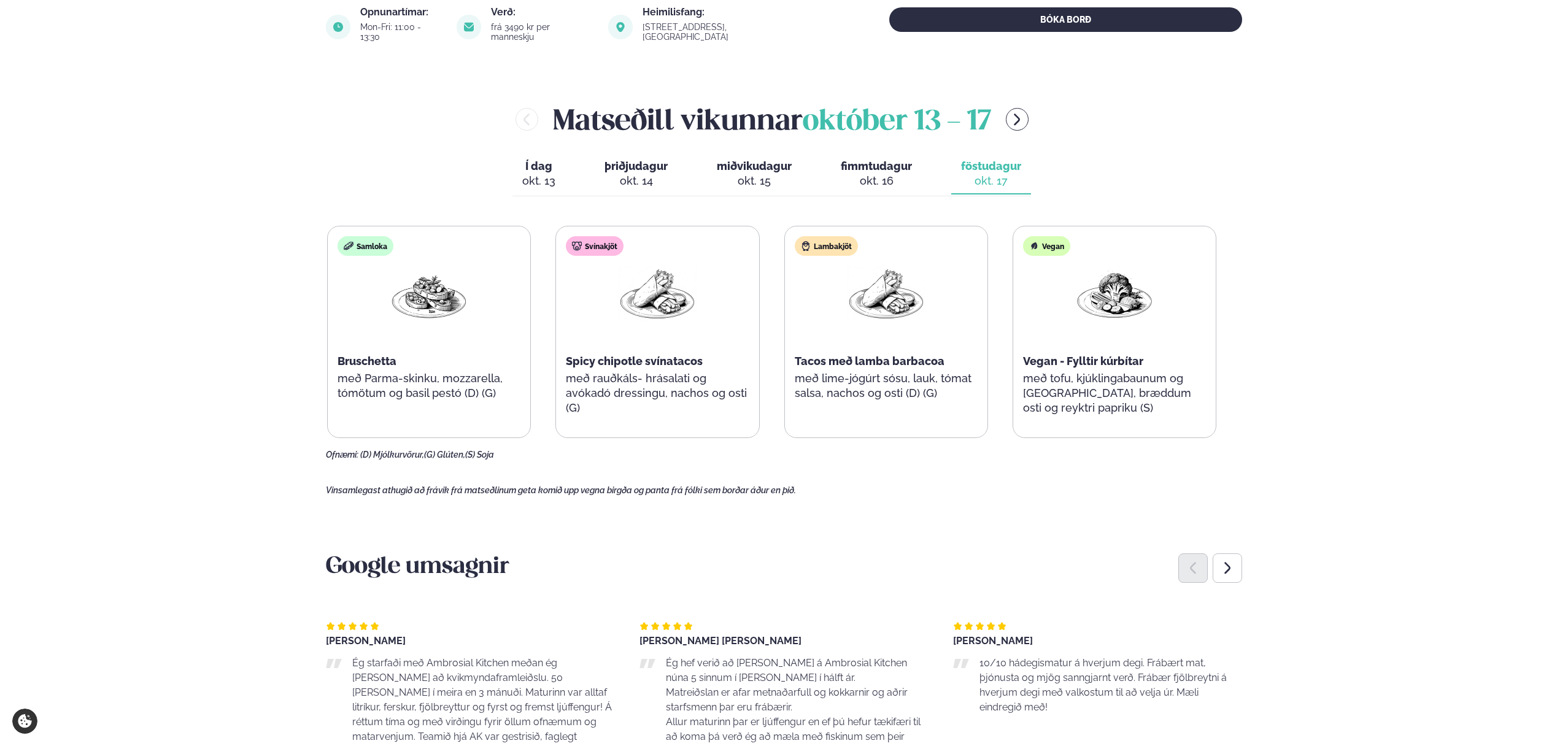
click at [927, 162] on div "Í dag Í d. [DATE] þriðjudagur þri. [DATE] miðvikudagur mið. [DATE] fimmtudagur …" at bounding box center [772, 175] width 519 height 42
click at [875, 162] on span "fimmtudagur" at bounding box center [876, 165] width 71 height 13
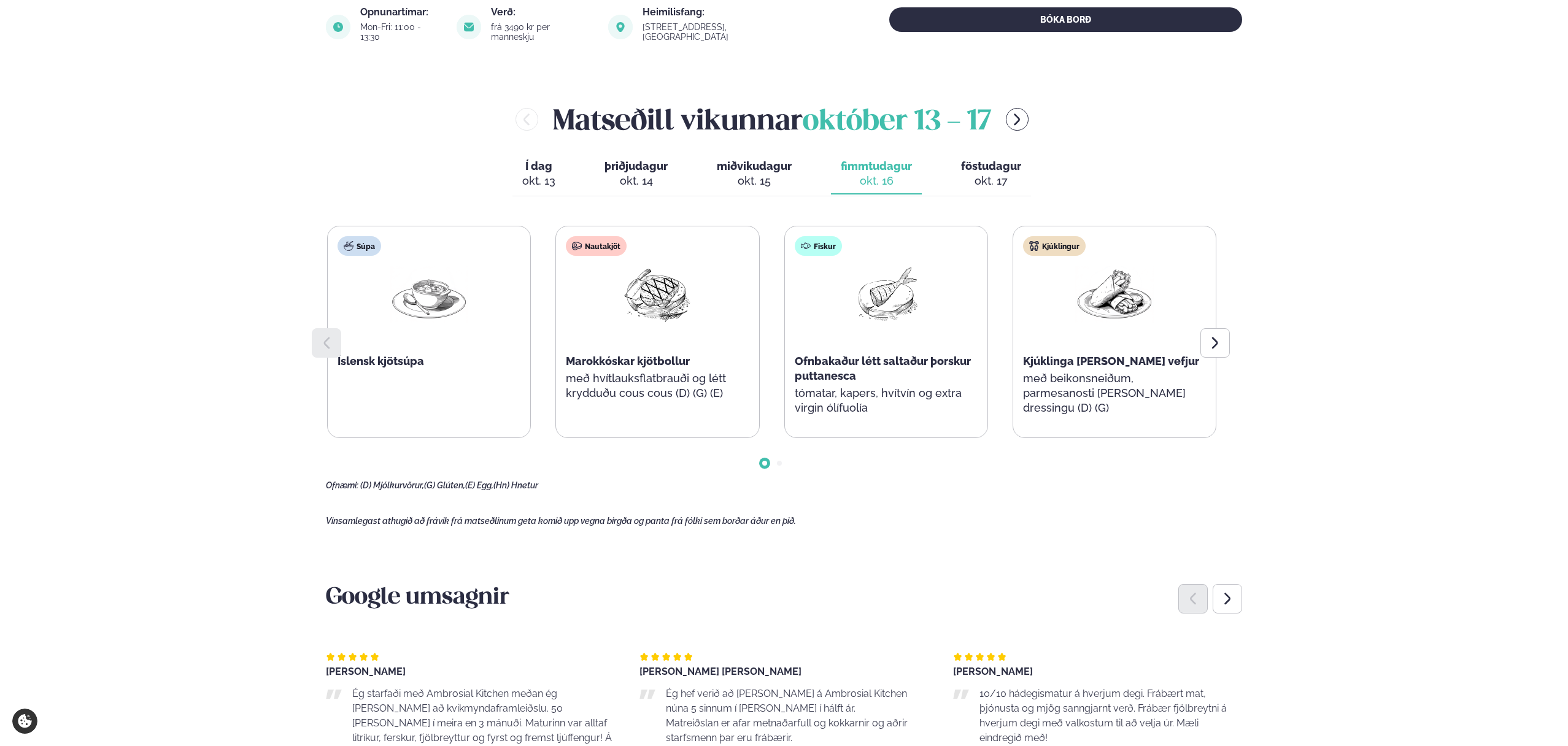
click at [807, 386] on p "tómatar, kapers, hvítvín og extra virgin ólífuolía" at bounding box center [886, 400] width 183 height 29
click at [1193, 338] on div "Kjúklingur Kjúklinga Caesar salat vefjur með beikonsneiðum, parmesanosti og Cae…" at bounding box center [1114, 332] width 202 height 211
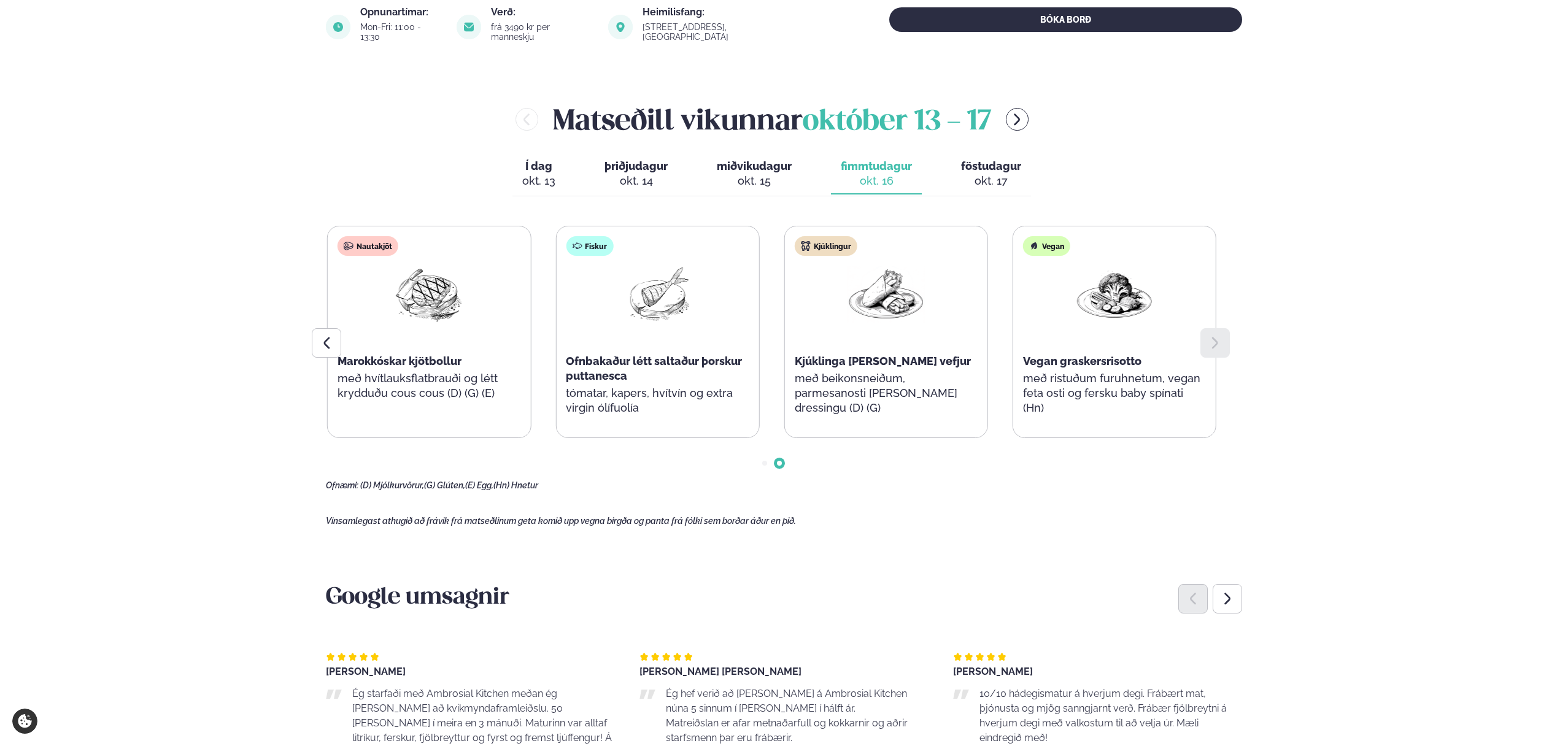
click at [1204, 332] on div at bounding box center [1214, 342] width 29 height 29
click at [1000, 175] on div "okt. 17" at bounding box center [991, 180] width 60 height 15
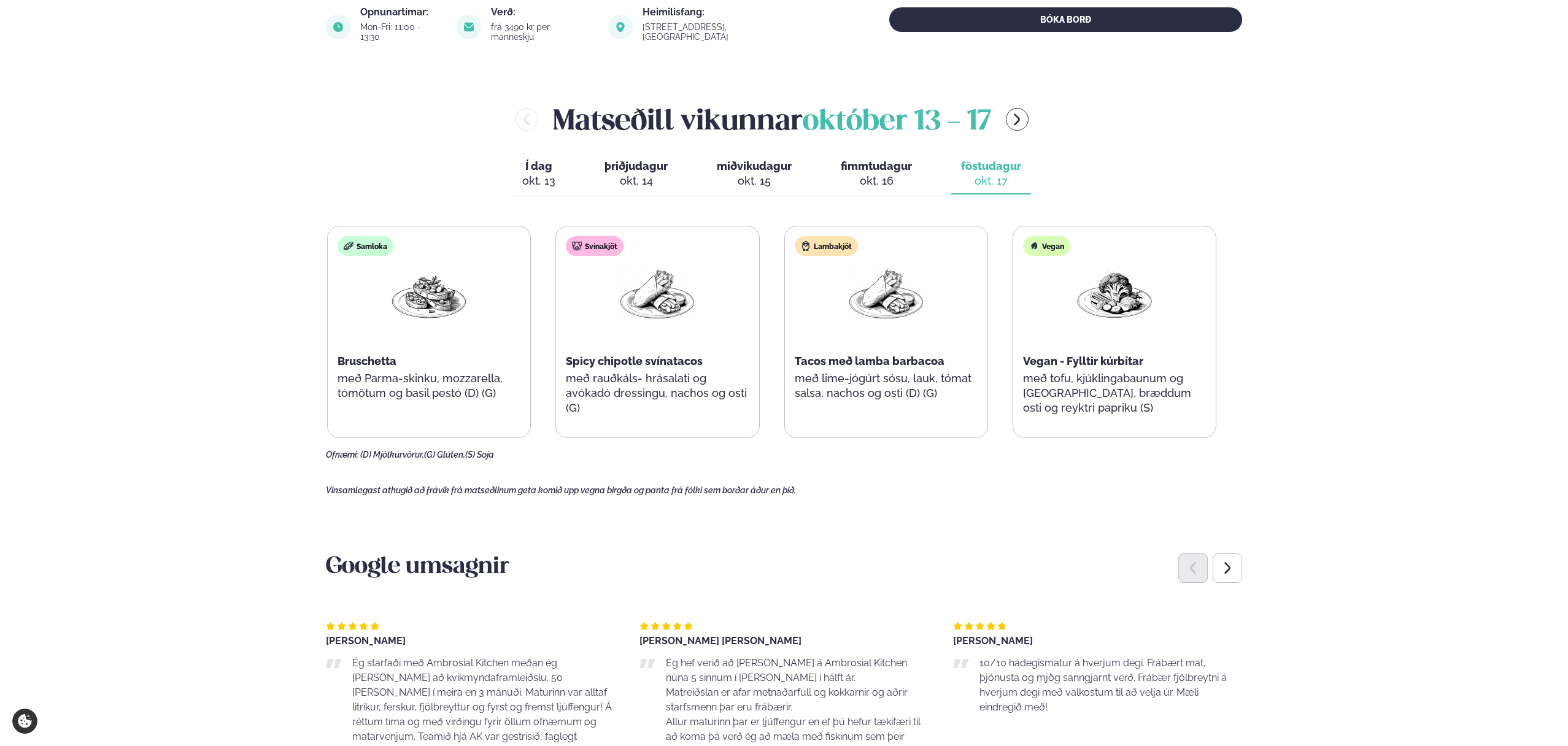
click at [768, 173] on div "okt. 15" at bounding box center [754, 180] width 75 height 15
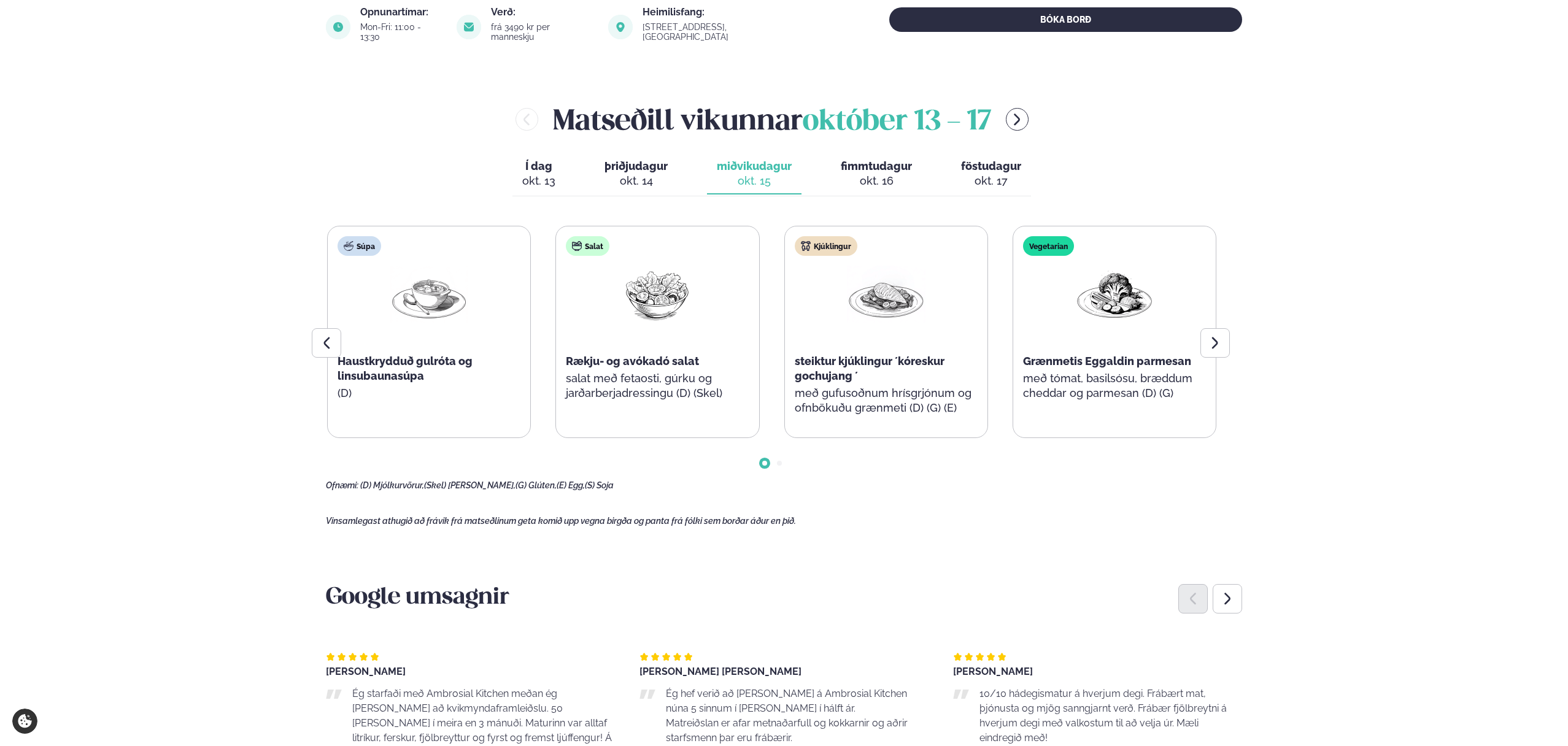
click at [889, 173] on div "okt. 16" at bounding box center [876, 180] width 71 height 15
click at [949, 165] on div "Í dag Í d. [DATE] þriðjudagur þri. [DATE] miðvikudagur mið. [DATE] fimmtudagur …" at bounding box center [772, 175] width 519 height 42
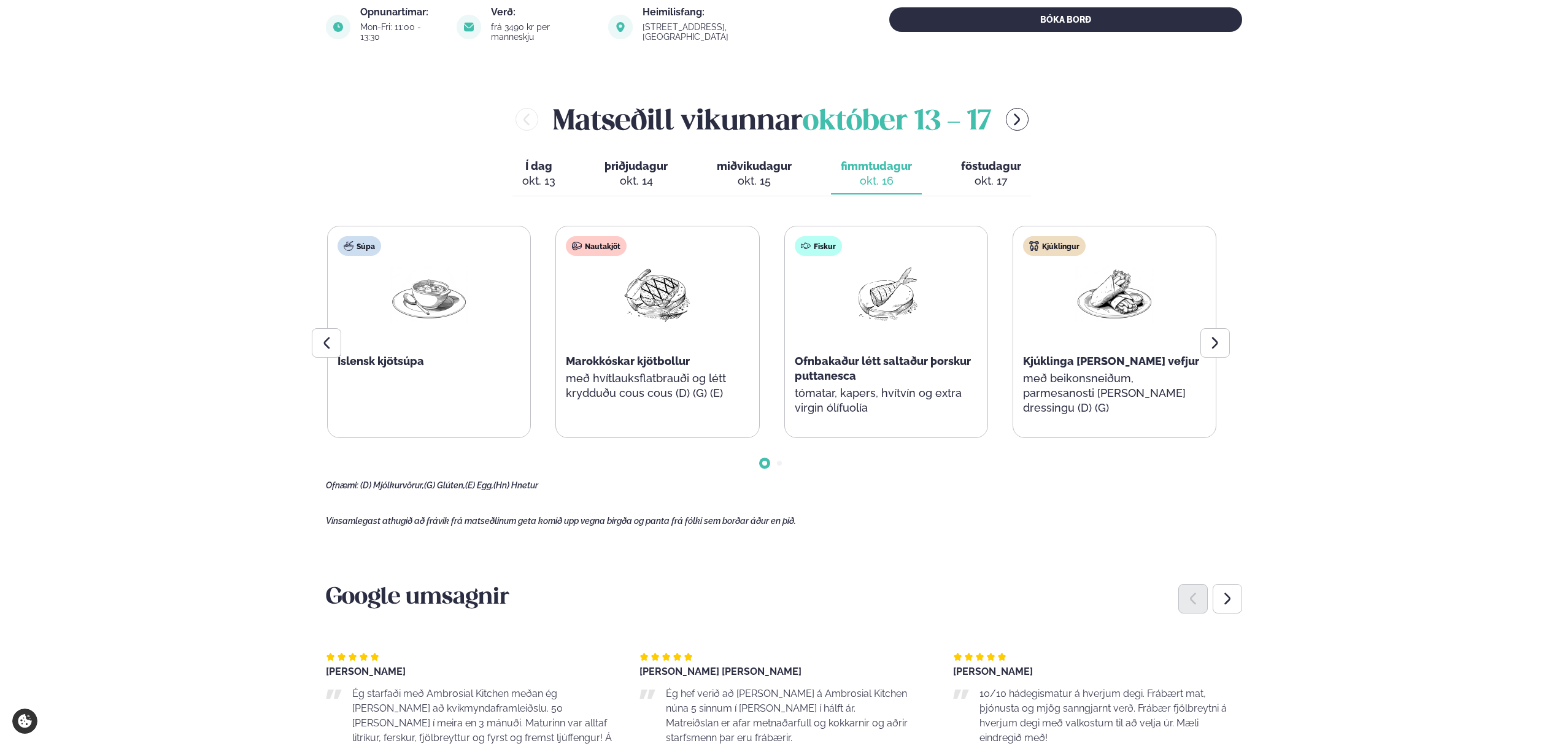
click at [972, 163] on button "föstudagur fös. [DATE]" at bounding box center [990, 174] width 80 height 40
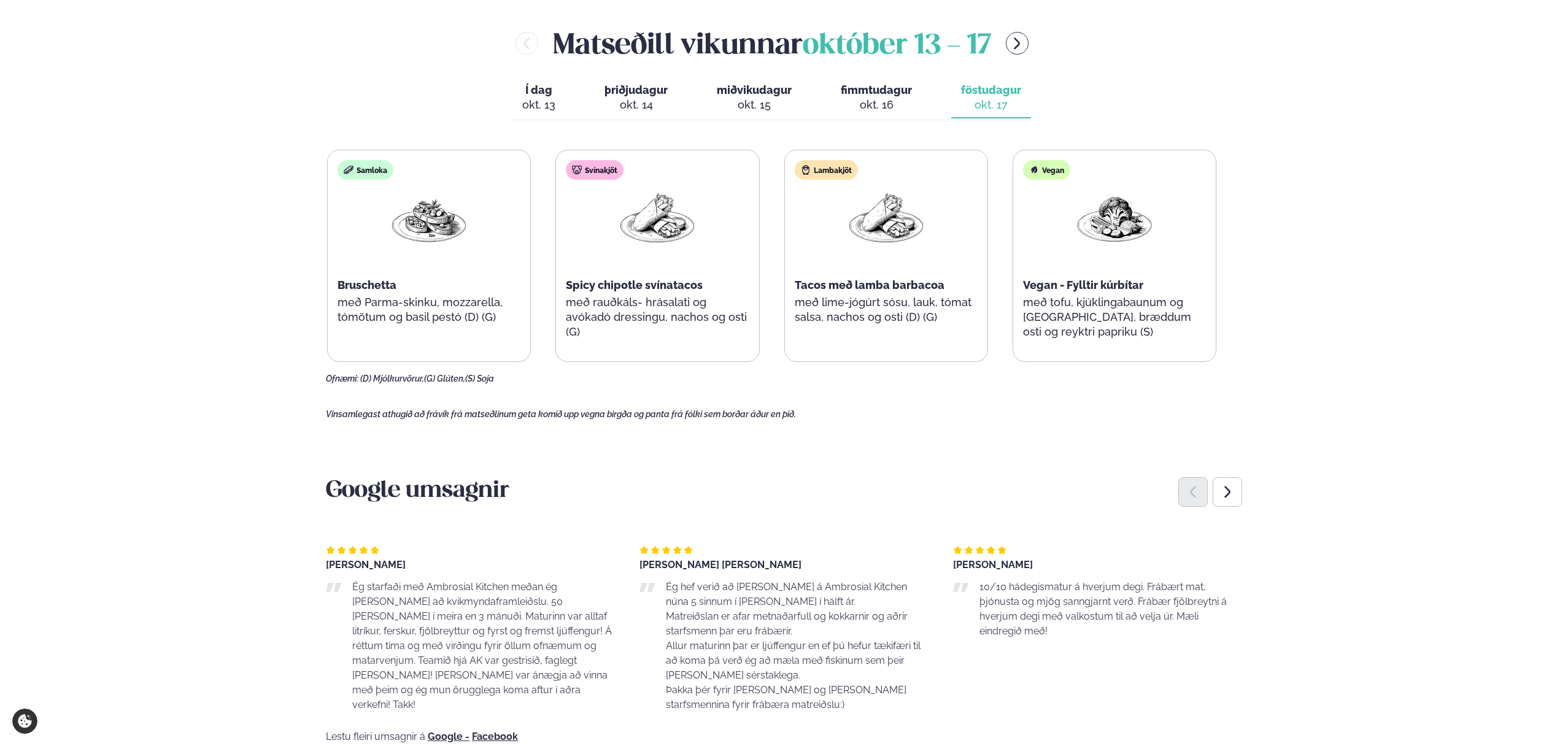
scroll to position [233, 0]
